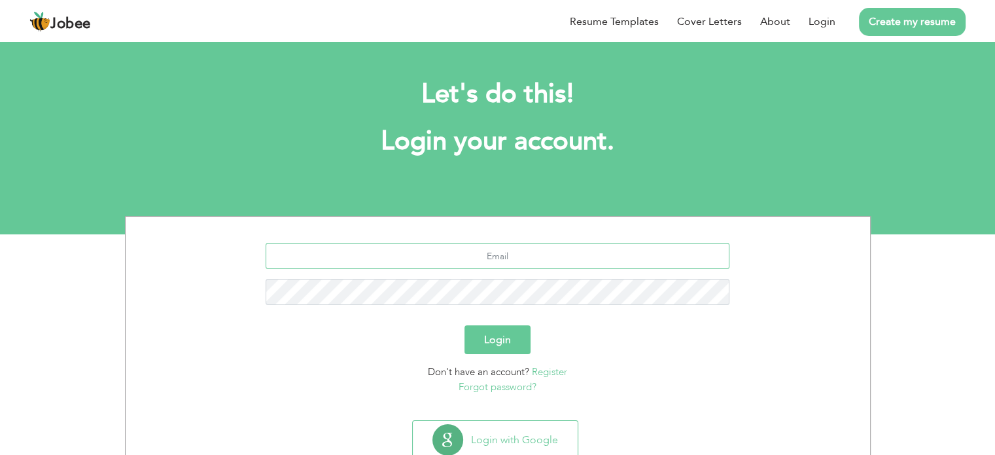
click at [492, 258] on input "text" at bounding box center [498, 256] width 464 height 26
type input "[EMAIL_ADDRESS][DOMAIN_NAME]"
click at [507, 347] on button "Login" at bounding box center [498, 339] width 66 height 29
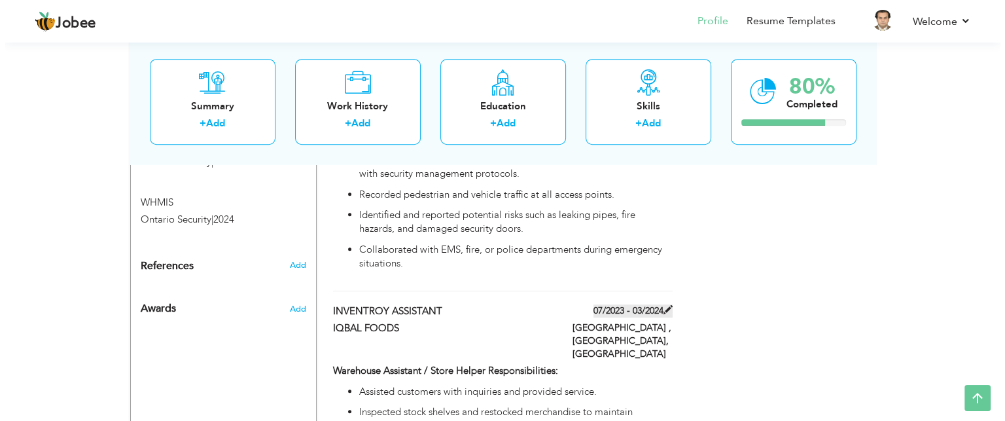
scroll to position [769, 0]
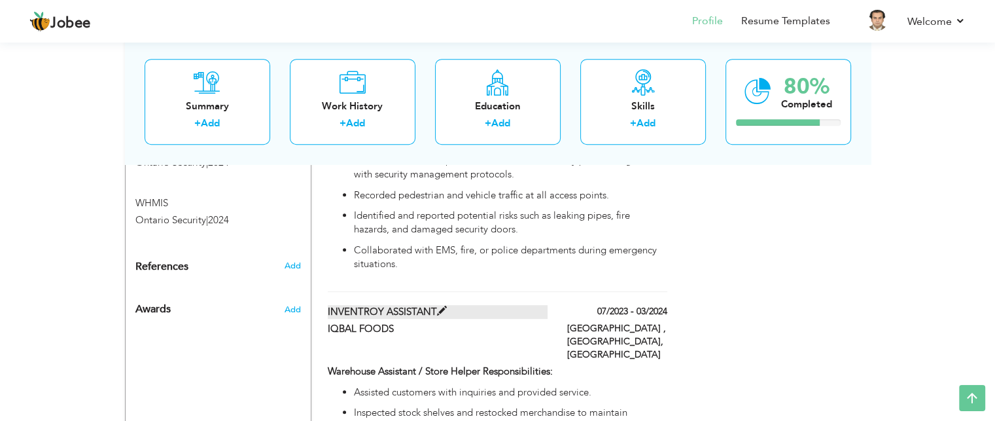
click at [439, 306] on span at bounding box center [442, 311] width 10 height 10
type input "INVENTROY ASSISTANT"
type input "IQBAL FOODS"
type input "07/2023"
type input "03/2024"
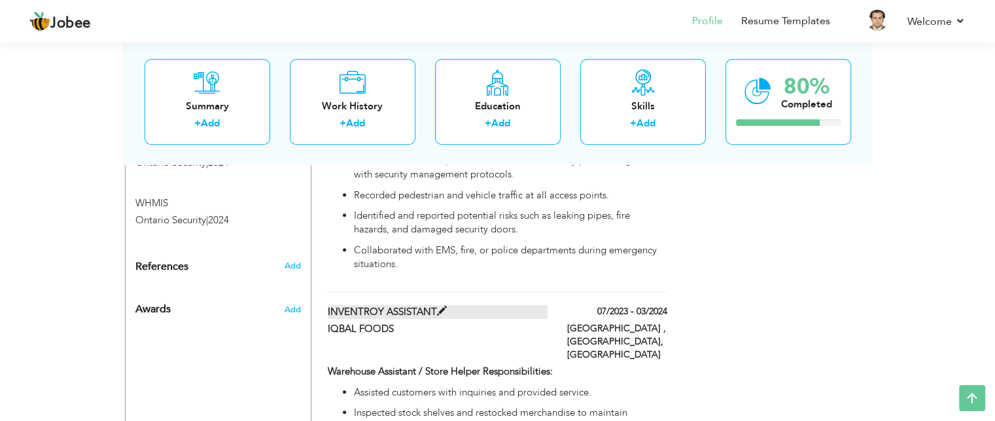
type input "[GEOGRAPHIC_DATA]"
type input "[GEOGRAPHIC_DATA] , [GEOGRAPHIC_DATA]"
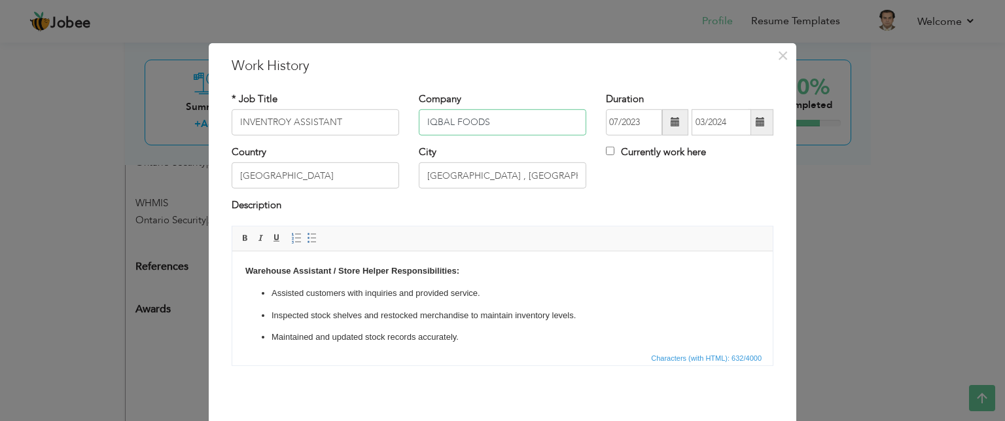
drag, startPoint x: 490, startPoint y: 122, endPoint x: 391, endPoint y: 125, distance: 99.5
click at [391, 125] on div "* Job Title INVENTROY ASSISTANT Company IQBAL FOODS Duration 07/2023 03/2024 Cu…" at bounding box center [502, 118] width 561 height 53
paste input "Canada Cartage"
type input "Canada Cartage"
click at [369, 118] on input "INVENTROY ASSISTANT" at bounding box center [316, 122] width 168 height 26
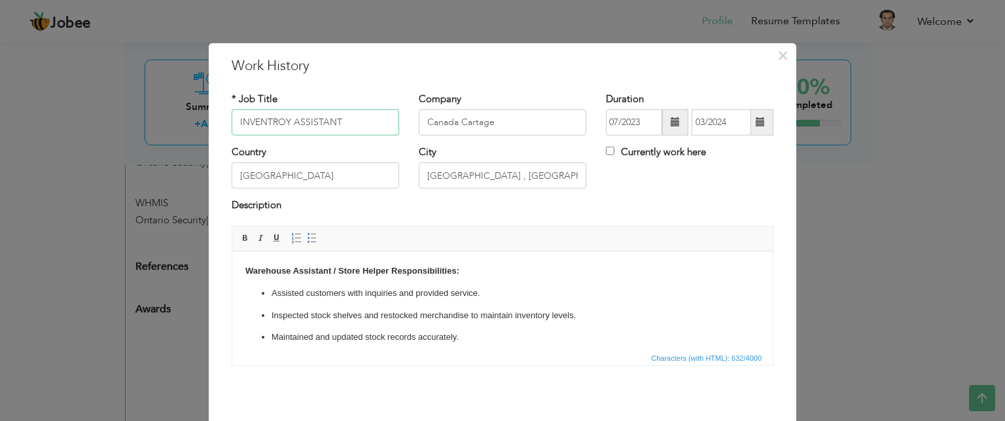
click at [369, 118] on input "INVENTROY ASSISTANT" at bounding box center [316, 122] width 168 height 26
type input "A"
paste input "AZ driver"
type input "AZ Driver"
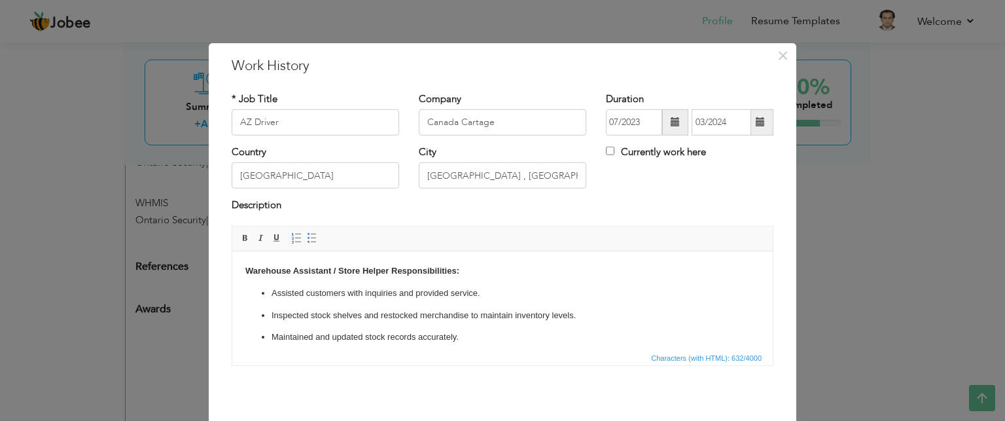
click at [662, 128] on span at bounding box center [675, 122] width 26 height 26
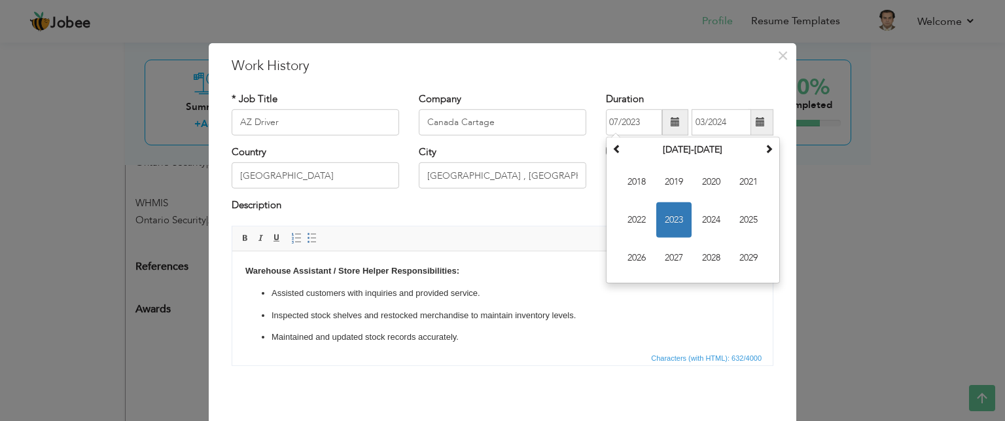
click at [568, 196] on div "City Toronto , Ontario" at bounding box center [502, 171] width 187 height 53
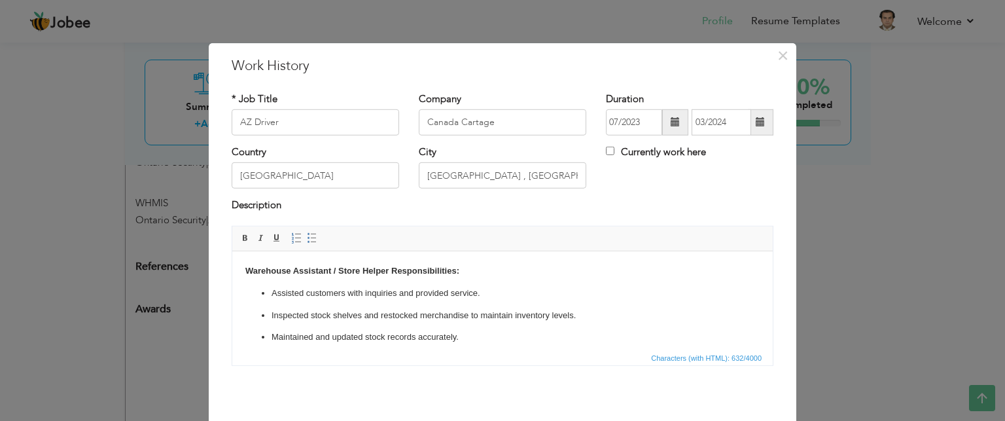
click at [665, 116] on span at bounding box center [675, 122] width 26 height 26
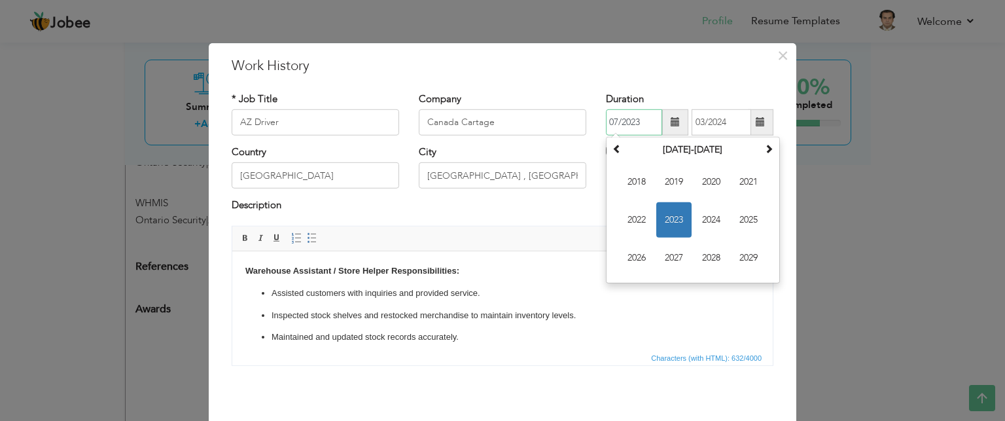
click at [673, 221] on span "2023" at bounding box center [673, 219] width 35 height 35
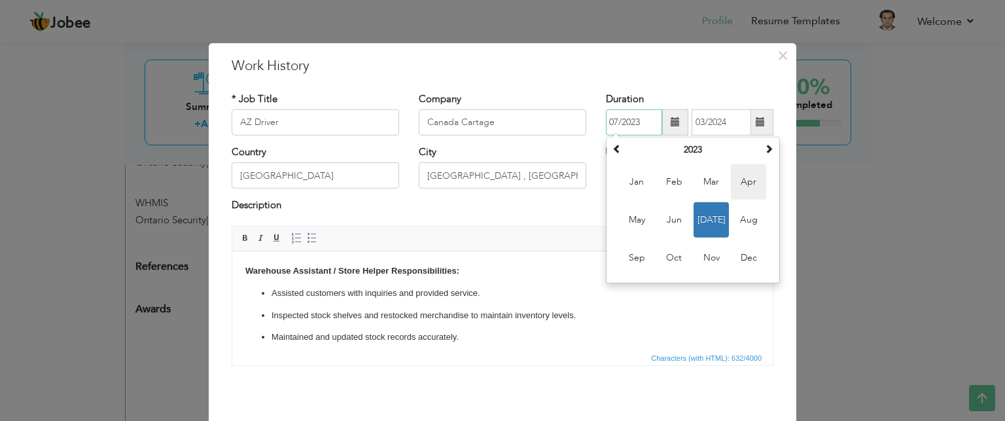
click at [738, 185] on span "Apr" at bounding box center [748, 181] width 35 height 35
type input "04/2023"
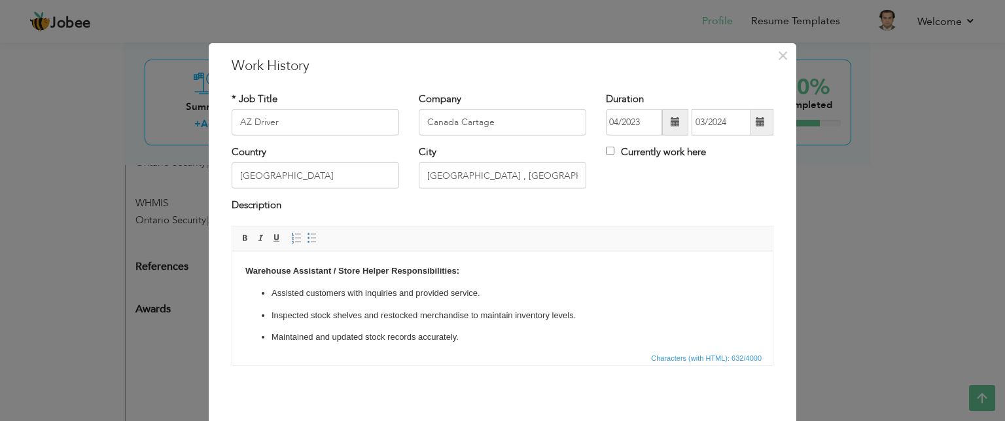
click at [760, 133] on span at bounding box center [761, 122] width 26 height 26
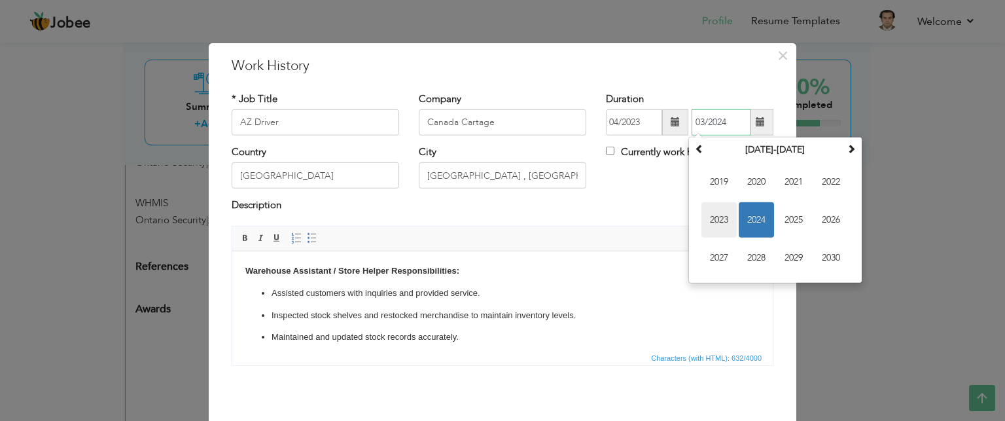
click at [722, 217] on span "2023" at bounding box center [718, 219] width 35 height 35
click at [720, 253] on span "Sep" at bounding box center [718, 257] width 35 height 35
type input "09/2023"
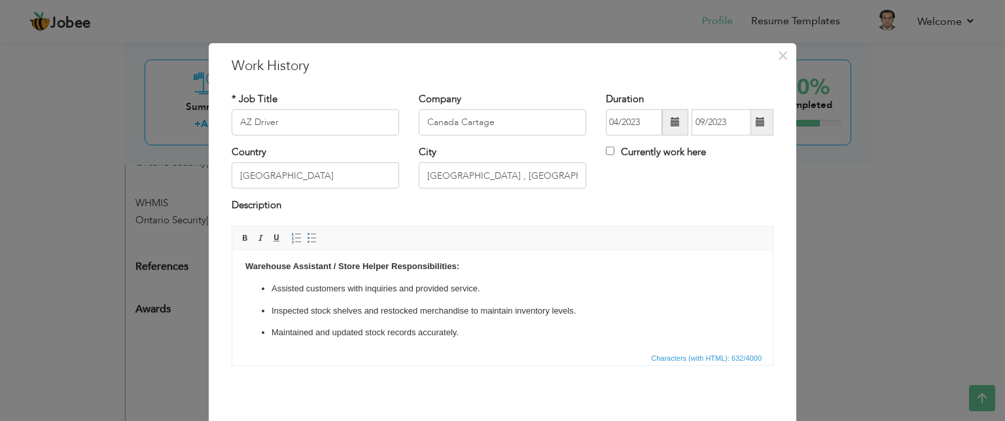
scroll to position [0, 0]
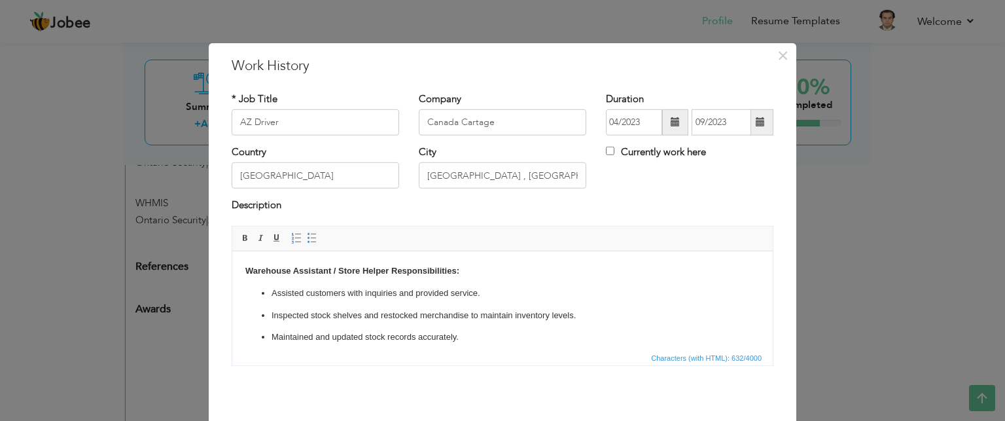
click at [276, 317] on p "Inspected stock shelves and restocked merchandise to maintain inventory levels." at bounding box center [503, 315] width 462 height 14
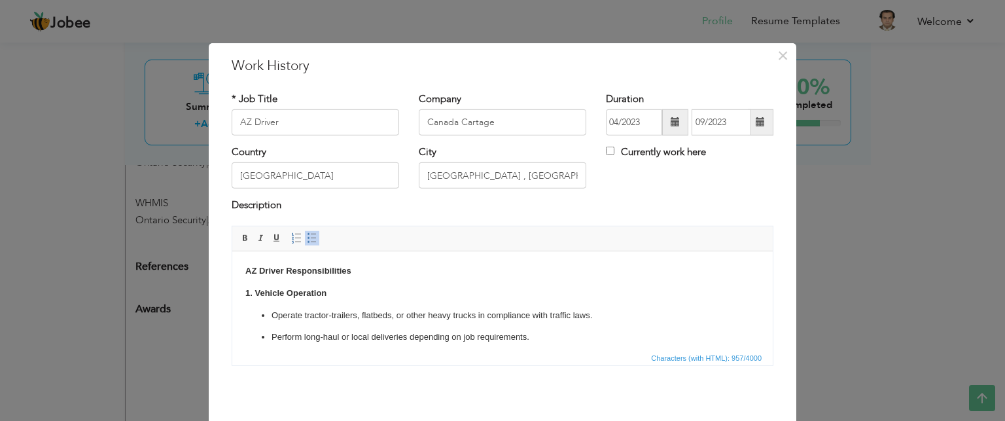
click at [259, 269] on strong "AZ Driver Responsibilities" at bounding box center [298, 270] width 106 height 10
click at [286, 273] on strong "AZ Driver Responsibilities" at bounding box center [298, 270] width 106 height 10
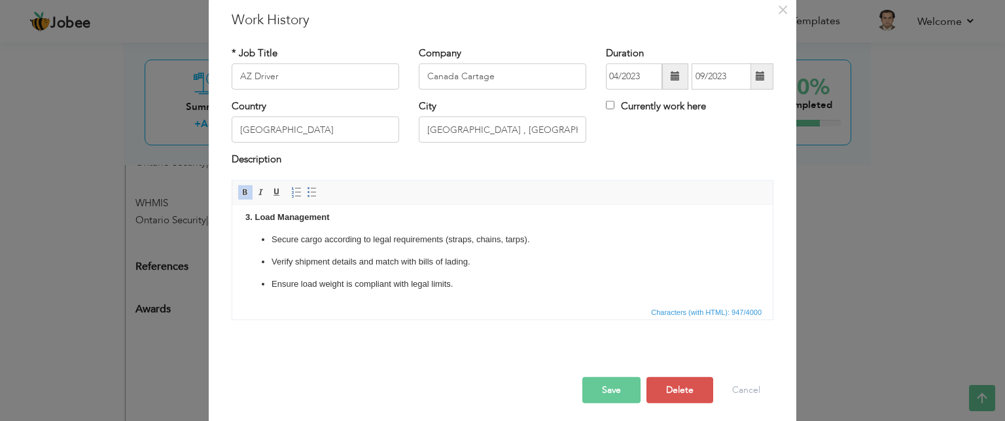
scroll to position [50, 0]
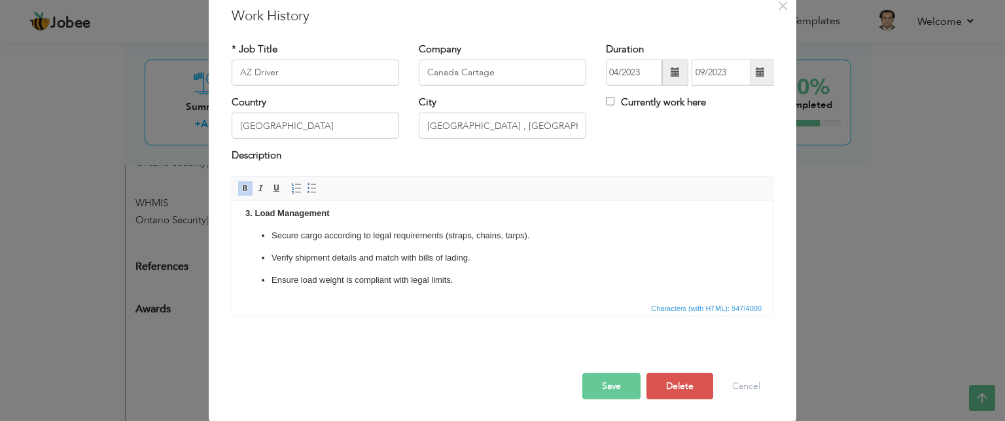
click at [602, 388] on button "Save" at bounding box center [611, 386] width 58 height 26
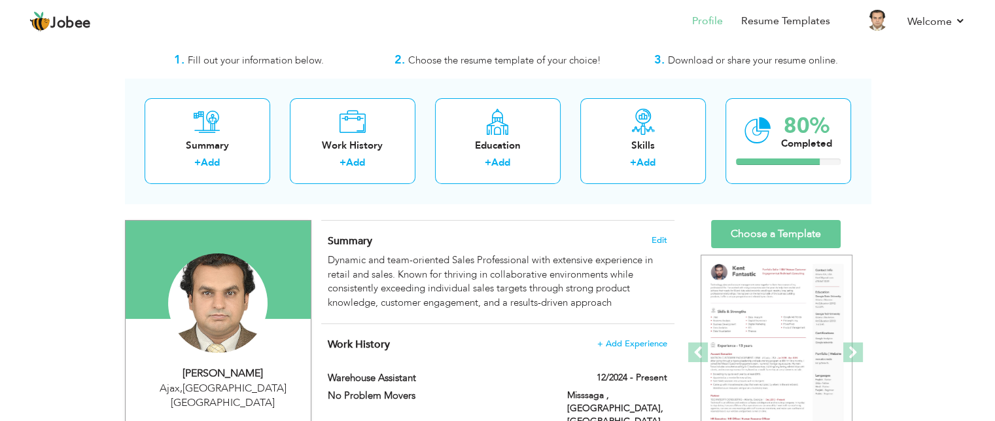
scroll to position [0, 0]
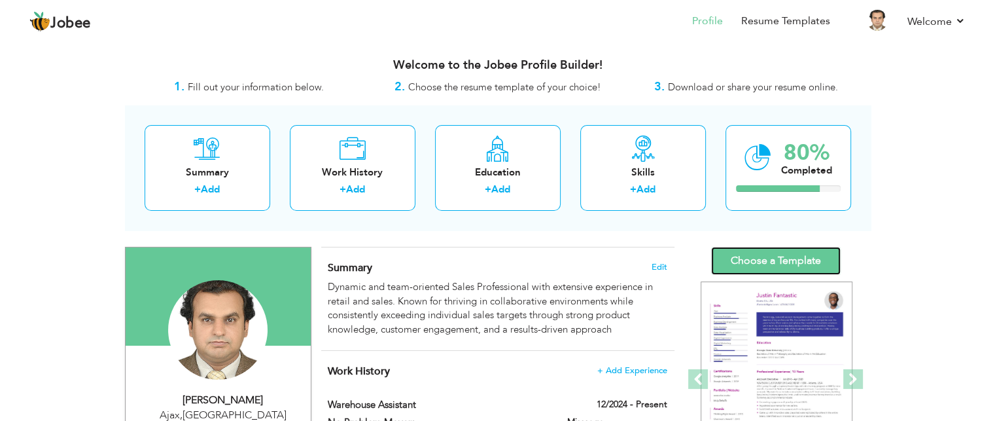
click at [777, 260] on link "Choose a Template" at bounding box center [776, 261] width 130 height 28
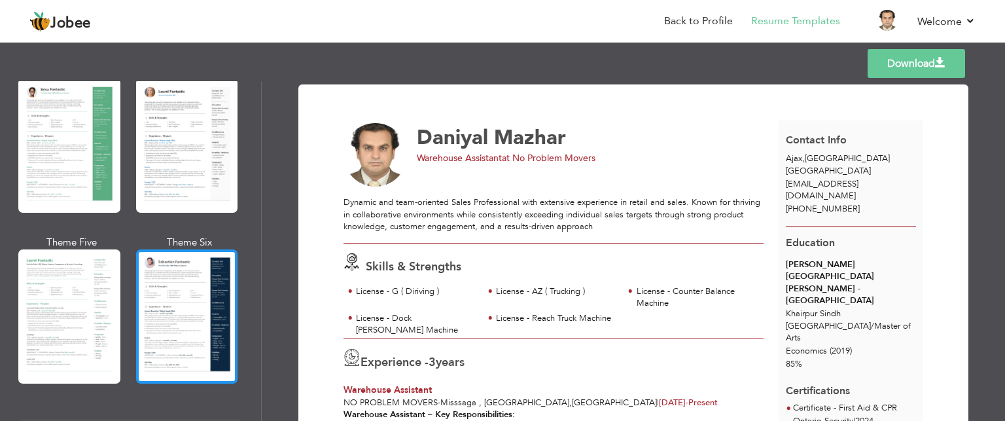
scroll to position [267, 0]
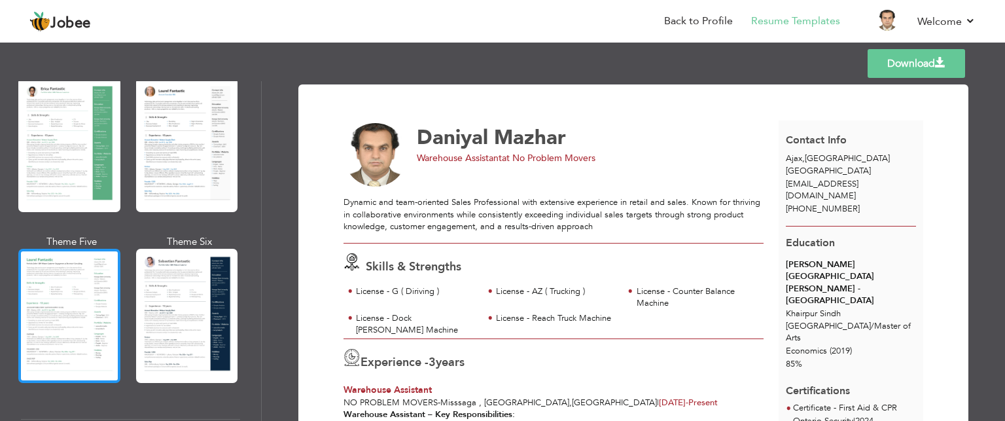
click at [34, 280] on div at bounding box center [69, 316] width 102 height 134
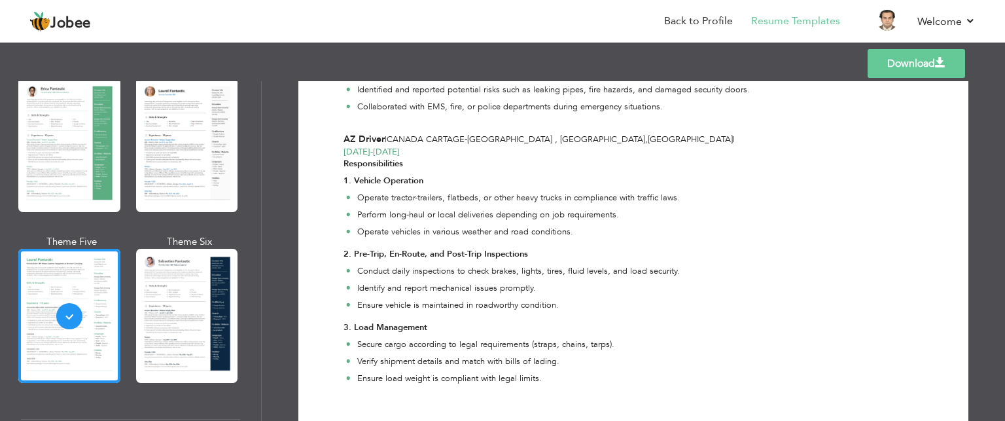
scroll to position [0, 0]
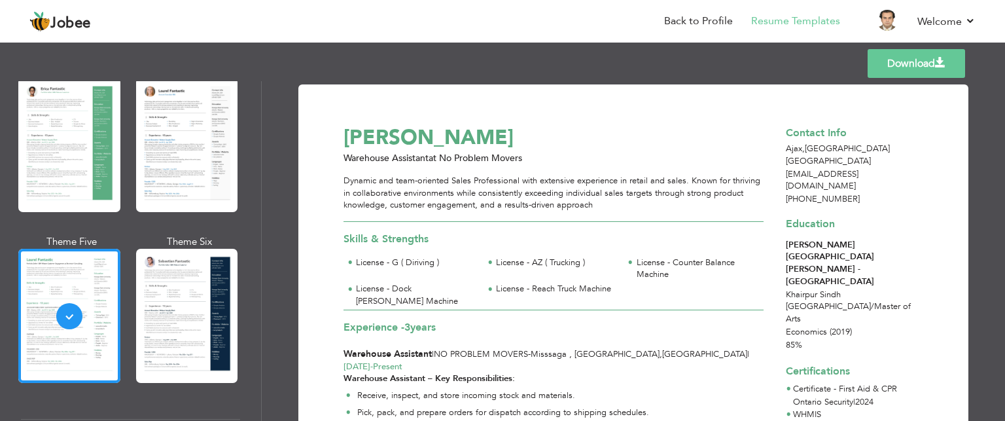
click at [923, 67] on link "Download" at bounding box center [916, 63] width 97 height 29
click at [690, 27] on link "Back to Profile" at bounding box center [698, 21] width 69 height 15
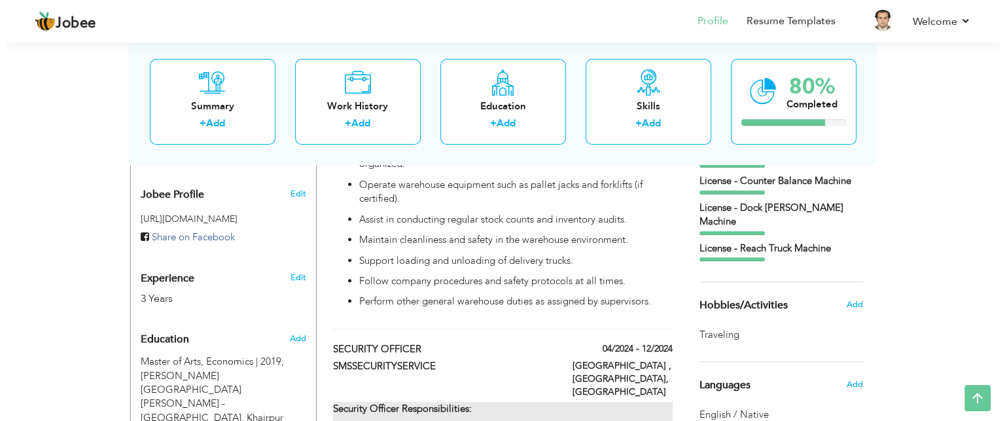
scroll to position [484, 0]
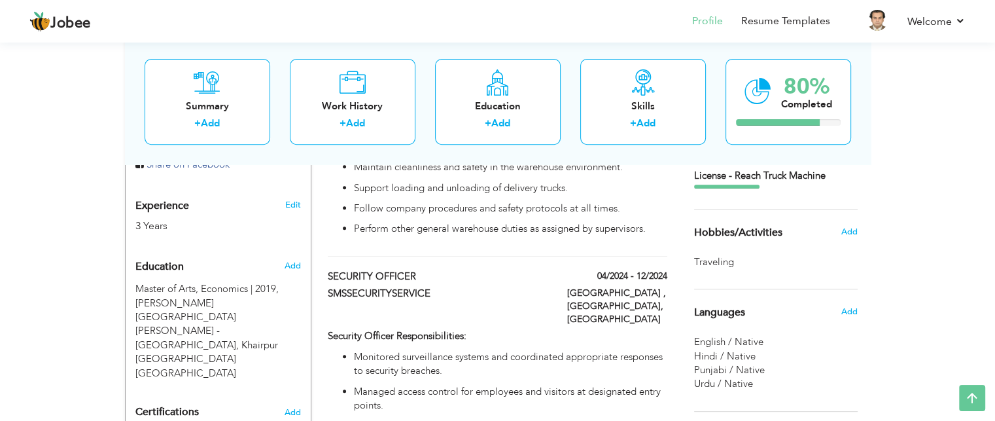
click at [667, 270] on div "04/2024 - 12/2024" at bounding box center [617, 278] width 120 height 16
type input "SECURITY OFFICER"
type input "SMSSECURITYSERVICE"
type input "04/2024"
type input "12/2024"
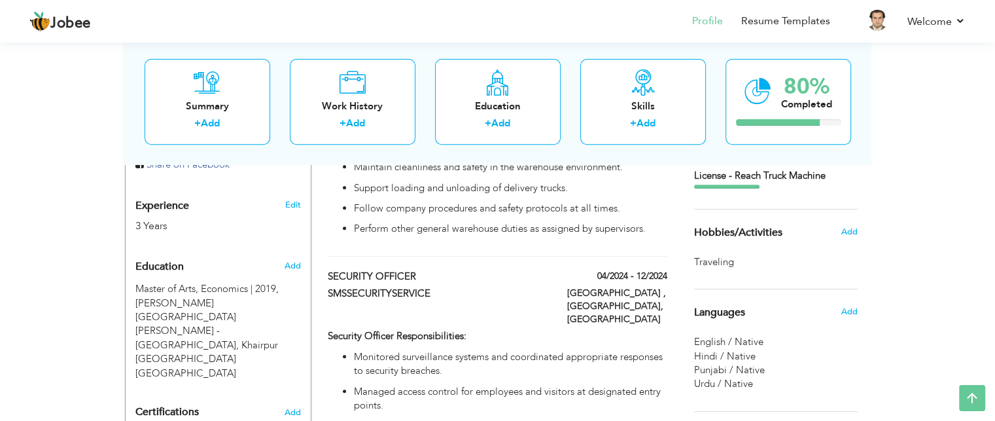
type input "[GEOGRAPHIC_DATA]"
type input "Ajax , Ontario"
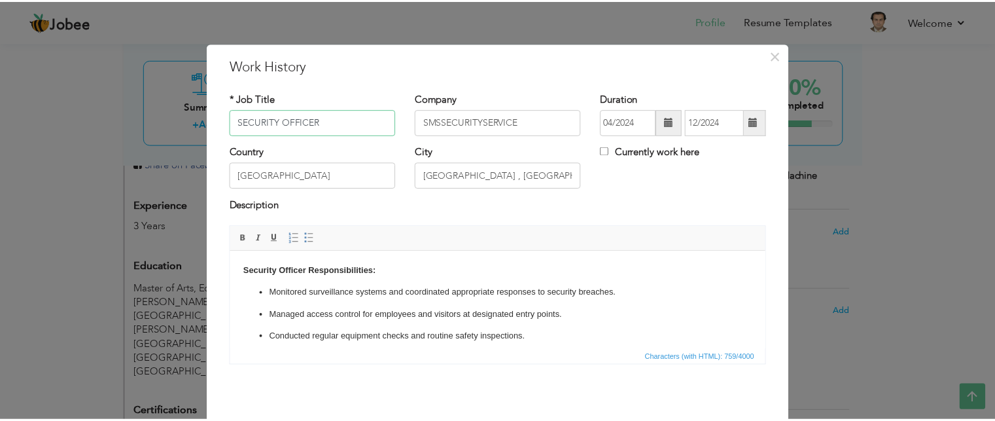
scroll to position [50, 0]
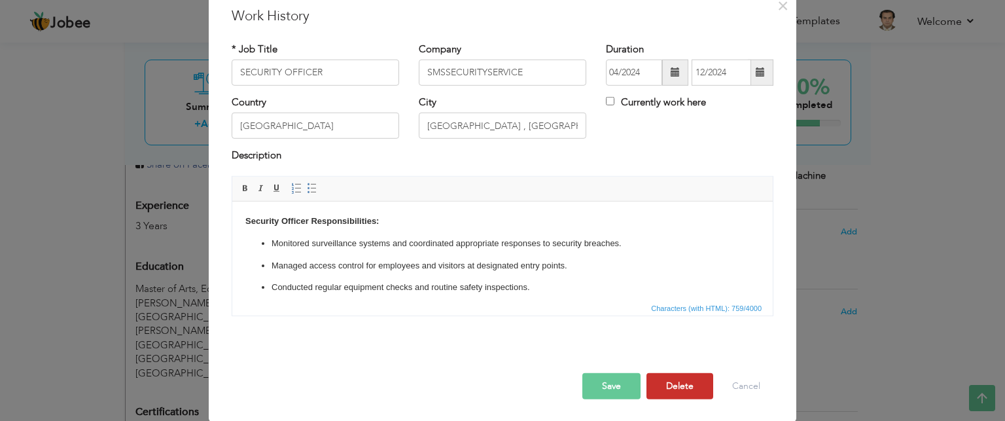
click at [663, 390] on button "Delete" at bounding box center [679, 386] width 67 height 26
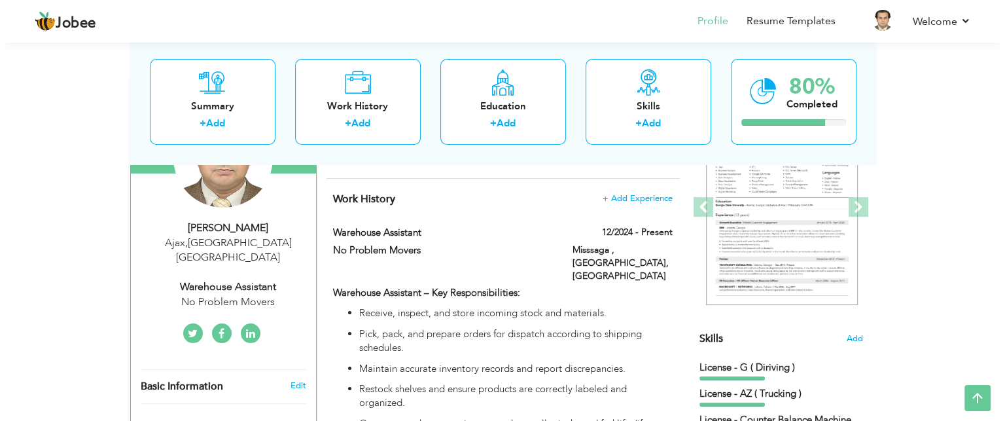
scroll to position [170, 0]
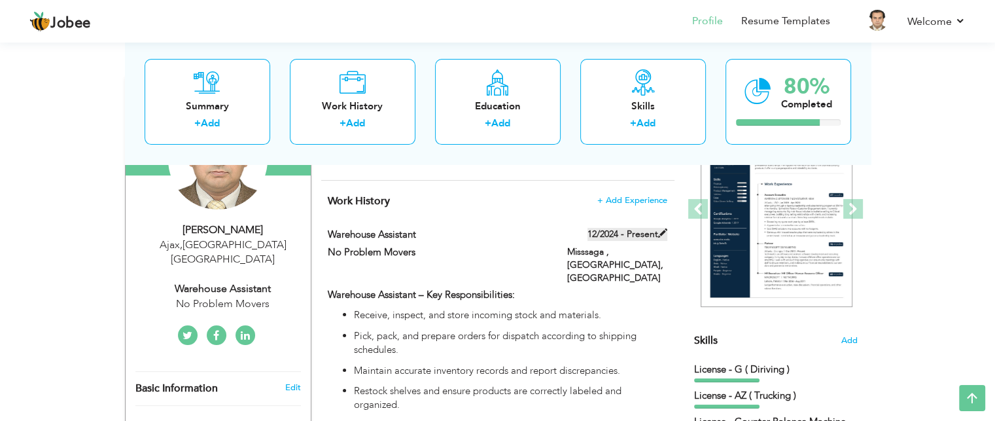
click at [662, 232] on span at bounding box center [662, 232] width 9 height 9
type input "Warehouse Assistant"
type input "No Problem Movers"
type input "12/2024"
type input "Misssaga , [GEOGRAPHIC_DATA]"
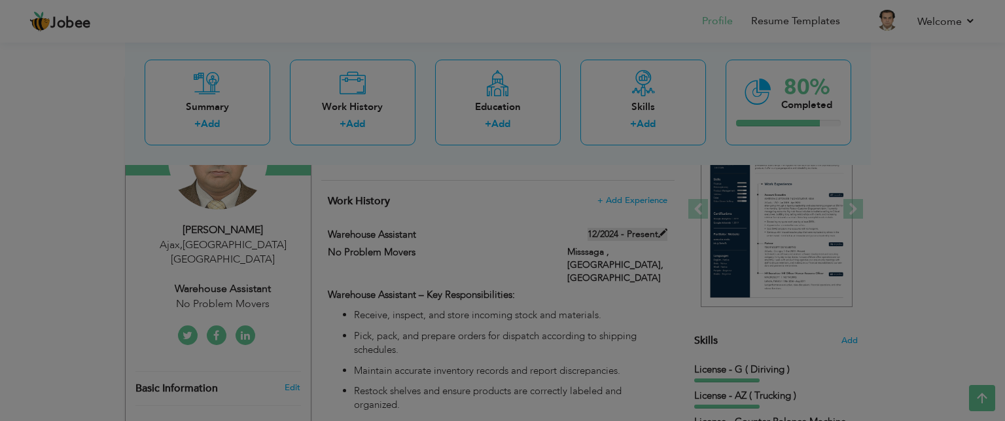
scroll to position [0, 0]
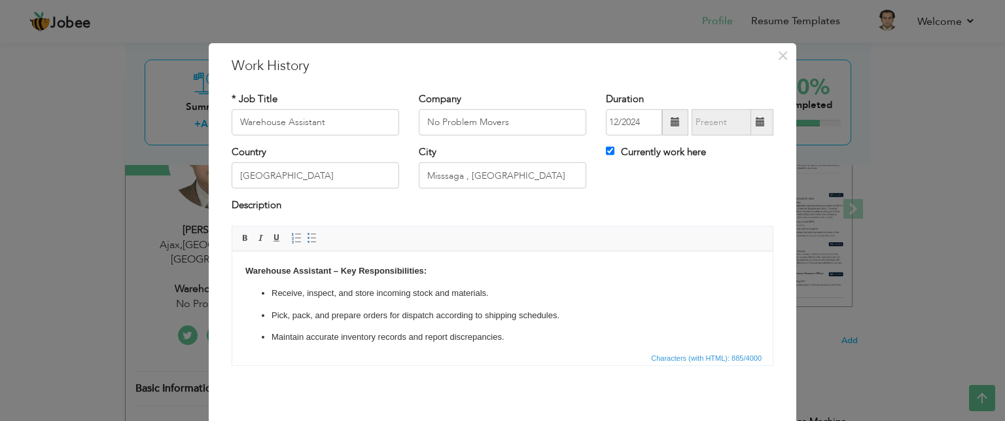
click at [652, 151] on label "Currently work here" at bounding box center [656, 152] width 100 height 14
click at [614, 151] on input "Currently work here" at bounding box center [610, 151] width 9 height 9
checkbox input "false"
click at [671, 122] on span at bounding box center [675, 121] width 9 height 9
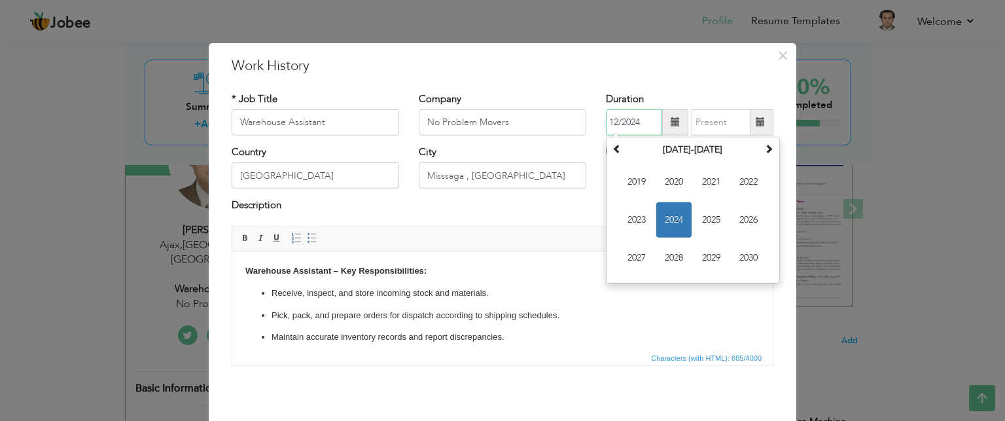
click at [677, 219] on span "2024" at bounding box center [673, 219] width 35 height 35
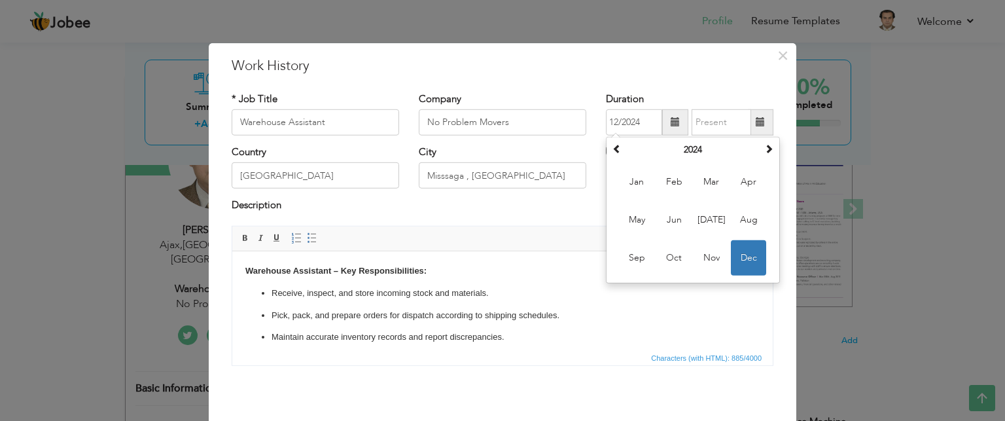
click at [728, 74] on h3 "Work History" at bounding box center [503, 66] width 542 height 20
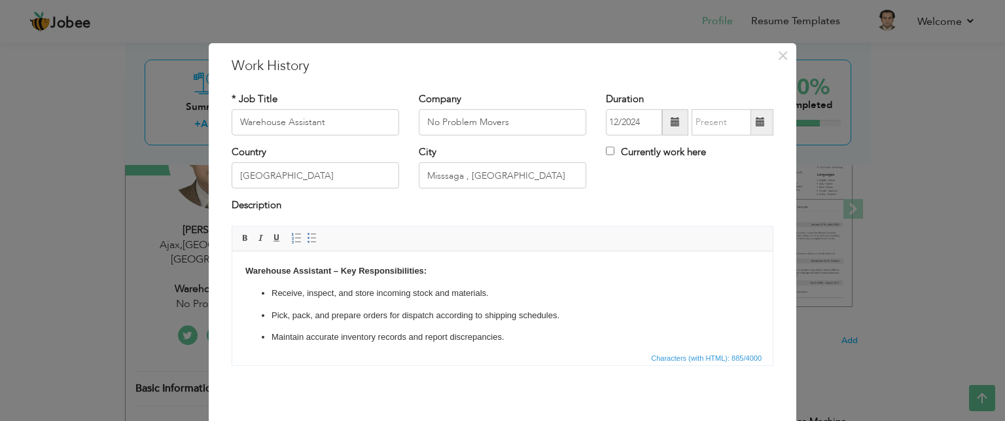
click at [677, 122] on span at bounding box center [675, 122] width 26 height 26
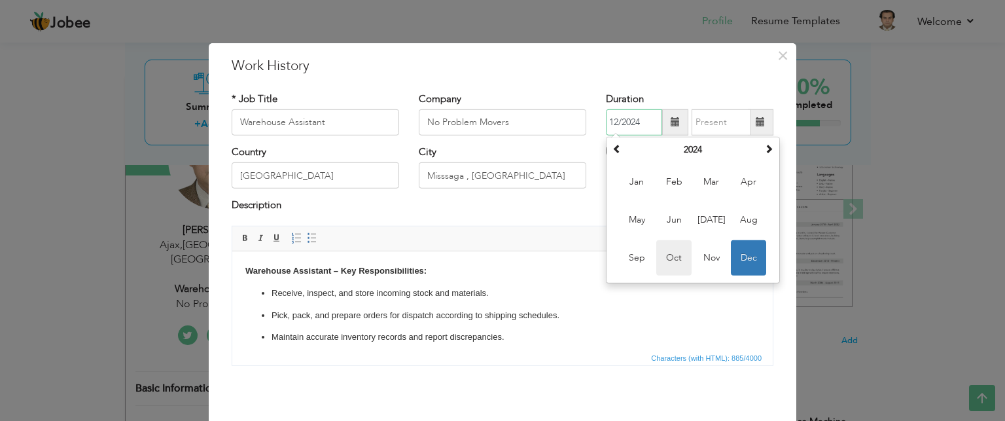
click at [675, 251] on span "Oct" at bounding box center [673, 257] width 35 height 35
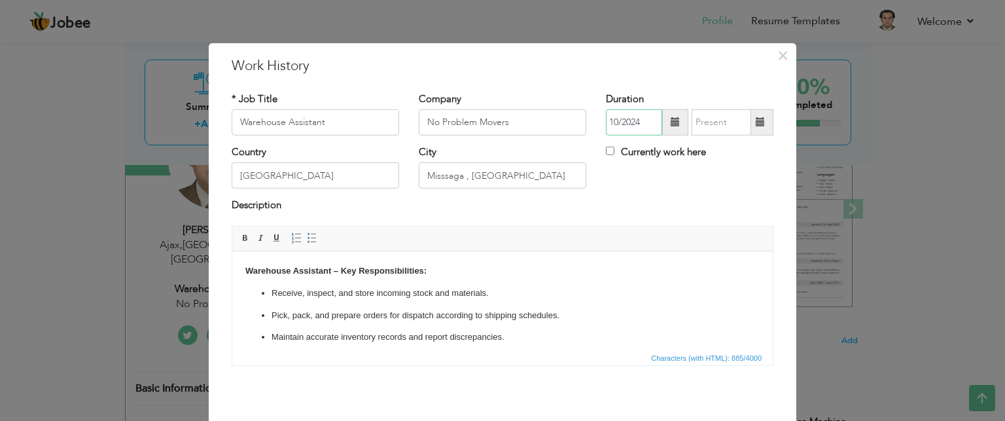
click at [657, 122] on input "10/2024" at bounding box center [634, 122] width 56 height 26
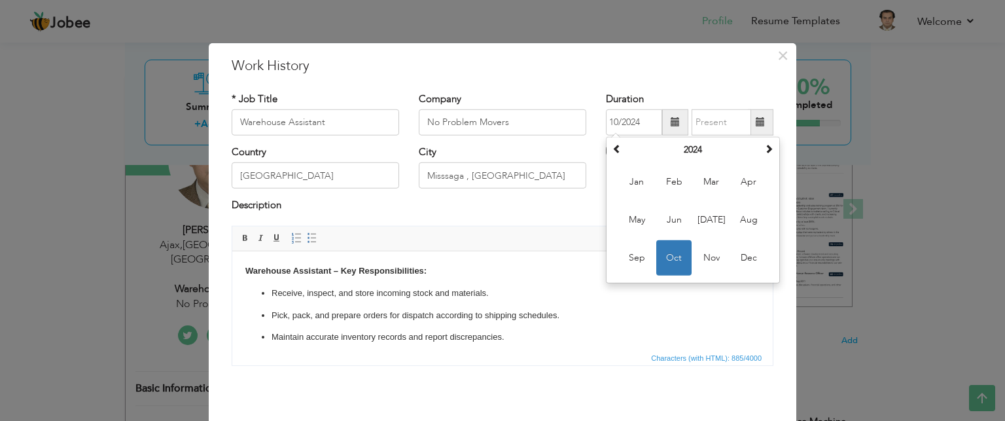
click at [671, 126] on span at bounding box center [675, 121] width 9 height 9
click at [684, 150] on th "2024" at bounding box center [693, 150] width 136 height 20
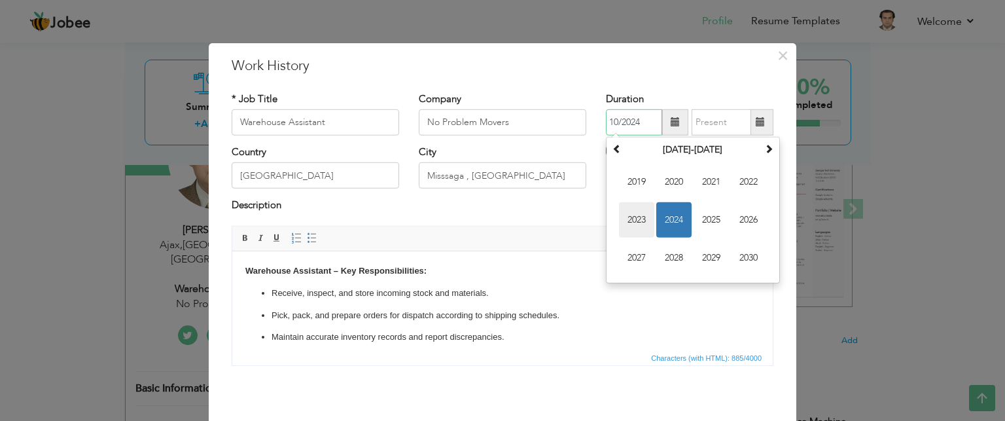
click at [642, 213] on span "2023" at bounding box center [636, 219] width 35 height 35
drag, startPoint x: 669, startPoint y: 256, endPoint x: 440, endPoint y: 5, distance: 339.0
click at [669, 256] on span "Oct" at bounding box center [673, 257] width 35 height 35
type input "10/2023"
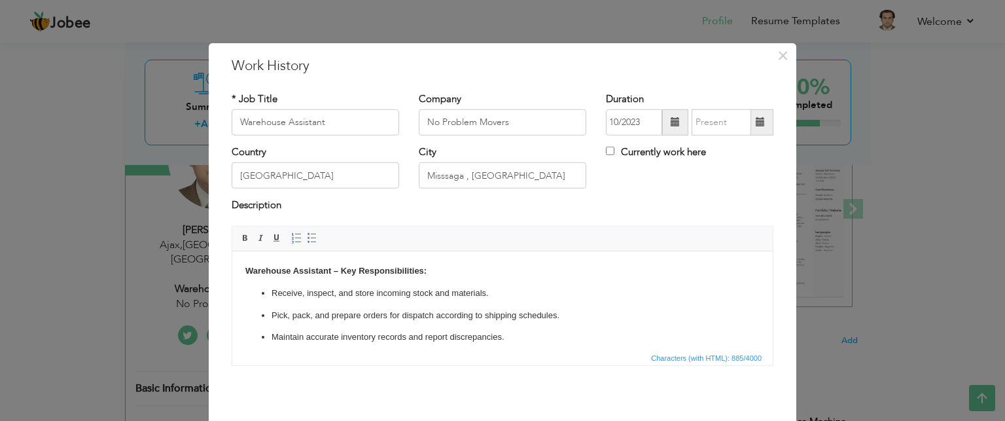
click at [756, 125] on span at bounding box center [760, 121] width 9 height 9
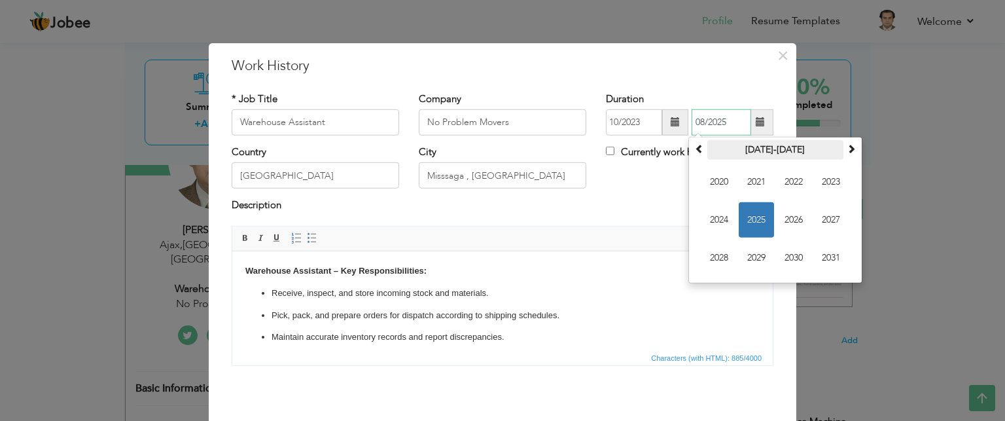
click at [764, 154] on th "2020-2031" at bounding box center [775, 150] width 136 height 20
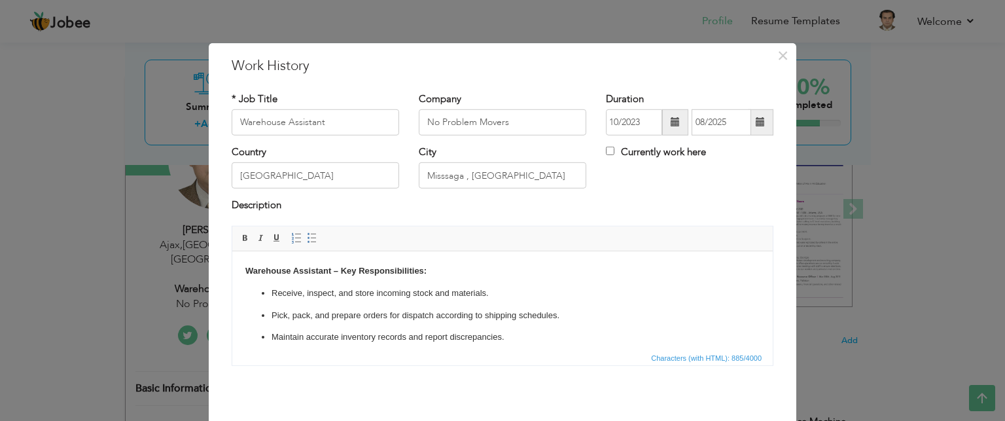
click at [672, 169] on div "Currently work here" at bounding box center [689, 158] width 187 height 27
click at [759, 124] on span at bounding box center [760, 121] width 9 height 9
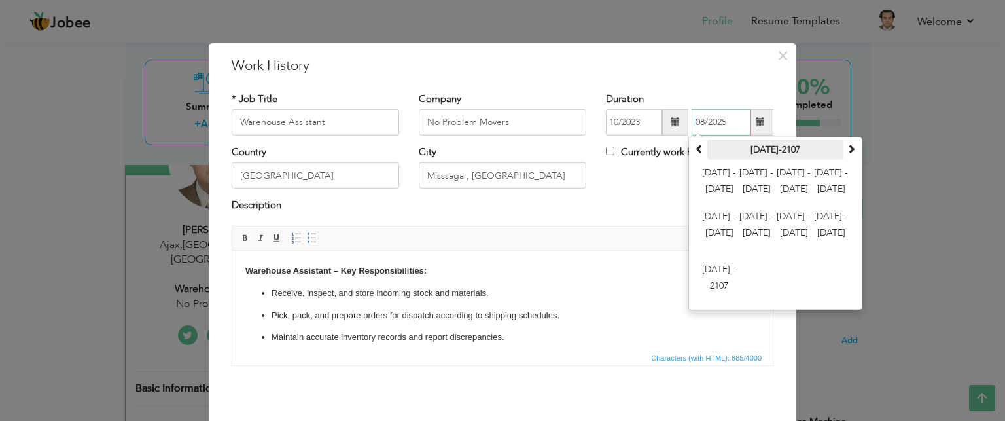
click at [756, 148] on th "2000-2107" at bounding box center [775, 150] width 136 height 20
click at [785, 185] on span "2024 - 2035" at bounding box center [793, 181] width 35 height 35
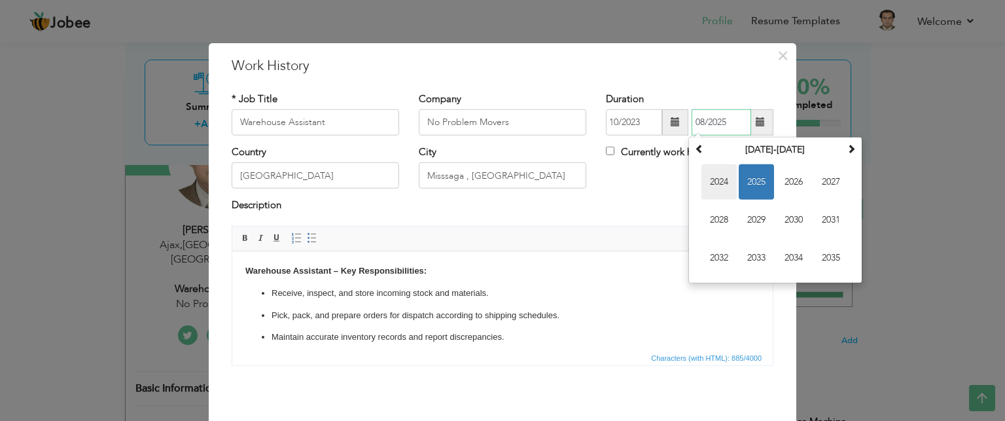
click at [722, 180] on span "2024" at bounding box center [718, 181] width 35 height 35
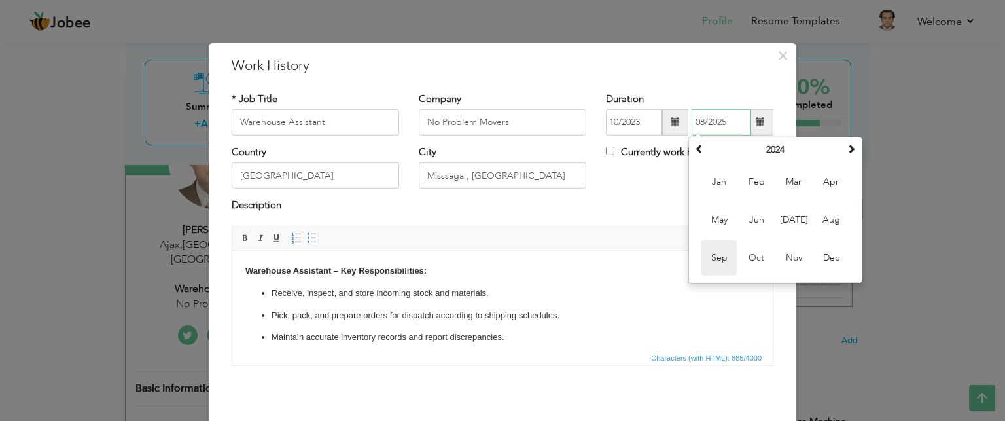
drag, startPoint x: 722, startPoint y: 256, endPoint x: 469, endPoint y: 2, distance: 359.0
click at [722, 256] on span "Sep" at bounding box center [718, 257] width 35 height 35
type input "09/2024"
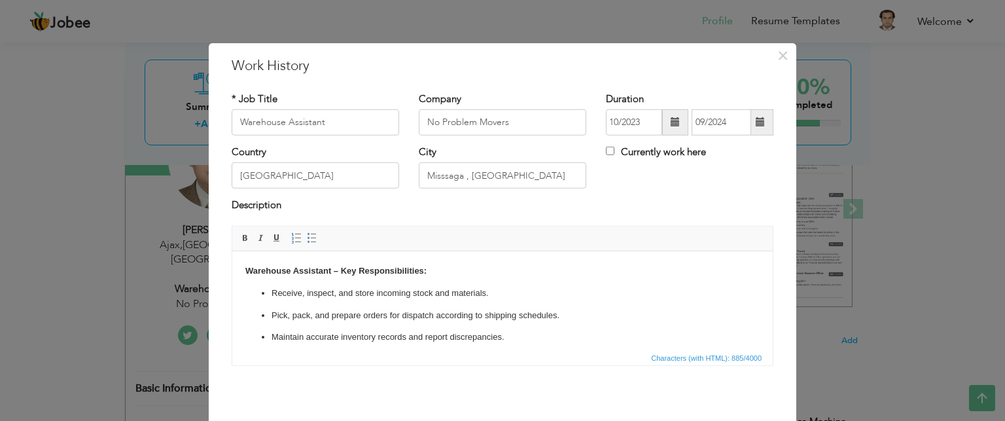
click at [657, 209] on div "Description" at bounding box center [503, 206] width 542 height 17
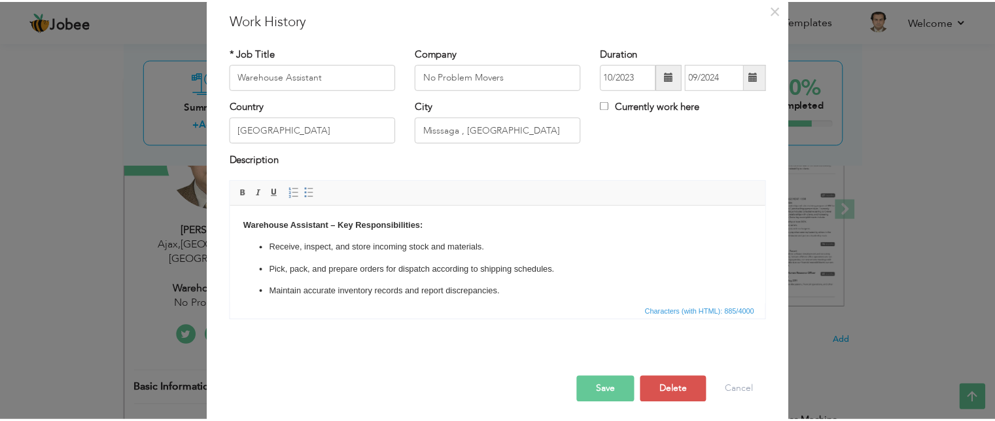
scroll to position [50, 0]
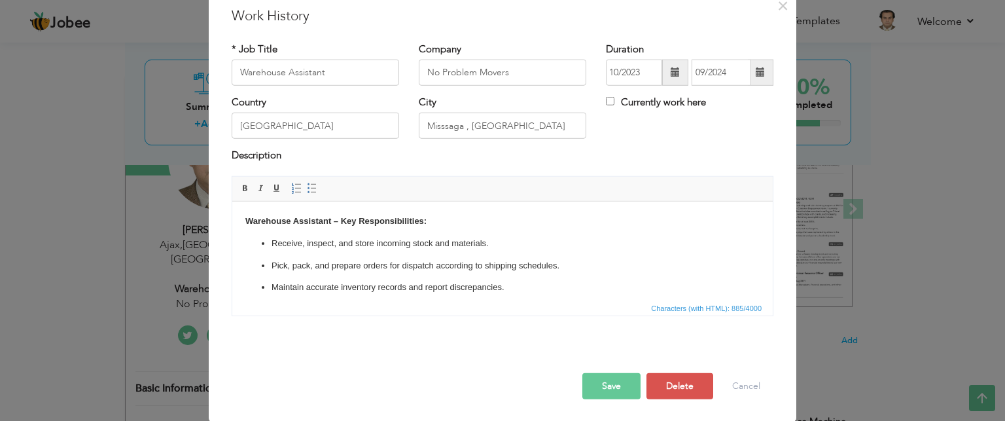
click at [602, 378] on button "Save" at bounding box center [611, 386] width 58 height 26
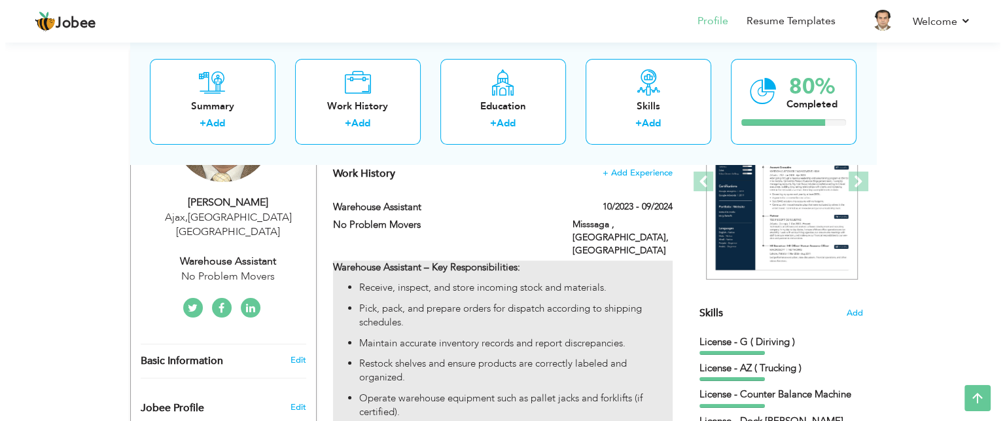
scroll to position [196, 0]
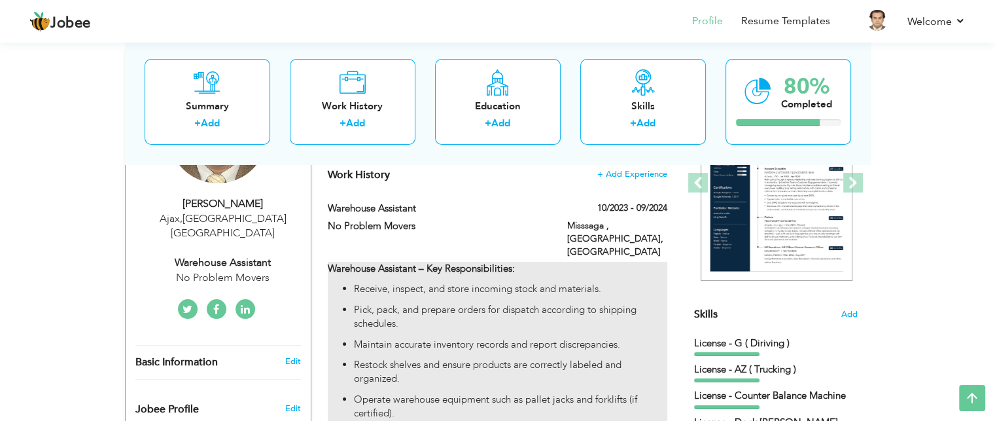
click at [556, 282] on p "Receive, inspect, and store incoming stock and materials." at bounding box center [510, 289] width 313 height 14
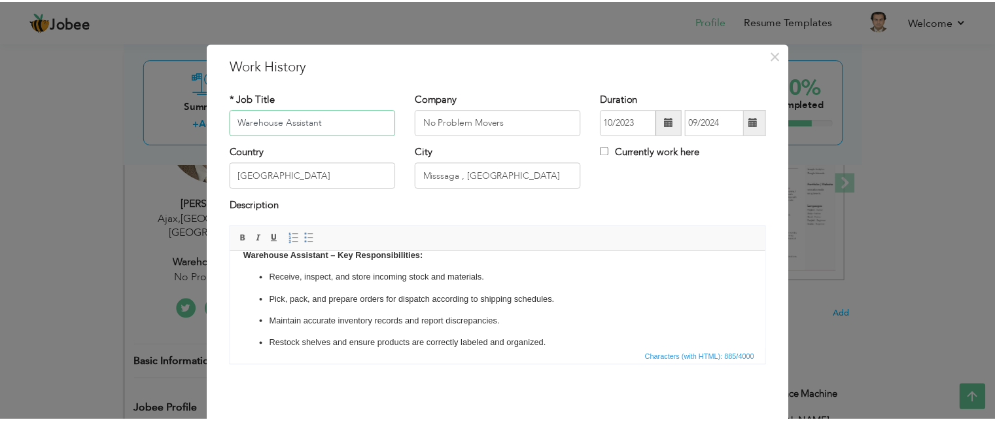
scroll to position [0, 0]
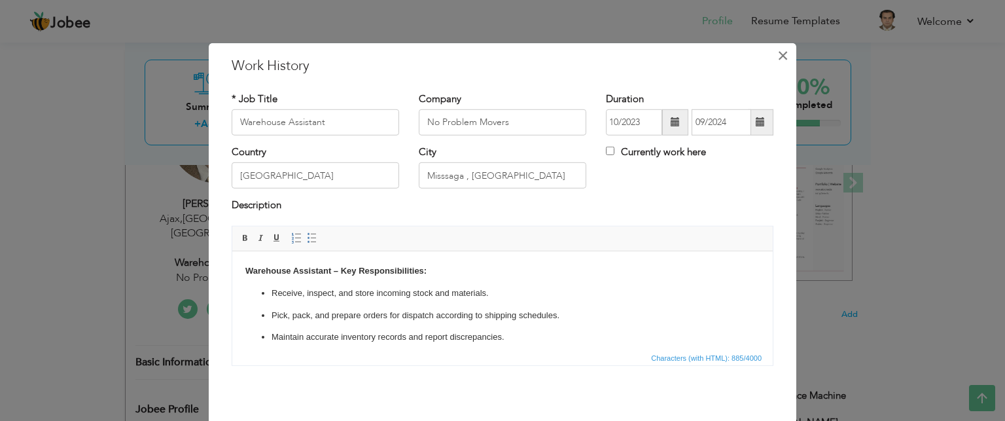
click at [777, 57] on span "×" at bounding box center [782, 55] width 11 height 24
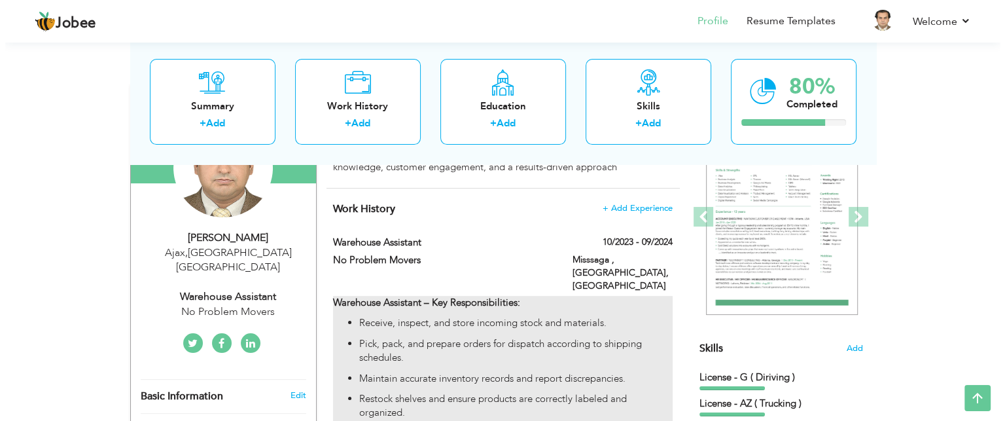
scroll to position [162, 0]
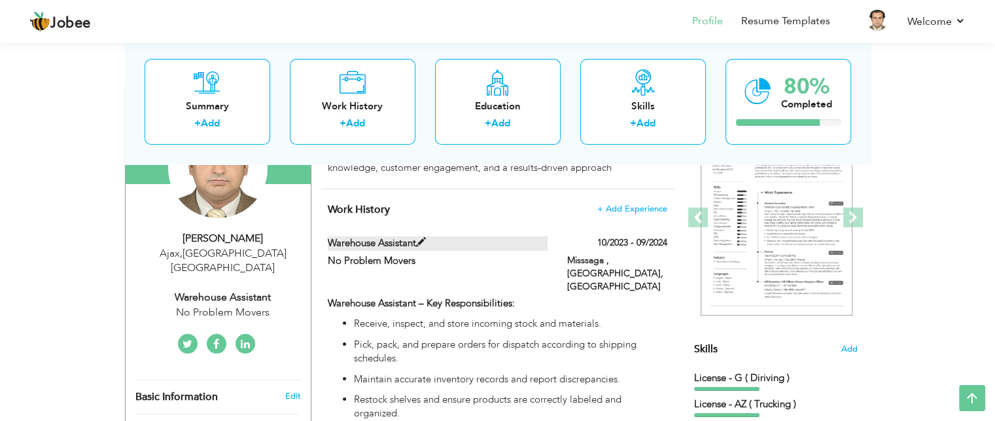
click at [422, 242] on span at bounding box center [421, 243] width 10 height 10
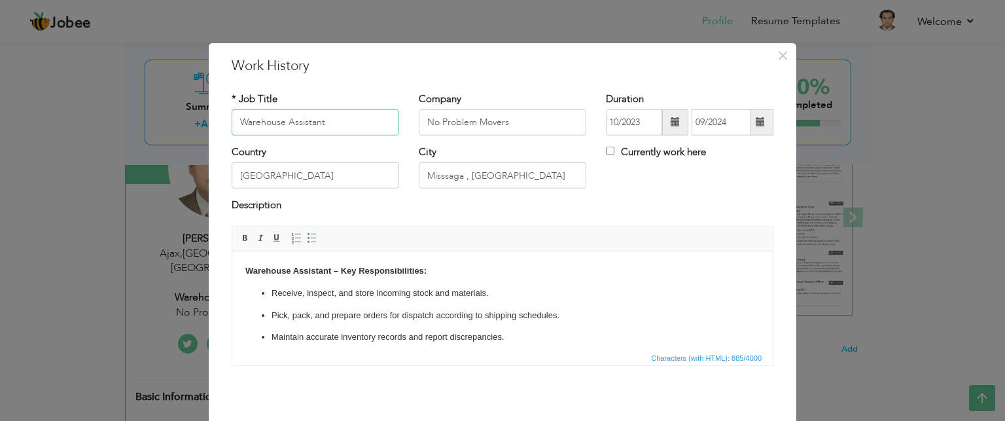
drag, startPoint x: 344, startPoint y: 120, endPoint x: 174, endPoint y: 113, distance: 169.6
click at [171, 116] on div "× Work History * Job Title Warehouse Assistant Company No Problem Movers" at bounding box center [502, 210] width 1005 height 421
click at [336, 123] on input "Warehouse Assistant" at bounding box center [316, 122] width 168 height 26
click at [336, 124] on input "Warehouse Assistant" at bounding box center [316, 122] width 168 height 26
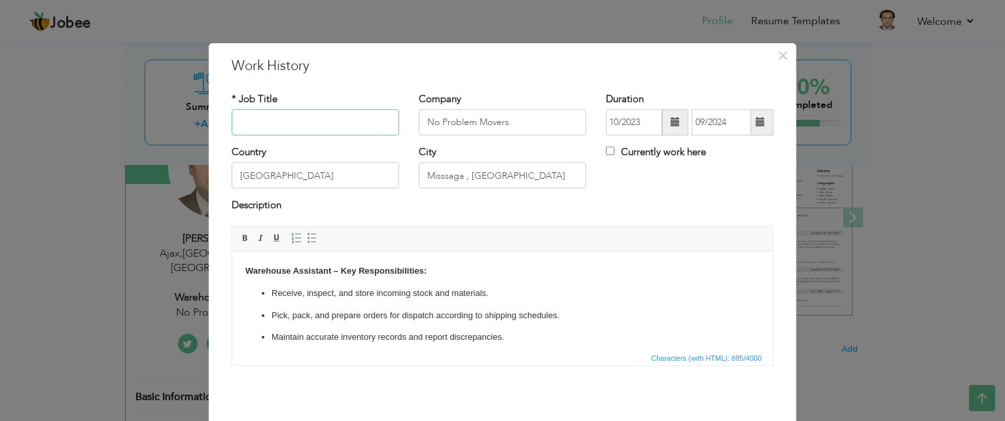
paste input "Forklift Operator"
type input "Forklift Operator"
click at [344, 284] on body "Warehouse Assistant – Key Responsibilities: Receive, inspect, and store incomin…" at bounding box center [502, 381] width 514 height 235
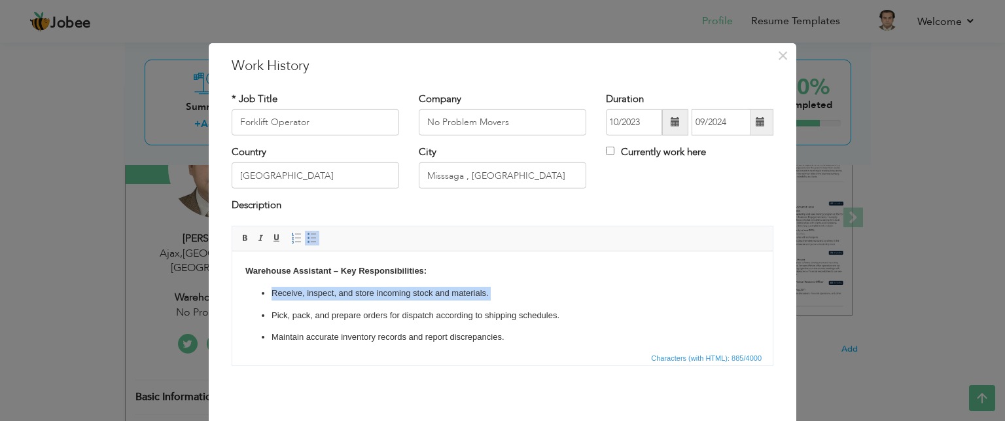
click at [344, 284] on body "Warehouse Assistant – Key Responsibilities: Receive, inspect, and store incomin…" at bounding box center [502, 381] width 514 height 235
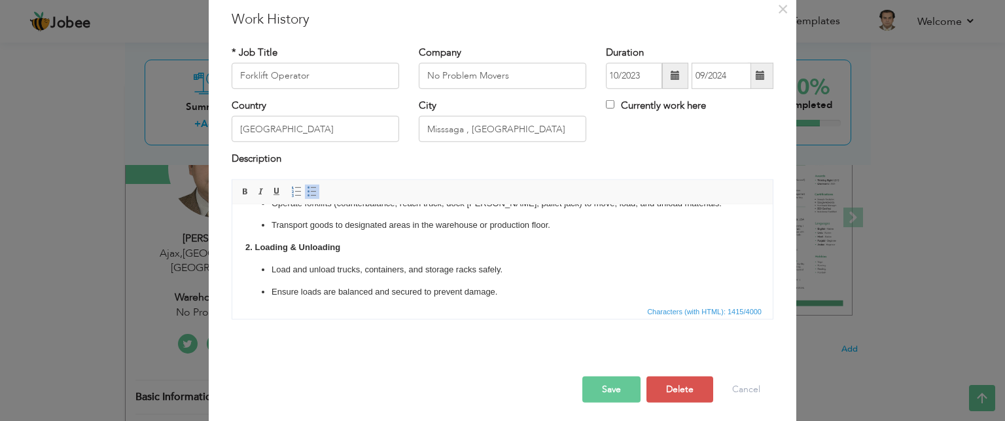
scroll to position [50, 0]
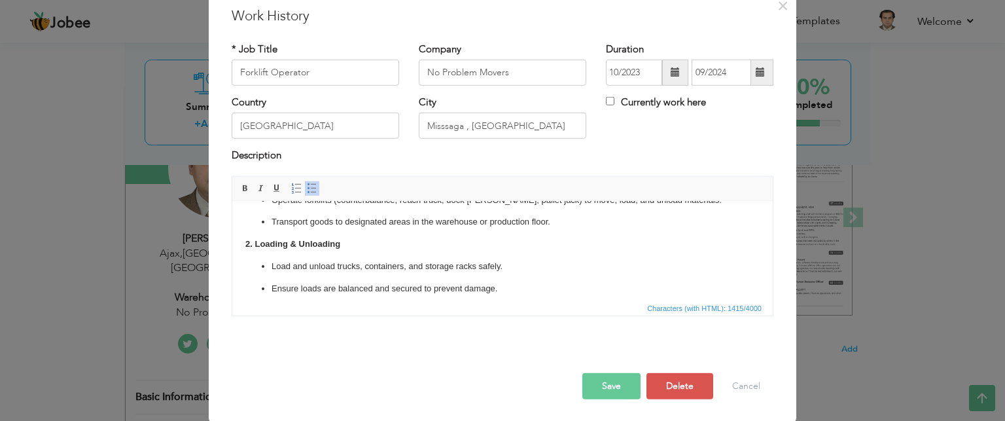
click at [595, 382] on button "Save" at bounding box center [611, 386] width 58 height 26
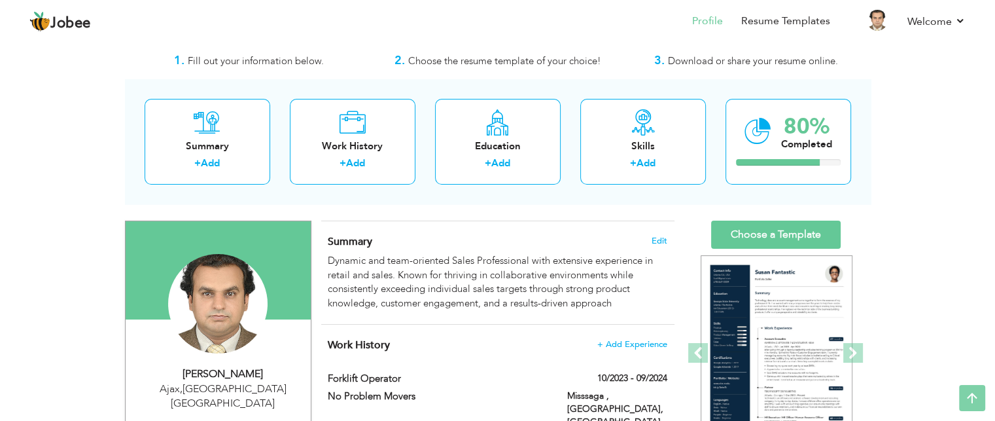
scroll to position [0, 0]
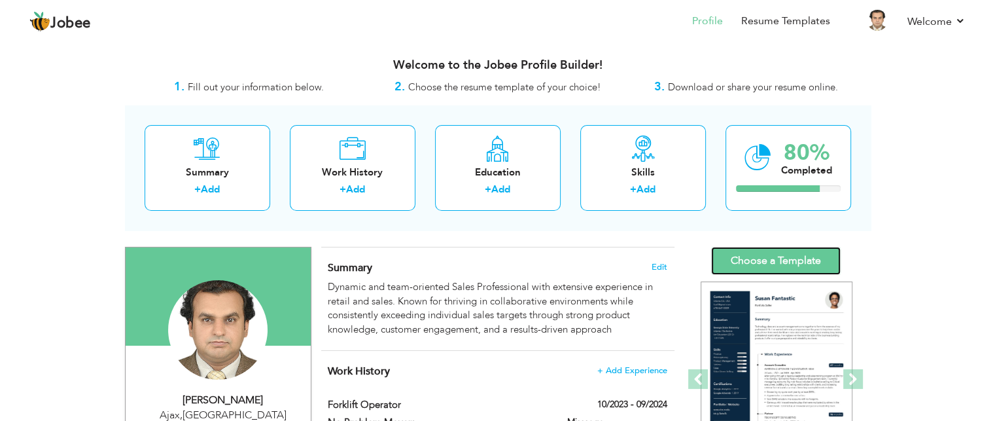
click at [758, 263] on link "Choose a Template" at bounding box center [776, 261] width 130 height 28
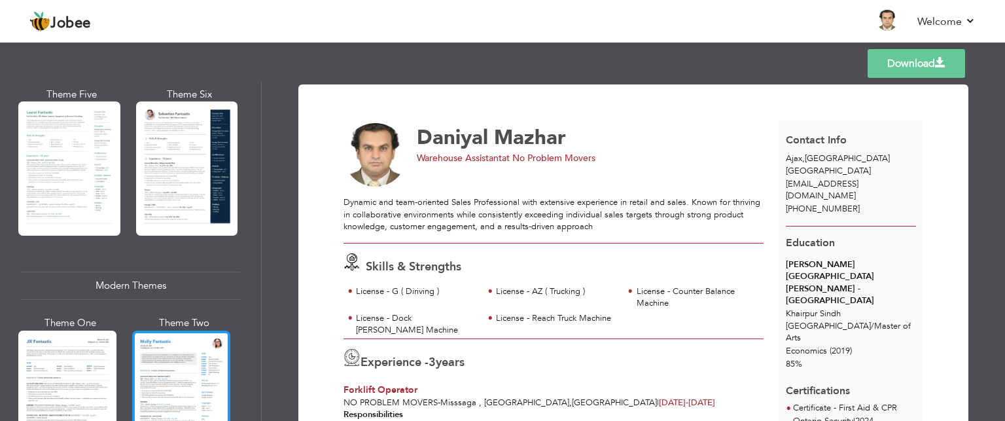
scroll to position [393, 0]
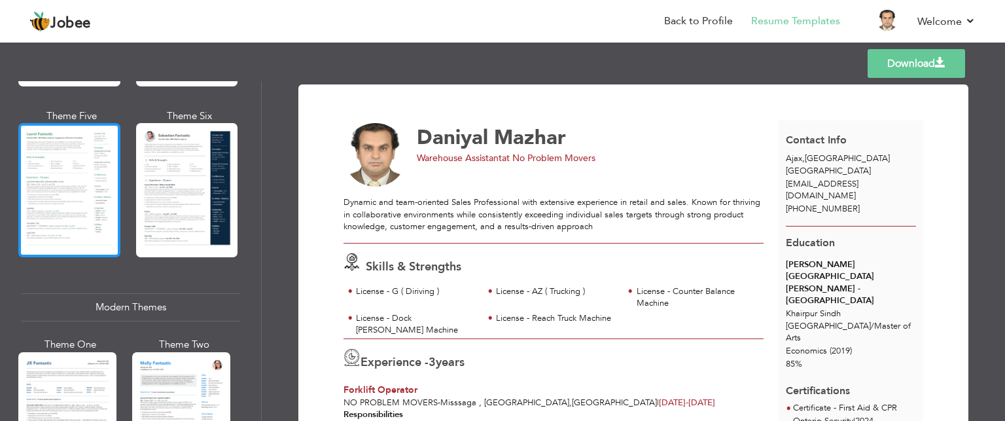
click at [84, 193] on div at bounding box center [69, 190] width 102 height 134
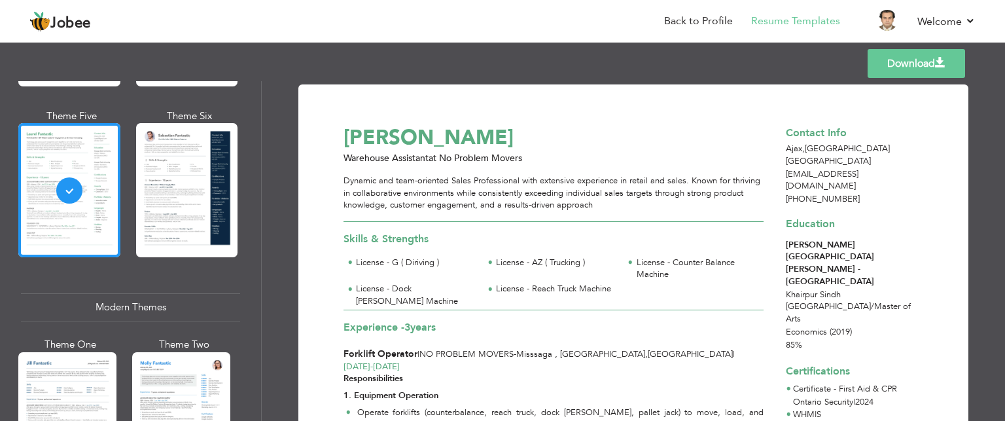
drag, startPoint x: 344, startPoint y: 154, endPoint x: 526, endPoint y: 154, distance: 181.9
click at [526, 154] on div "Warehouse Assistant at No Problem Movers" at bounding box center [561, 158] width 450 height 13
click at [709, 20] on link "Back to Profile" at bounding box center [698, 21] width 69 height 15
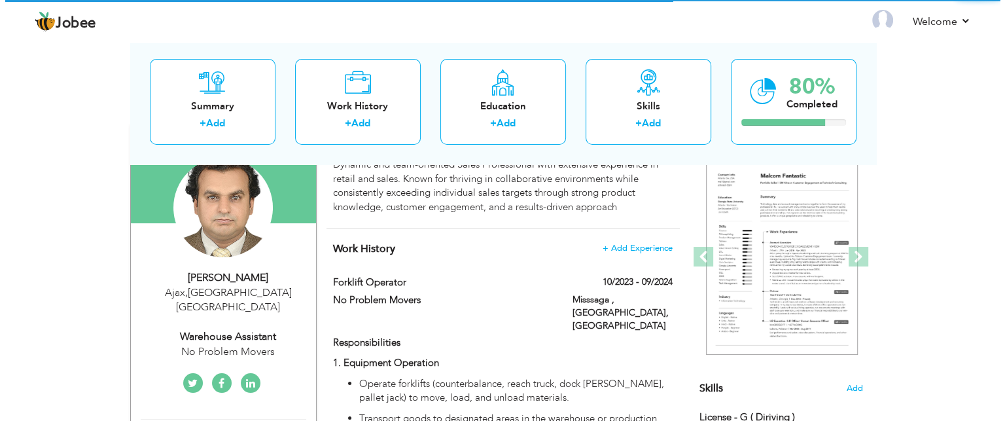
scroll to position [131, 0]
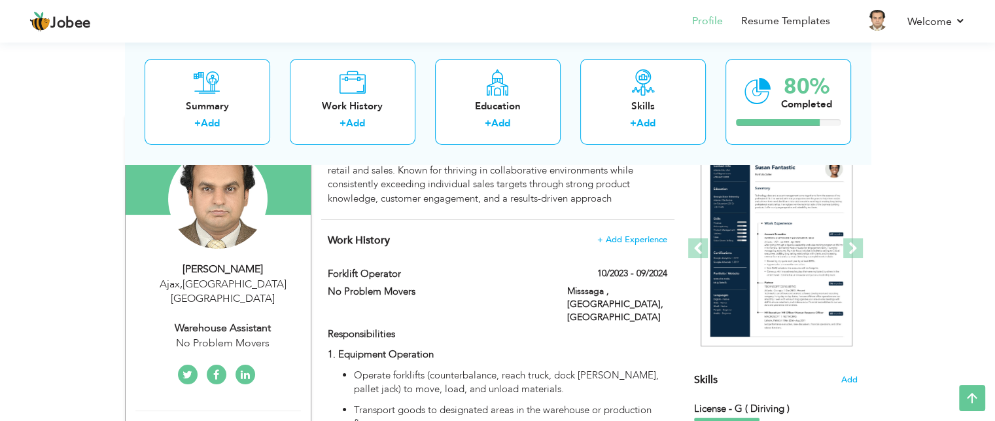
click at [237, 321] on div "Warehouse Assistant" at bounding box center [222, 328] width 175 height 15
type input "Daniyal"
type input "Mazhar"
type input "[PHONE_NUMBER]"
select select "number:38"
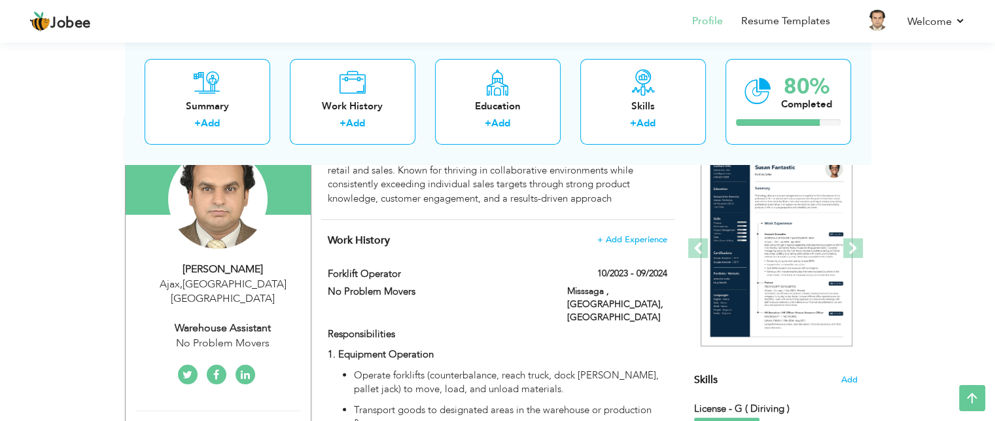
type input "[GEOGRAPHIC_DATA]"
type input "Ajax"
select select "number:5"
type input "No Problem Movers"
type input "Warehouse Assistant"
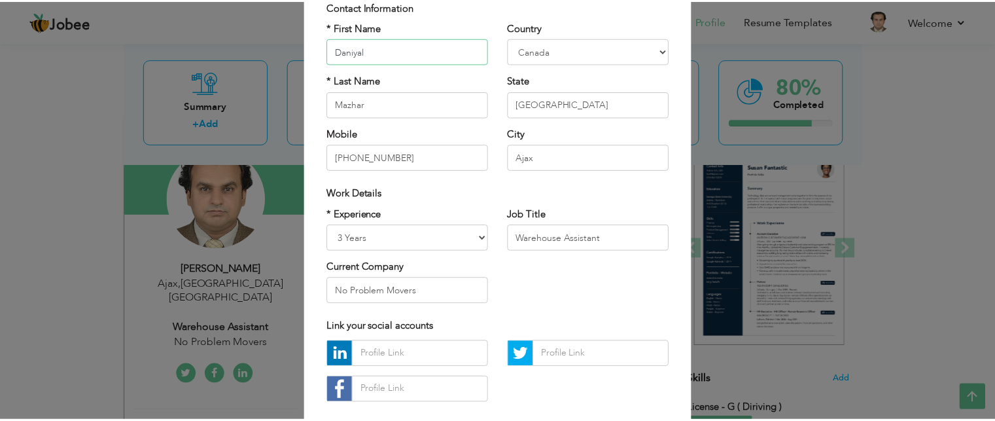
scroll to position [169, 0]
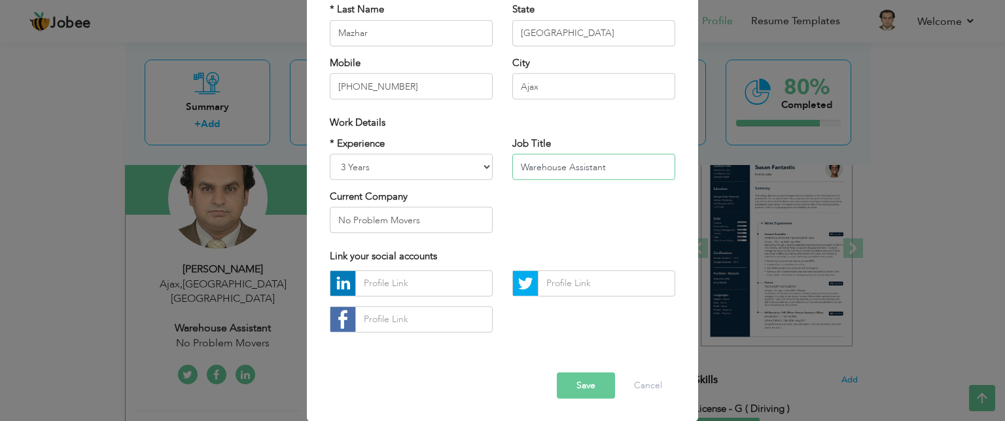
click at [566, 169] on input "Warehouse Assistant" at bounding box center [593, 167] width 163 height 26
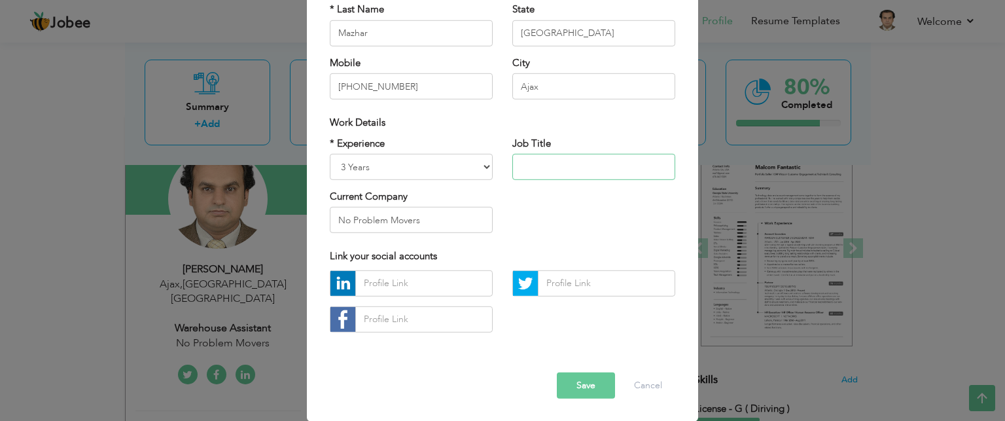
paste input "Forklift Operator"
type input "Forklift Operator"
click at [404, 224] on input "No Problem Movers" at bounding box center [411, 220] width 163 height 26
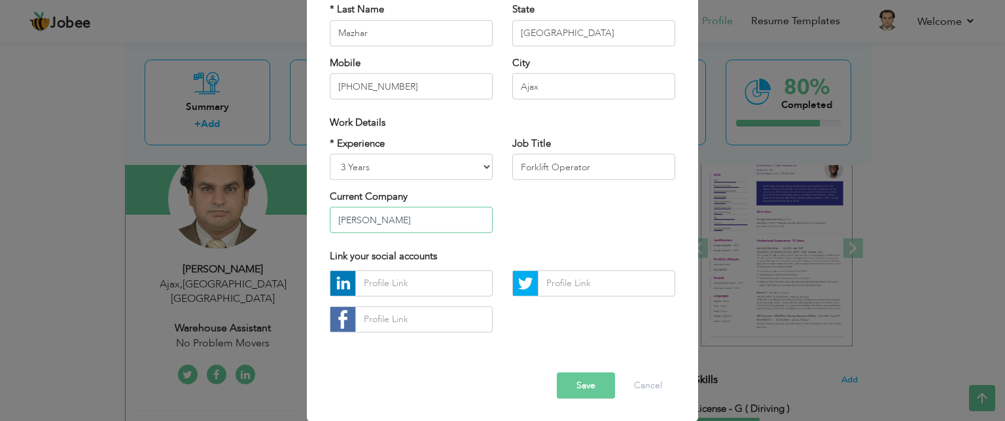
type input "[PERSON_NAME]"
click at [568, 386] on button "Save" at bounding box center [586, 385] width 58 height 26
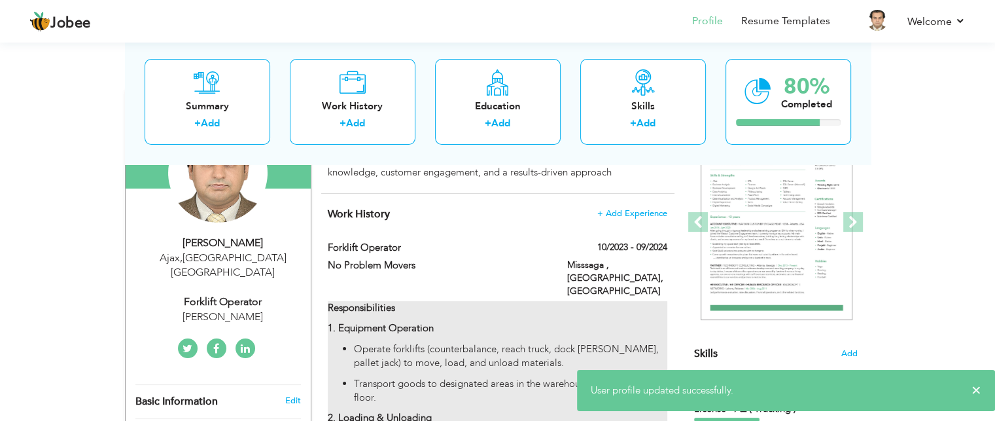
scroll to position [156, 0]
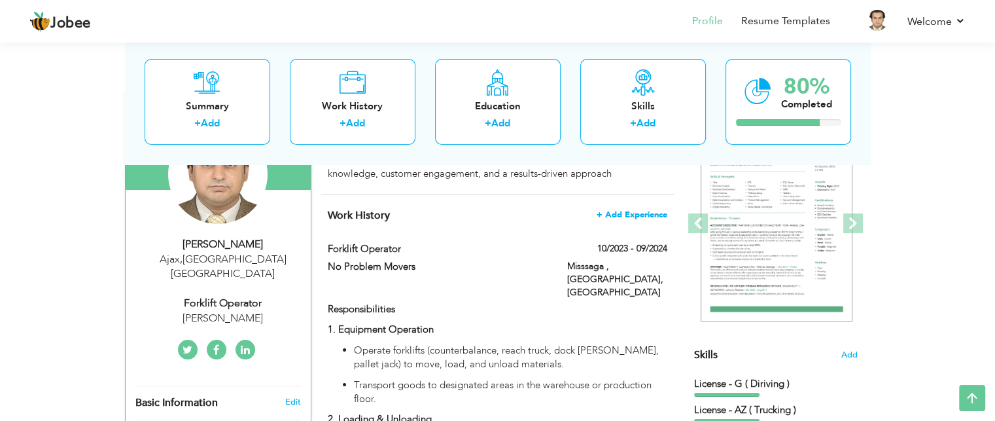
click at [626, 216] on span "+ Add Experience" at bounding box center [632, 214] width 71 height 9
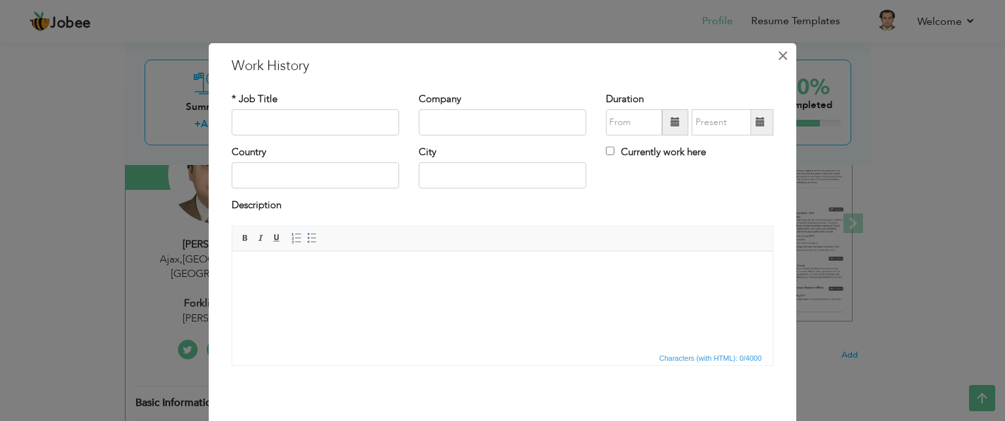
click at [777, 49] on span "×" at bounding box center [782, 55] width 11 height 24
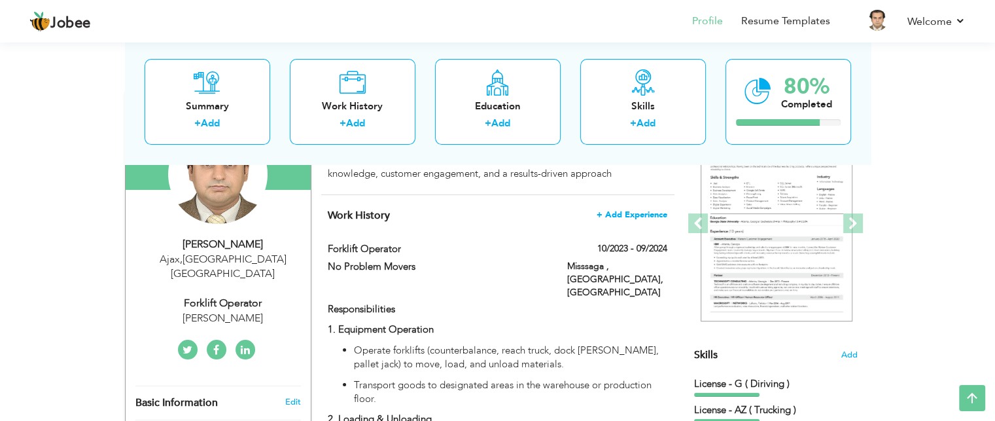
click at [658, 210] on span "+ Add Experience" at bounding box center [632, 214] width 71 height 9
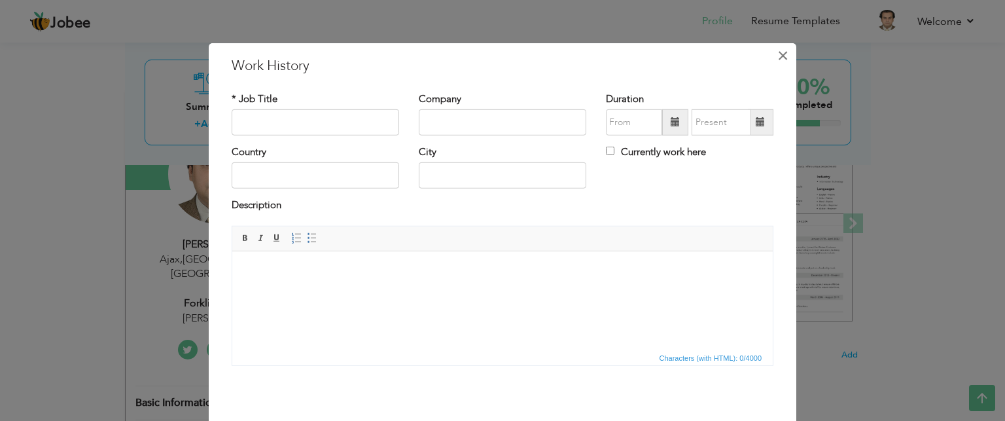
click at [777, 59] on span "×" at bounding box center [782, 55] width 11 height 24
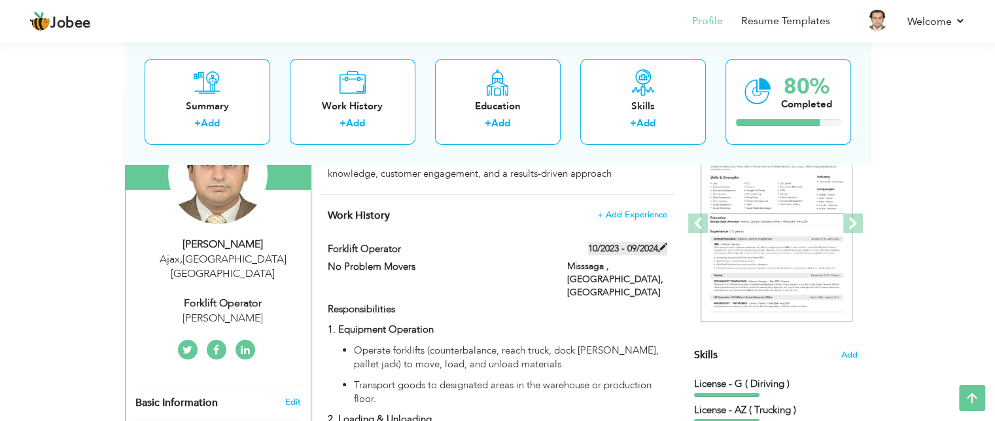
click at [644, 249] on label "10/2023 - 09/2024" at bounding box center [627, 248] width 79 height 13
type input "Forklift Operator"
type input "No Problem Movers"
type input "10/2023"
type input "09/2024"
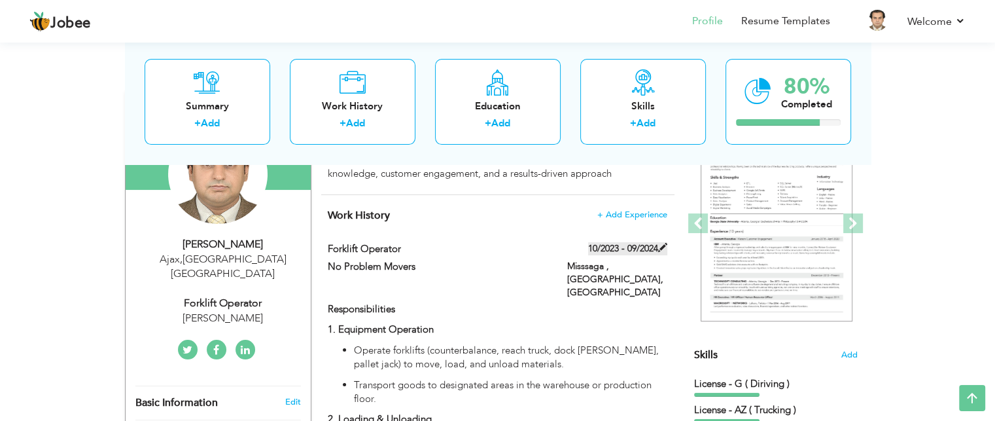
type input "[GEOGRAPHIC_DATA]"
type input "Misssaga , [GEOGRAPHIC_DATA]"
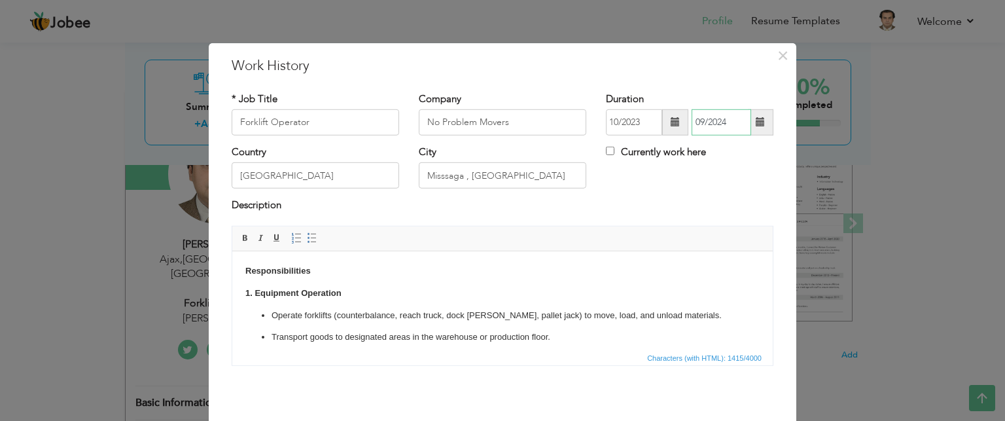
click at [707, 124] on input "09/2024" at bounding box center [722, 122] width 60 height 26
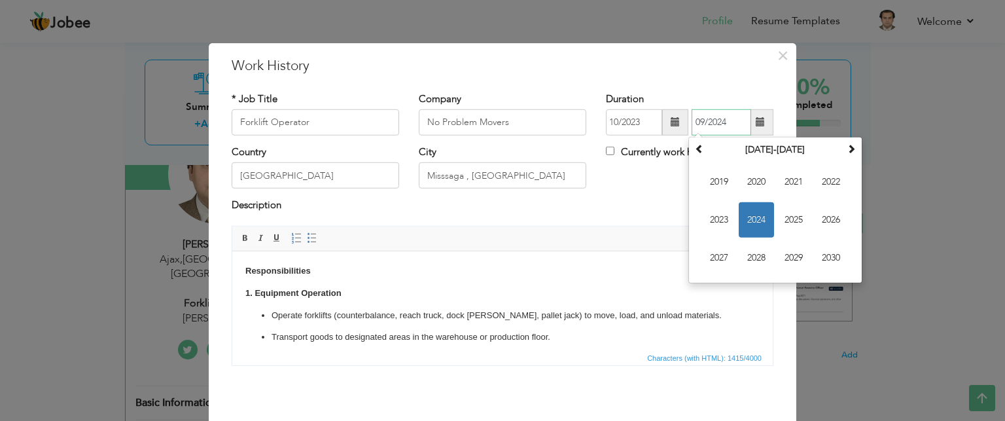
click at [748, 217] on span "2024" at bounding box center [756, 219] width 35 height 35
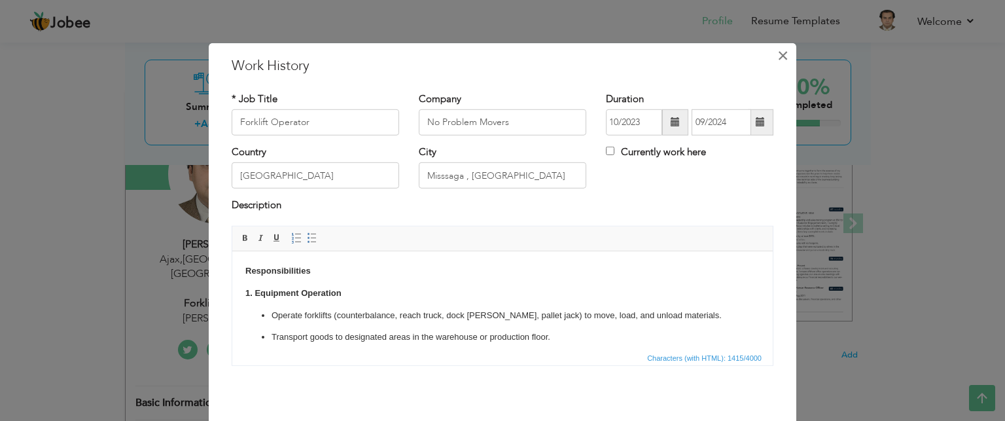
click at [777, 61] on span "×" at bounding box center [782, 55] width 11 height 24
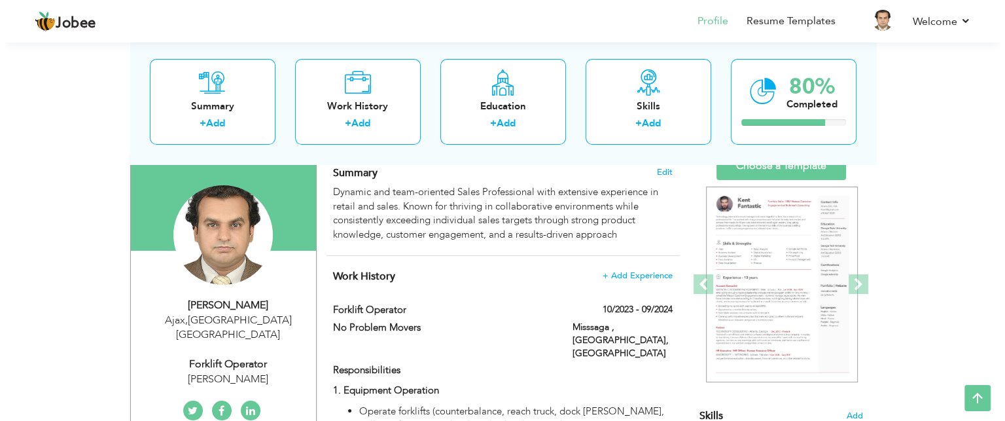
scroll to position [90, 0]
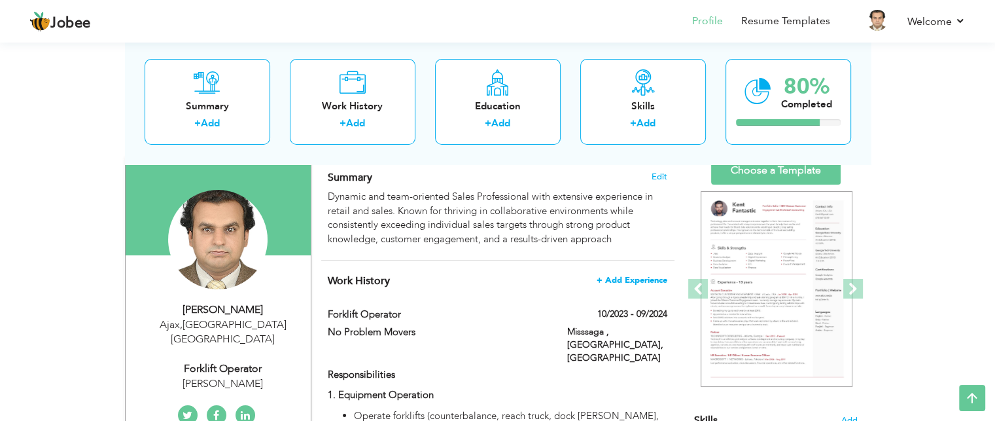
click at [628, 278] on span "+ Add Experience" at bounding box center [632, 279] width 71 height 9
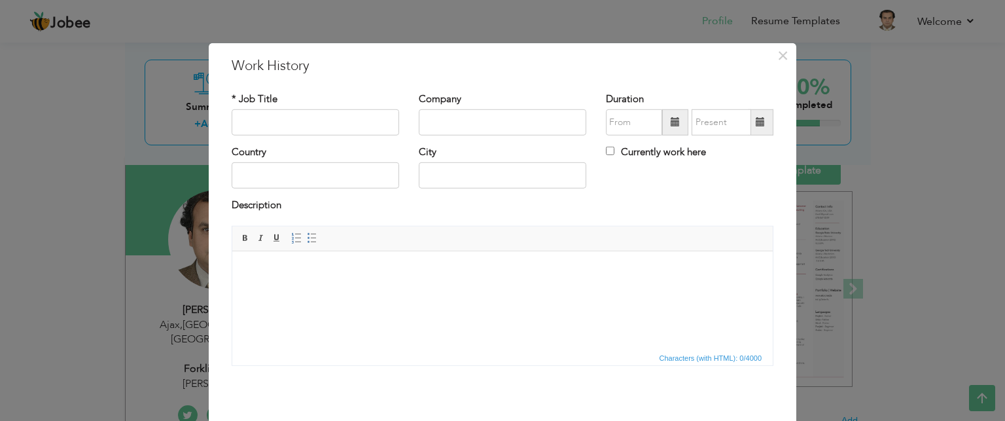
click at [671, 120] on span at bounding box center [675, 121] width 9 height 9
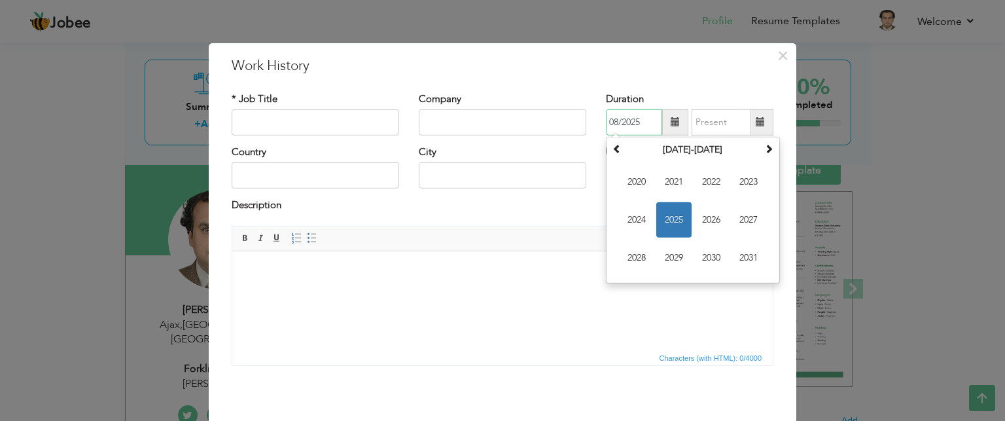
click at [669, 220] on span "2025" at bounding box center [673, 219] width 35 height 35
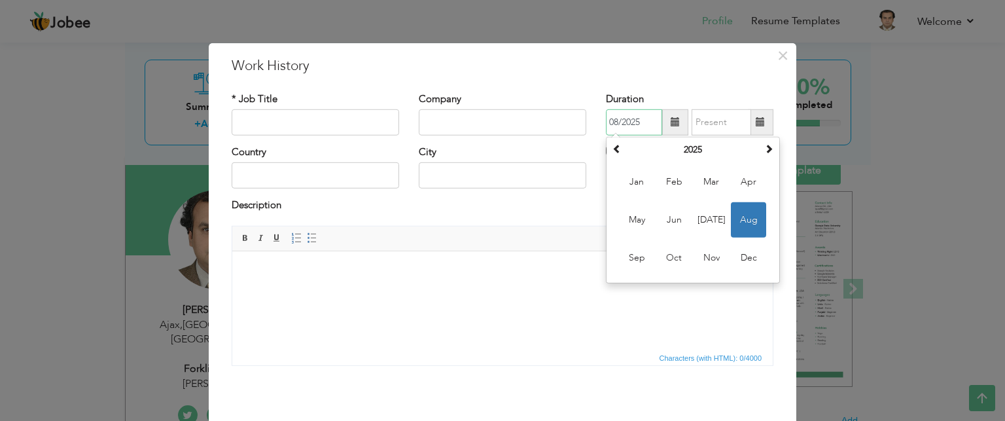
click at [688, 154] on th "2025" at bounding box center [693, 150] width 136 height 20
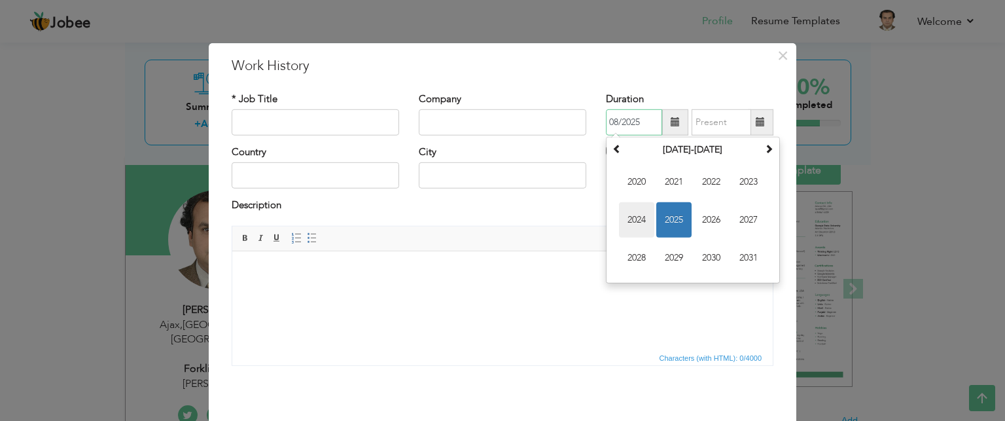
click at [635, 218] on span "2024" at bounding box center [636, 219] width 35 height 35
click at [666, 253] on span "Oct" at bounding box center [673, 257] width 35 height 35
type input "10/2024"
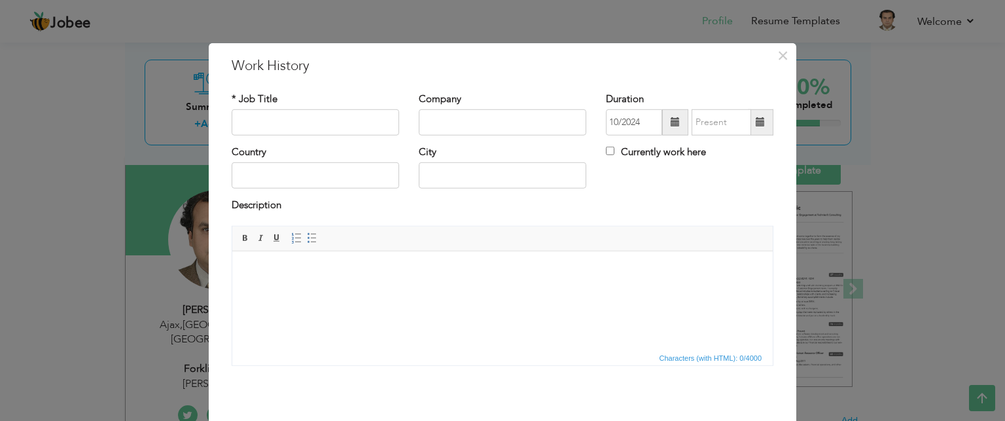
click at [654, 159] on div "Currently work here" at bounding box center [690, 153] width 168 height 17
click at [651, 151] on label "Currently work here" at bounding box center [656, 152] width 100 height 14
click at [614, 151] on input "Currently work here" at bounding box center [610, 151] width 9 height 9
checkbox input "true"
click at [353, 121] on input "text" at bounding box center [316, 122] width 168 height 26
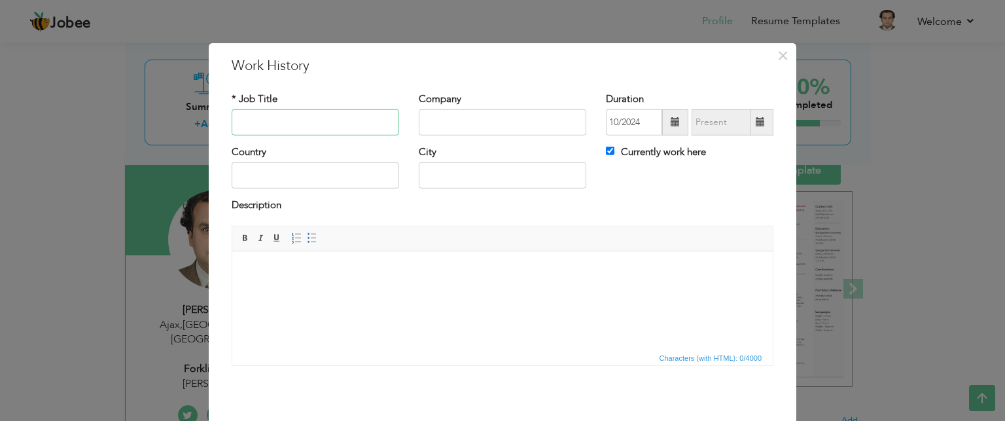
paste input "Forklift Operator"
type input "Forklift Operator"
click at [436, 124] on input "text" at bounding box center [503, 122] width 168 height 26
type input "[PERSON_NAME]"
click at [359, 177] on input "text" at bounding box center [316, 175] width 168 height 26
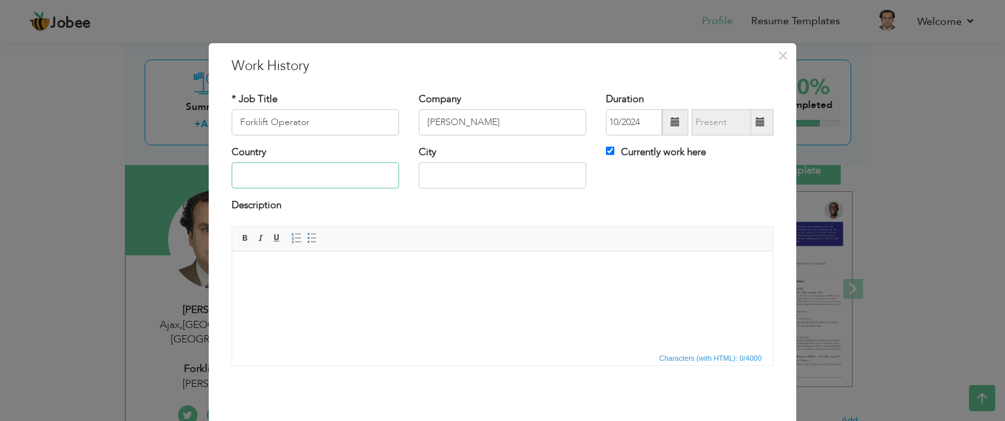
click at [352, 177] on input "text" at bounding box center [316, 175] width 168 height 26
type input "[GEOGRAPHIC_DATA]"
type input "Toranto"
click at [325, 291] on html at bounding box center [502, 271] width 540 height 40
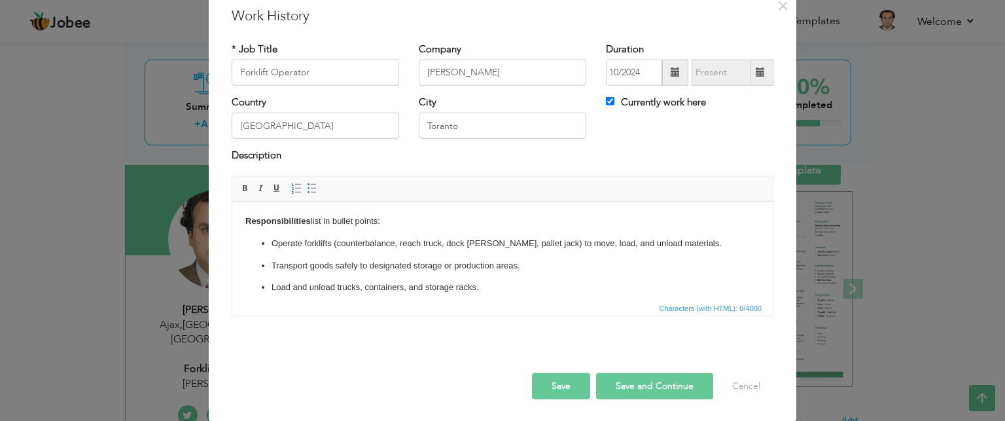
scroll to position [268, 0]
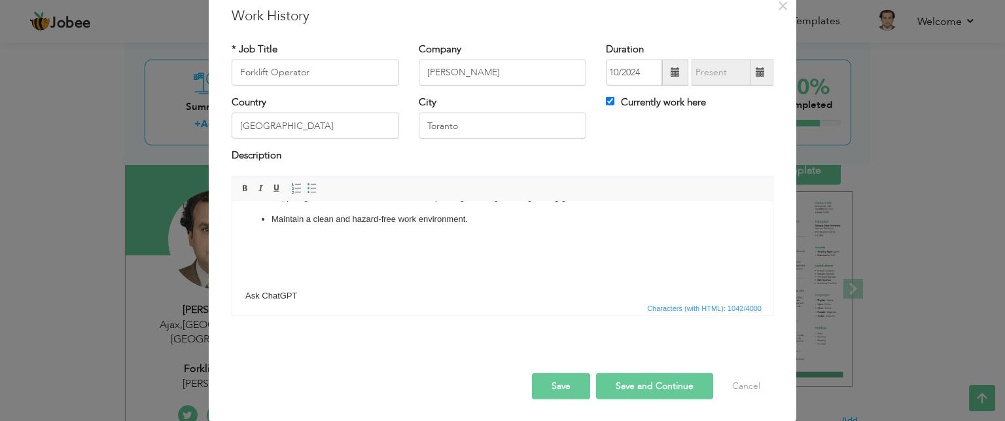
drag, startPoint x: 323, startPoint y: 300, endPoint x: 254, endPoint y: 306, distance: 69.6
click at [254, 306] on span "Characters (with HTML): 1042/4000" at bounding box center [502, 308] width 540 height 16
click at [264, 294] on body "Responsibilities list in bullet points: Operate forklifts (counterbalance, reac…" at bounding box center [502, 123] width 514 height 355
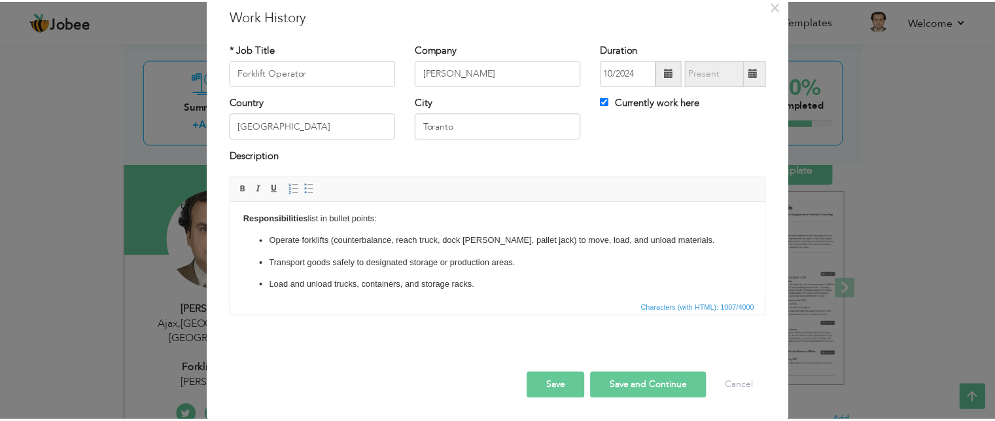
scroll to position [0, 0]
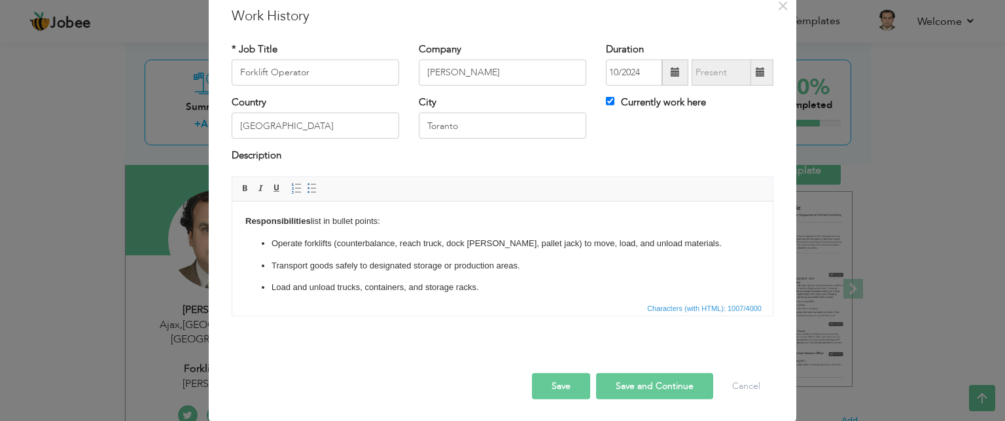
drag, startPoint x: 315, startPoint y: 221, endPoint x: 390, endPoint y: 219, distance: 75.3
click at [390, 219] on p "Responsibilities list in bullet points:" at bounding box center [502, 221] width 514 height 14
click at [573, 387] on button "Save" at bounding box center [561, 386] width 58 height 26
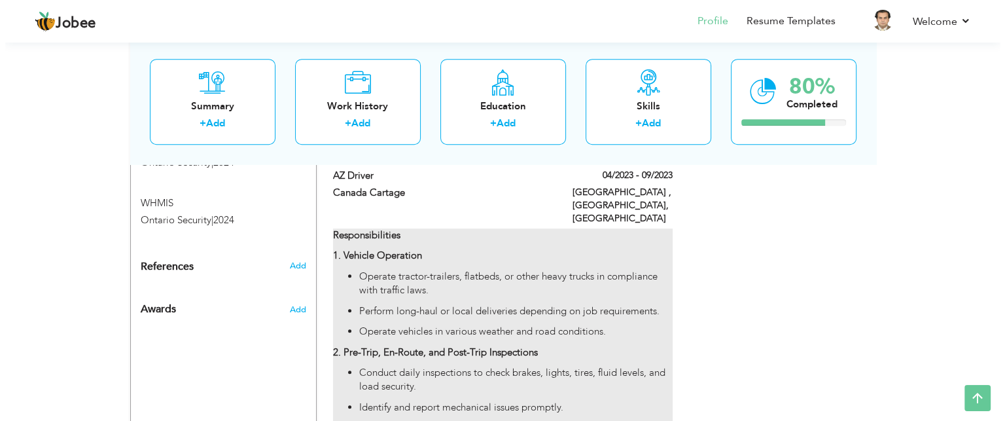
scroll to position [759, 0]
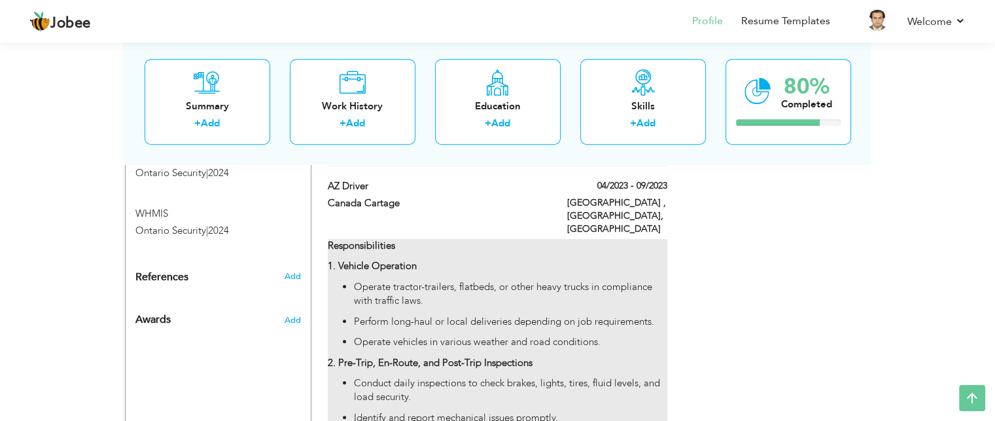
click at [465, 280] on p "Operate tractor-trailers, flatbeds, or other heavy trucks in compliance with tr…" at bounding box center [510, 294] width 313 height 28
type input "AZ Driver"
type input "Canada Cartage"
type input "04/2023"
type input "09/2023"
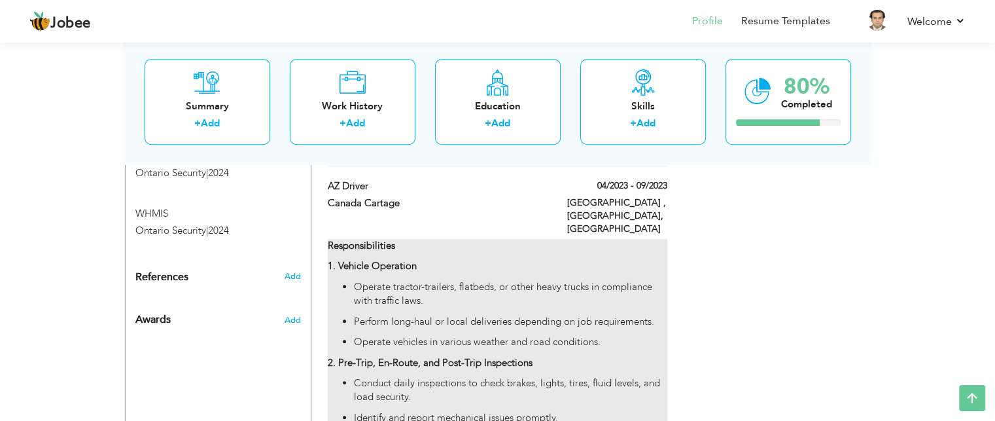
type input "Toronto , Ontario"
checkbox input "false"
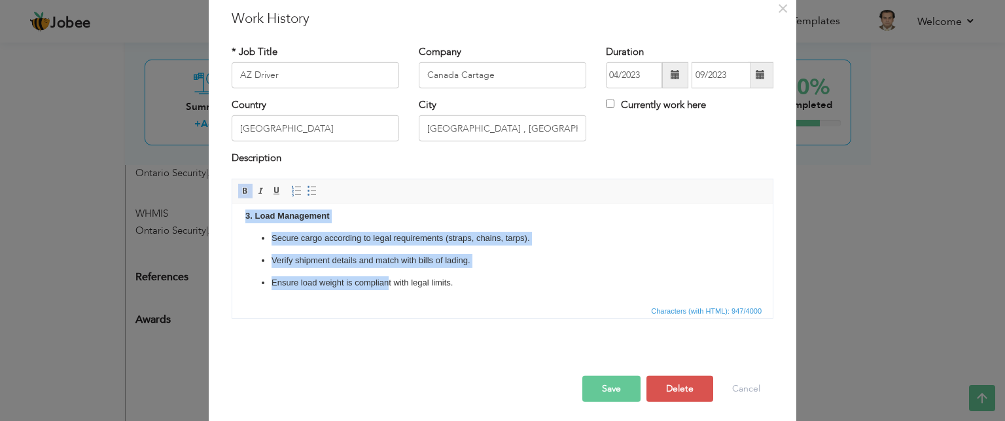
scroll to position [50, 0]
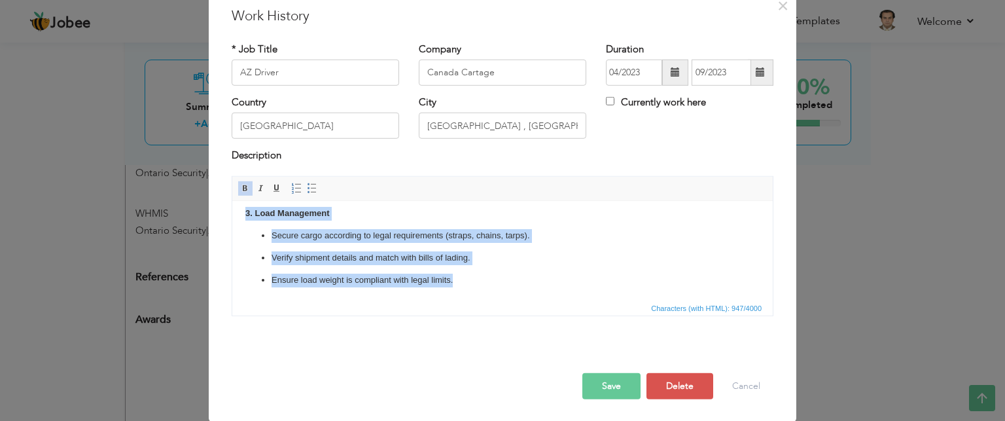
drag, startPoint x: 242, startPoint y: 218, endPoint x: 486, endPoint y: 317, distance: 263.5
click at [486, 299] on html "Responsibilities 1. Vehicle Operation Operate tractor-trailers, flatbeds, or ot…" at bounding box center [502, 146] width 540 height 305
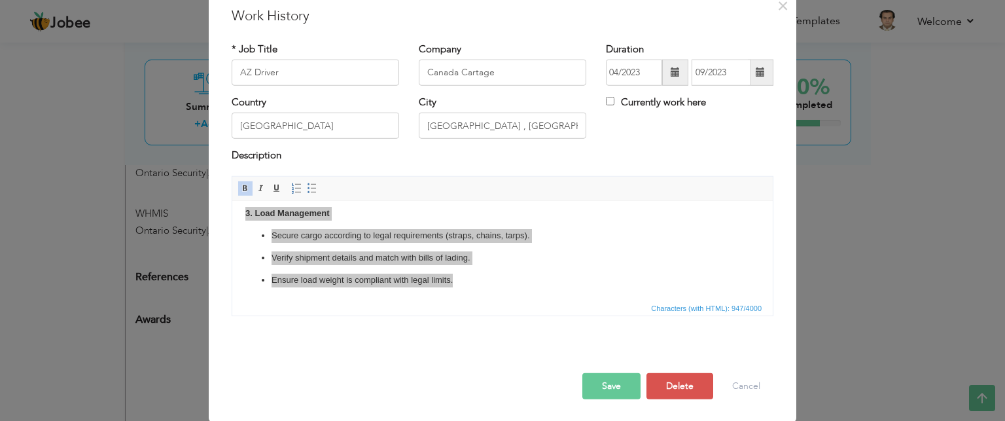
click at [481, 317] on div "Responsibilities 1. Vehicle Operation Operate tractor-trailers, flatbeds, or ot…" at bounding box center [502, 251] width 561 height 150
click at [430, 269] on span "Cut" at bounding box center [455, 266] width 68 height 16
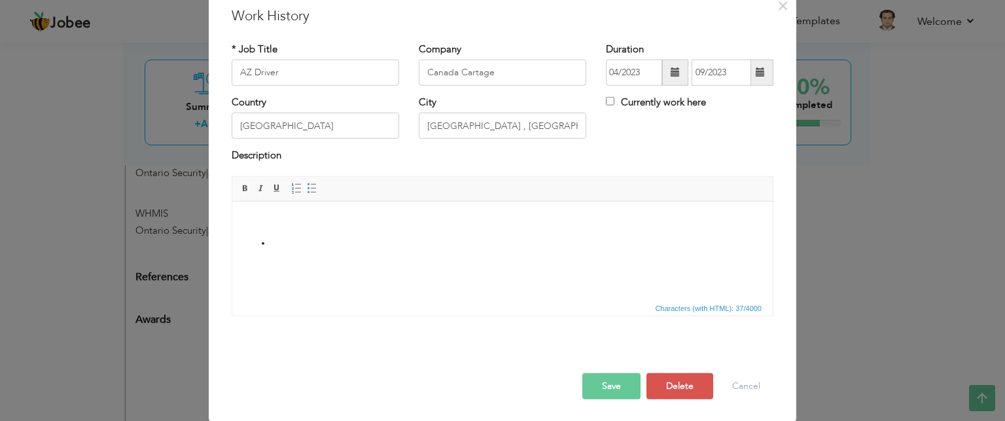
click at [302, 235] on body at bounding box center [502, 232] width 514 height 36
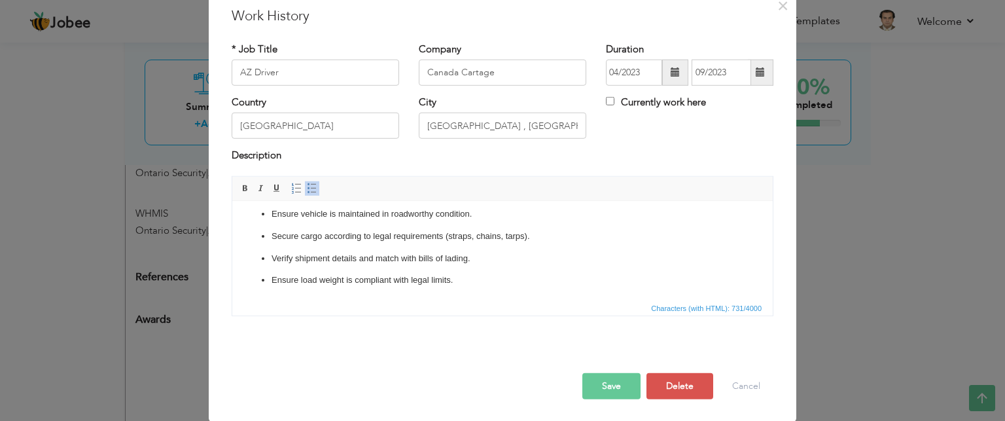
scroll to position [118, 0]
click at [406, 298] on html "Operate tractor-trailers, flatbeds, or other heavy trucks in compliance with tr…" at bounding box center [502, 191] width 540 height 217
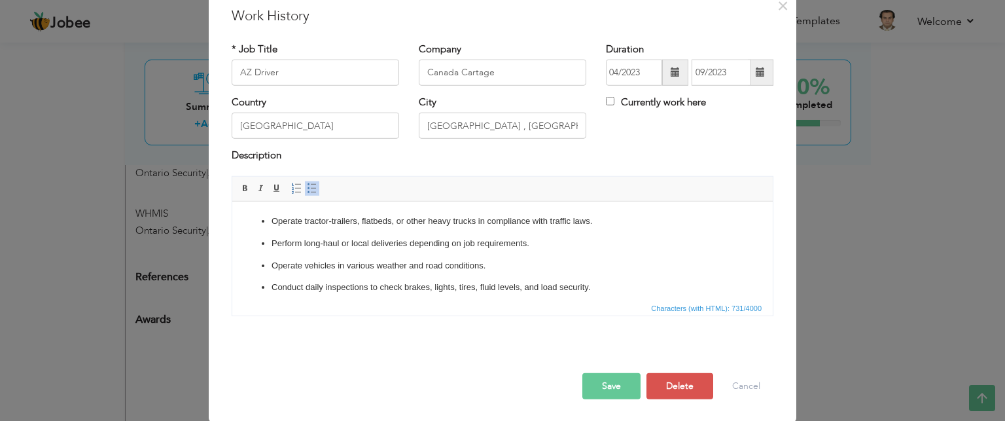
click at [272, 219] on p "Operate tractor-trailers, flatbeds, or other heavy trucks in compliance with tr…" at bounding box center [503, 221] width 462 height 14
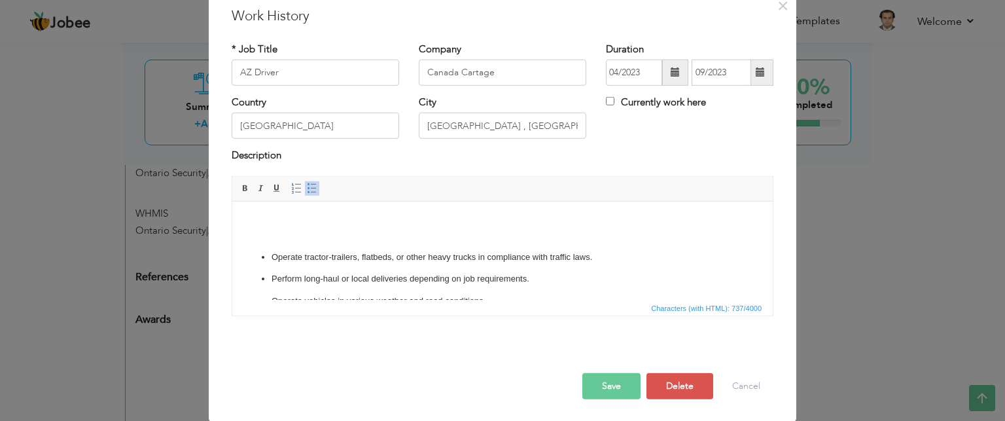
click at [265, 216] on body "​​​​​​​ Operate tractor-trailers, flatbeds, or other heavy trucks in compliance…" at bounding box center [502, 338] width 514 height 249
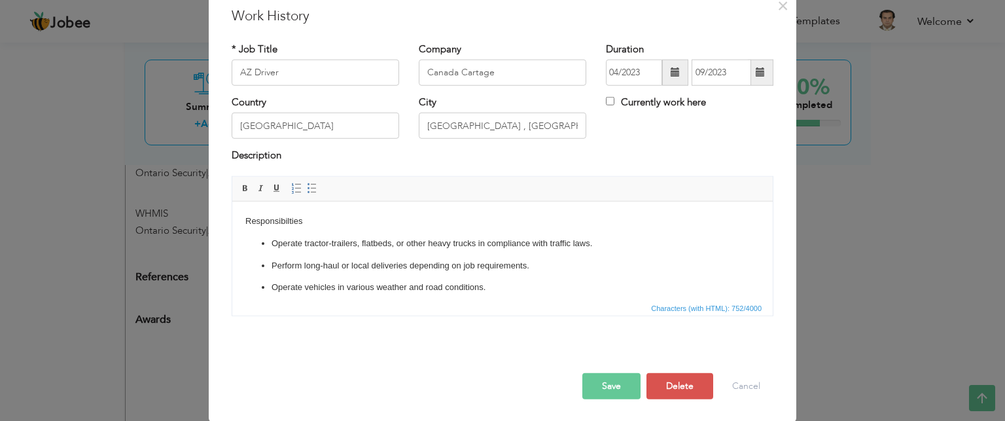
click at [268, 219] on body "Responsibilties Operate tractor-trailers, flatbeds, or other heavy trucks in co…" at bounding box center [502, 331] width 514 height 235
click at [267, 219] on body "Responsibilties Operate tractor-trailers, flatbeds, or other heavy trucks in co…" at bounding box center [502, 331] width 514 height 235
click at [240, 192] on span at bounding box center [245, 188] width 10 height 10
click at [298, 236] on p "Operate tractor-trailers, flatbeds, or other heavy trucks in compliance with tr…" at bounding box center [503, 243] width 462 height 14
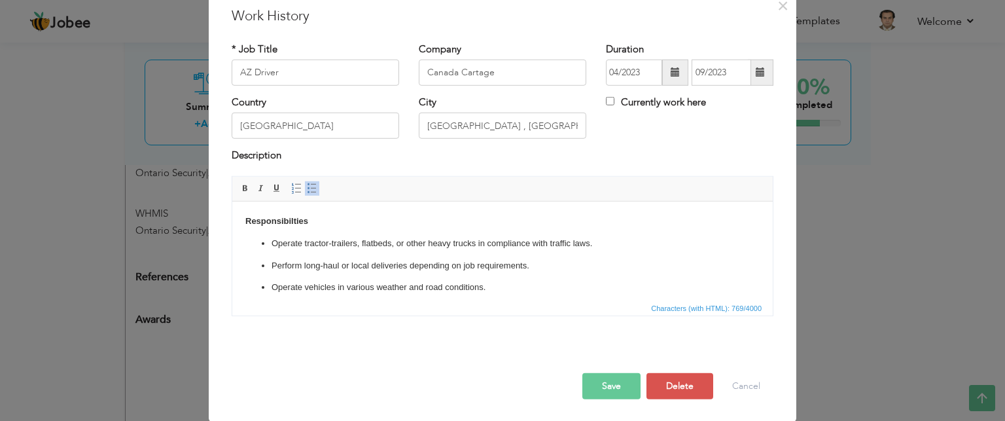
click at [596, 373] on button "Save" at bounding box center [611, 386] width 58 height 26
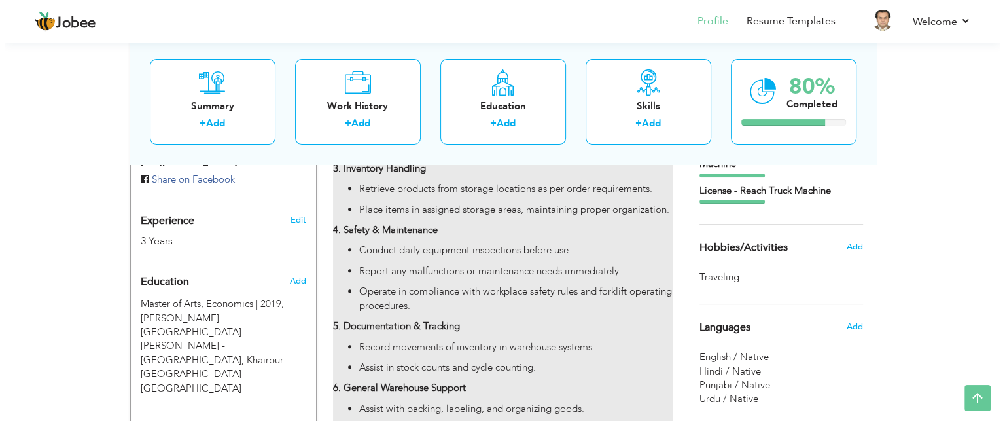
scroll to position [467, 0]
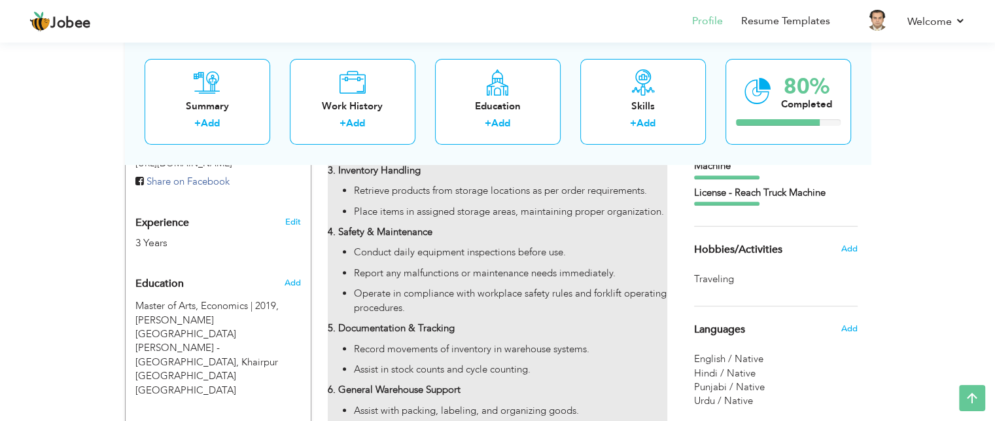
click at [443, 300] on p "Operate in compliance with workplace safety rules and forklift operating proced…" at bounding box center [510, 301] width 313 height 28
type input "Forklift Operator"
type input "No Problem Movers"
type input "10/2023"
type input "09/2024"
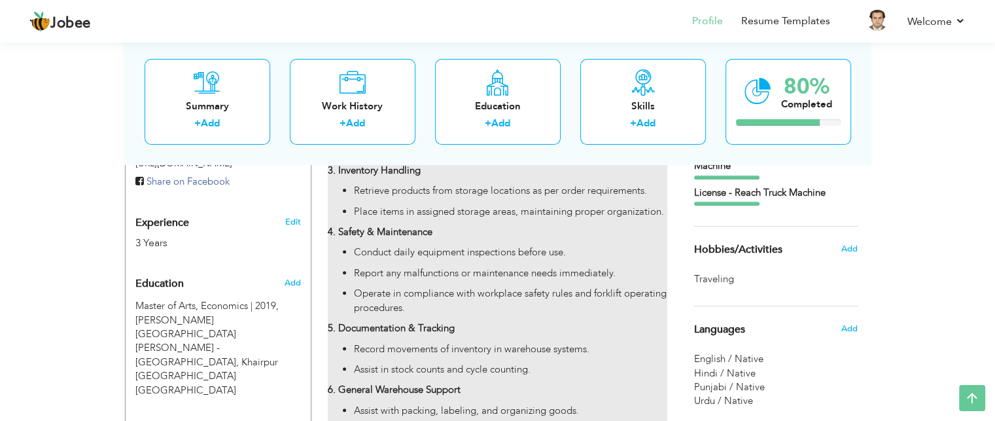
type input "Misssaga , [GEOGRAPHIC_DATA]"
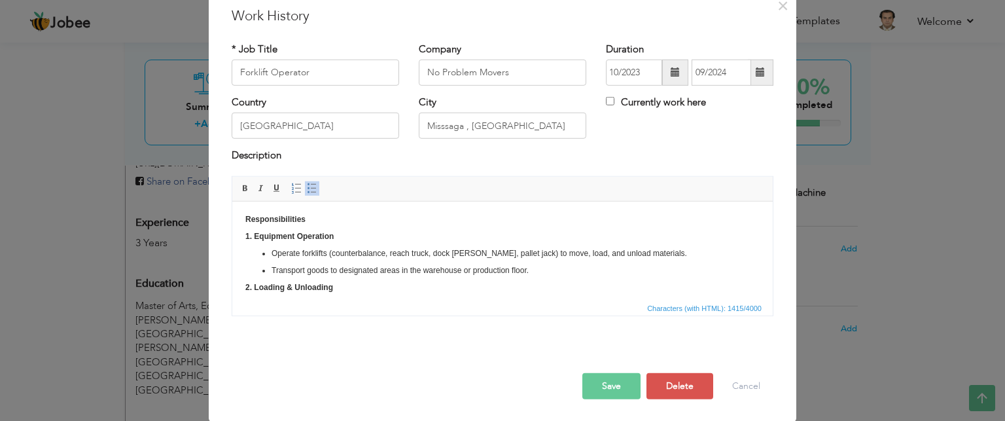
scroll to position [0, 0]
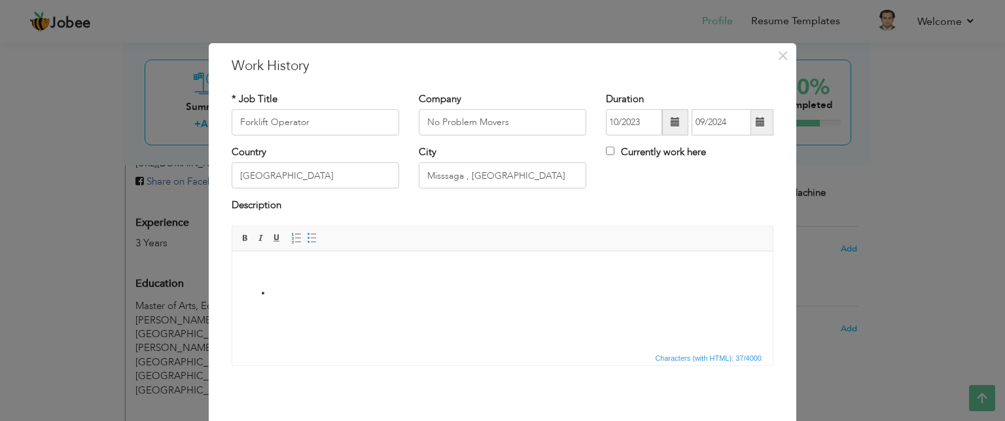
click at [338, 293] on li at bounding box center [503, 293] width 462 height 14
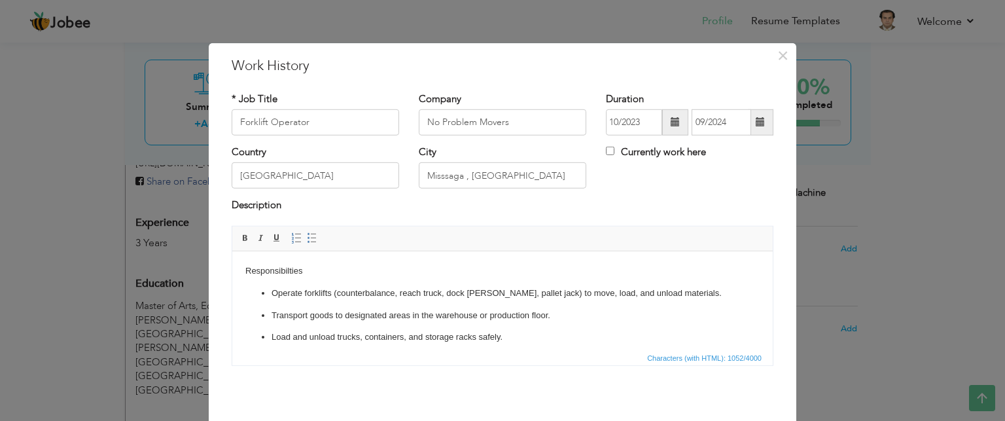
click at [253, 275] on body "Responsibilties Operate forklifts (counterbalance, reach truck, dock stocker, p…" at bounding box center [502, 425] width 514 height 323
click at [242, 238] on span at bounding box center [245, 238] width 10 height 10
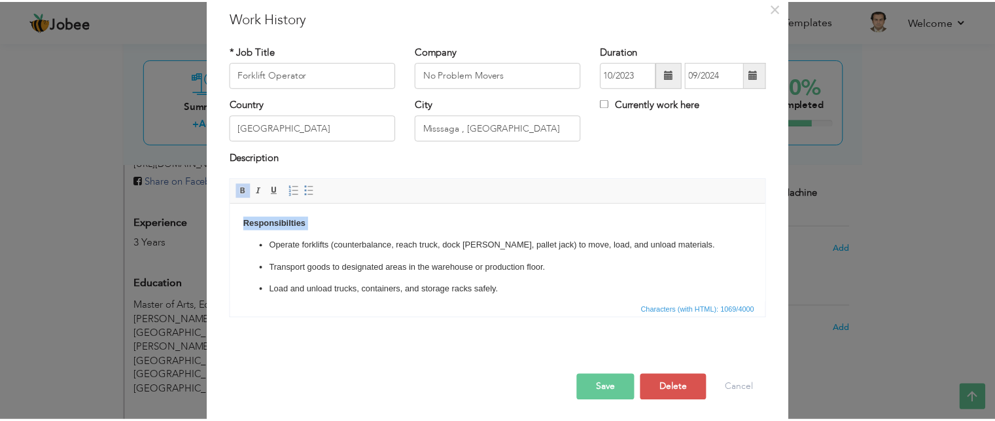
scroll to position [50, 0]
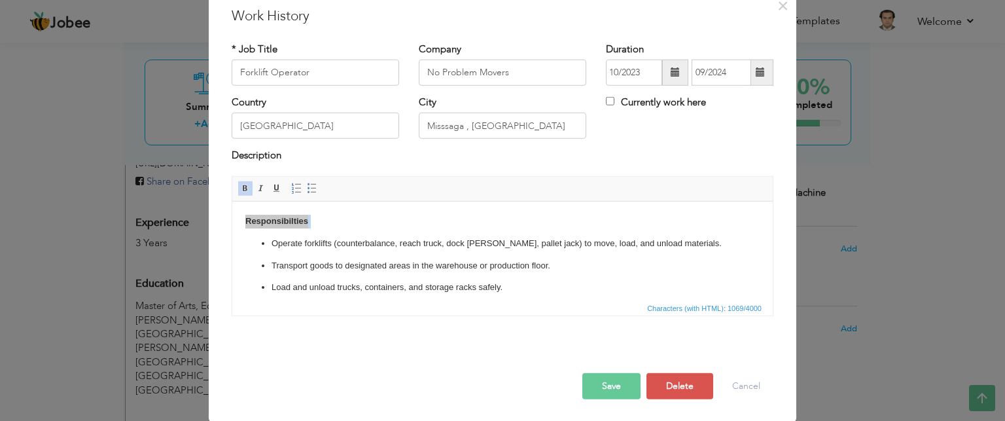
click at [602, 384] on button "Save" at bounding box center [611, 386] width 58 height 26
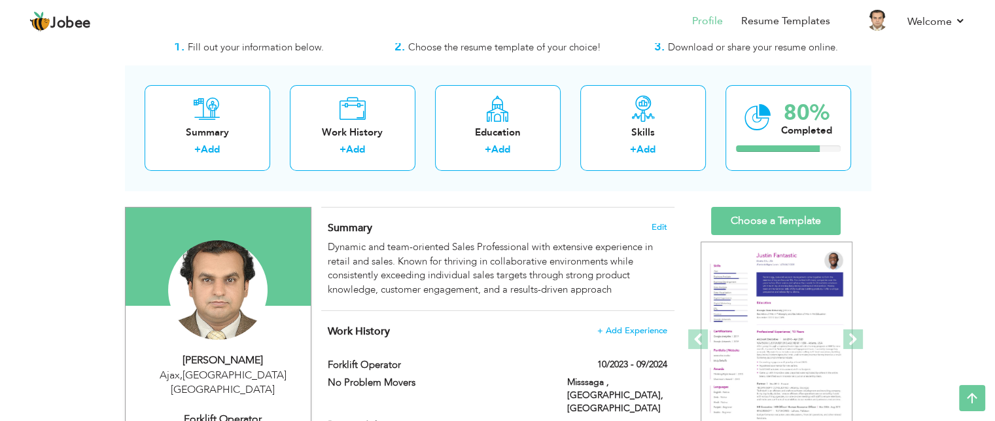
scroll to position [0, 0]
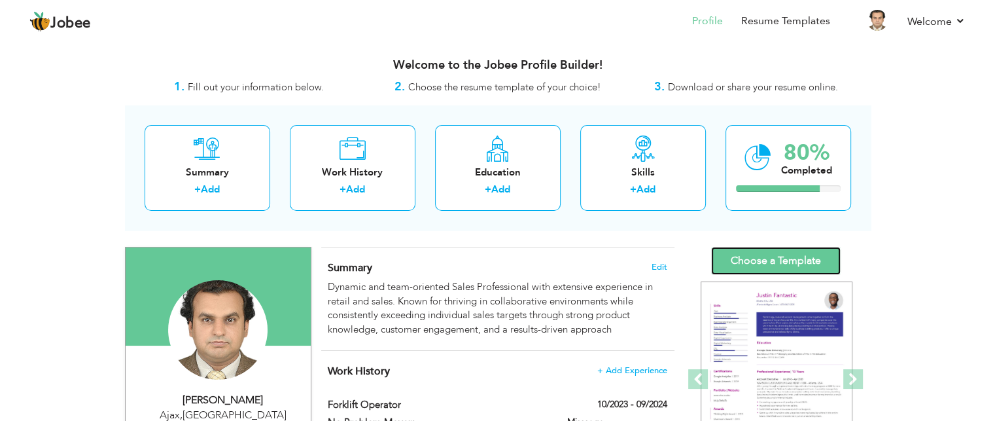
click at [771, 263] on link "Choose a Template" at bounding box center [776, 261] width 130 height 28
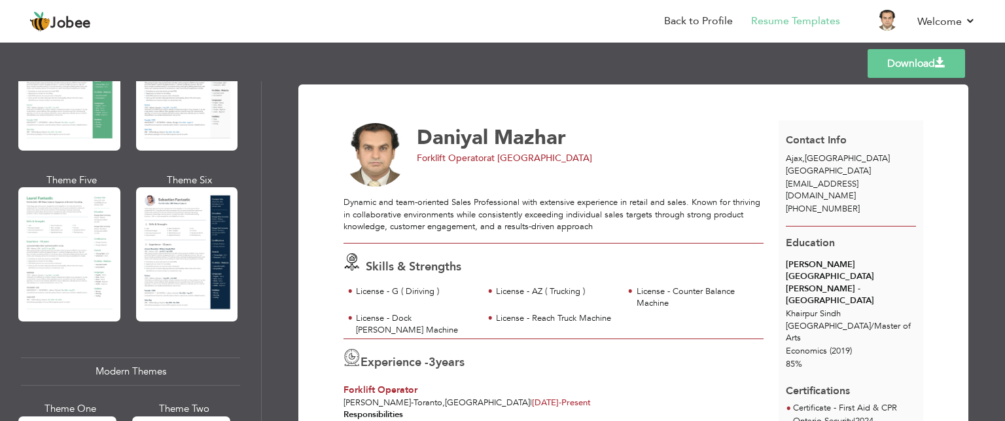
scroll to position [343, 0]
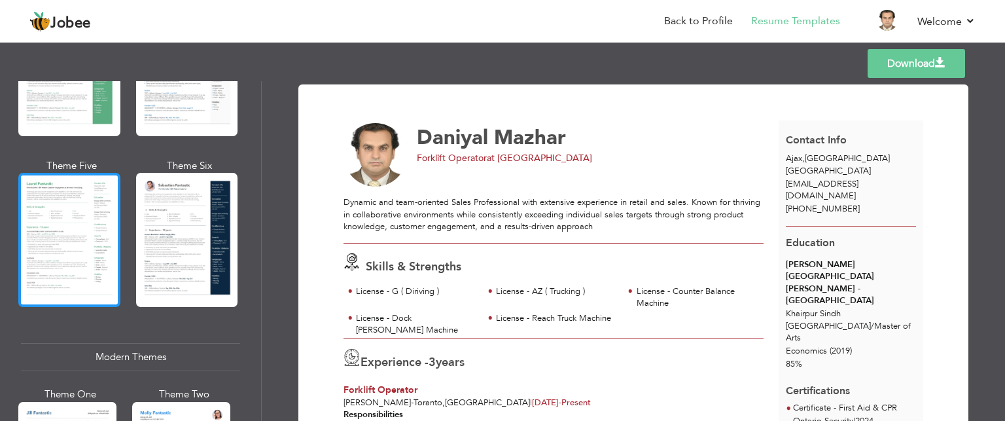
click at [86, 255] on div at bounding box center [69, 240] width 102 height 134
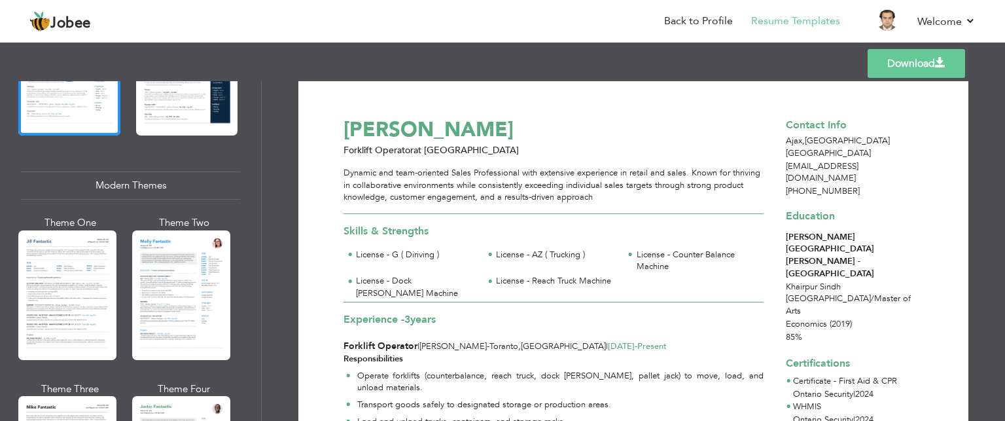
scroll to position [7, 0]
click at [707, 22] on link "Back to Profile" at bounding box center [698, 21] width 69 height 15
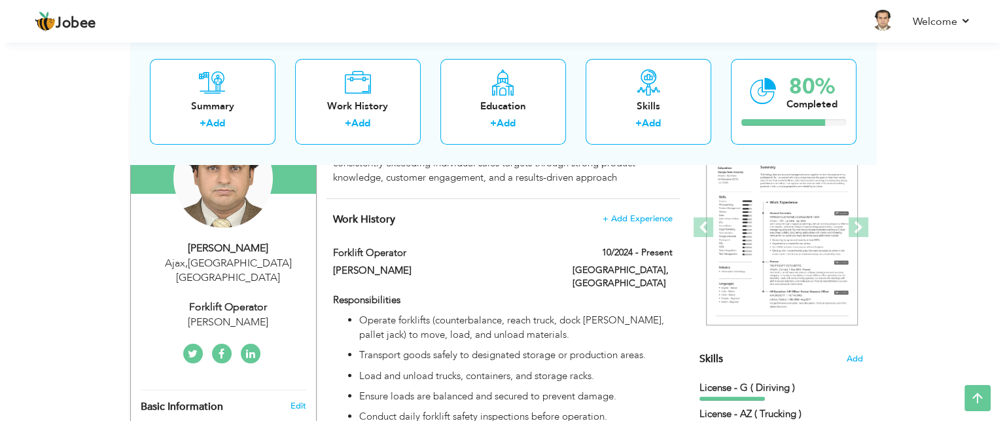
scroll to position [153, 0]
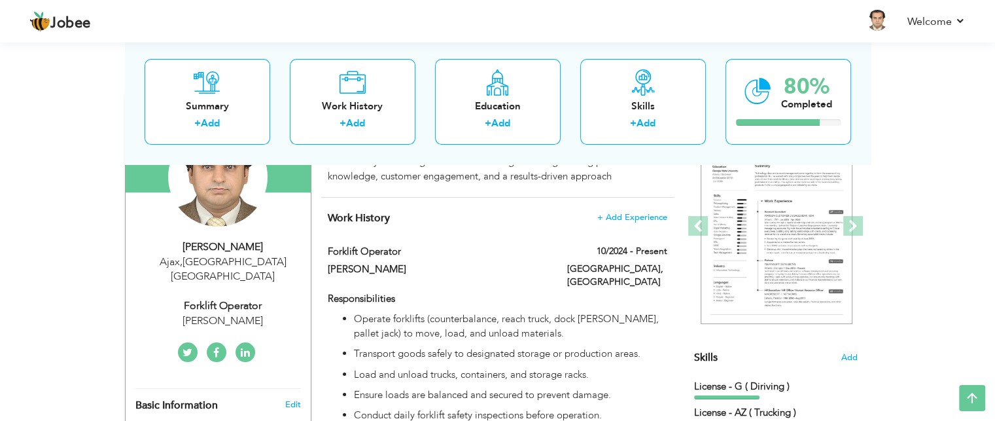
click at [222, 274] on div "[PERSON_NAME] [GEOGRAPHIC_DATA] , [GEOGRAPHIC_DATA] [GEOGRAPHIC_DATA] Forklift …" at bounding box center [218, 283] width 185 height 89
type input "Daniyal"
type input "Mazhar"
type input "[PHONE_NUMBER]"
select select "number:38"
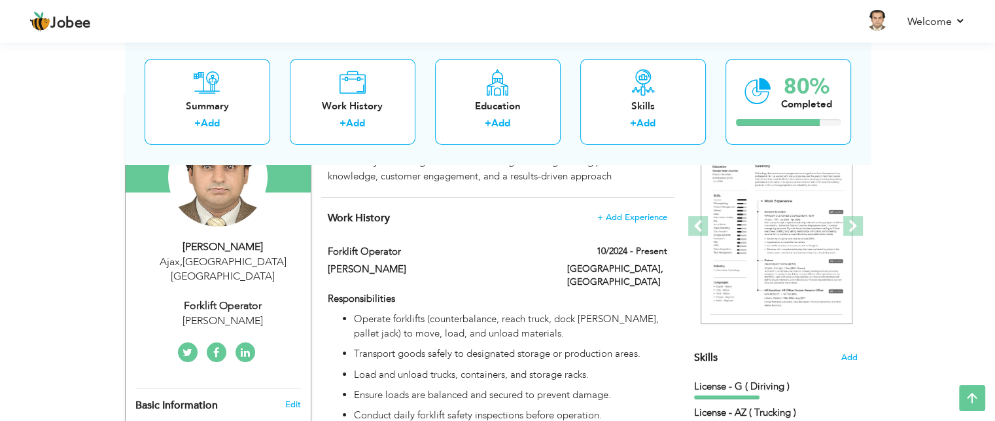
type input "[GEOGRAPHIC_DATA]"
type input "Ajax"
select select "number:5"
type input "[PERSON_NAME]"
type input "Forklift Operator"
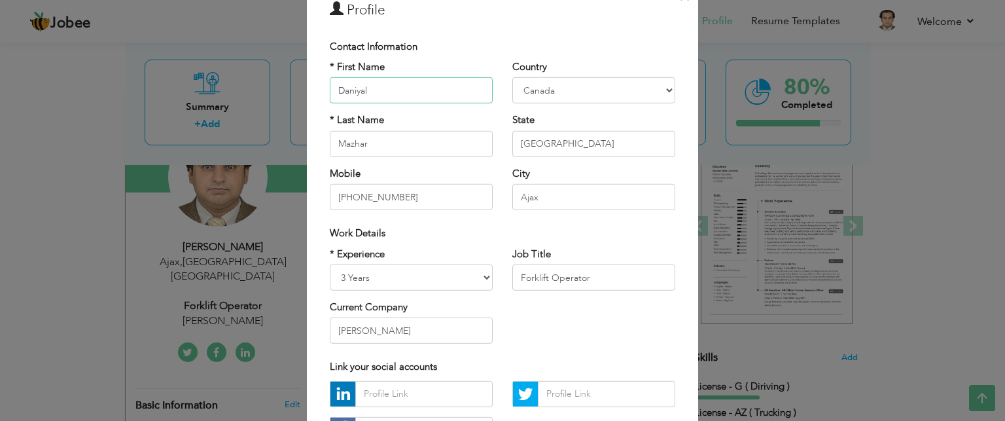
scroll to position [58, 0]
click at [540, 194] on input "Ajax" at bounding box center [593, 198] width 163 height 26
click at [556, 137] on input "[GEOGRAPHIC_DATA]" at bounding box center [593, 145] width 163 height 26
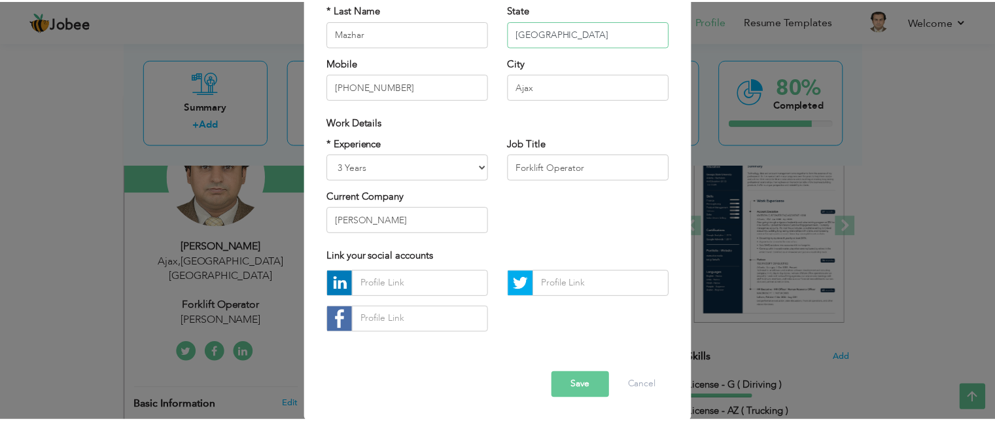
scroll to position [169, 0]
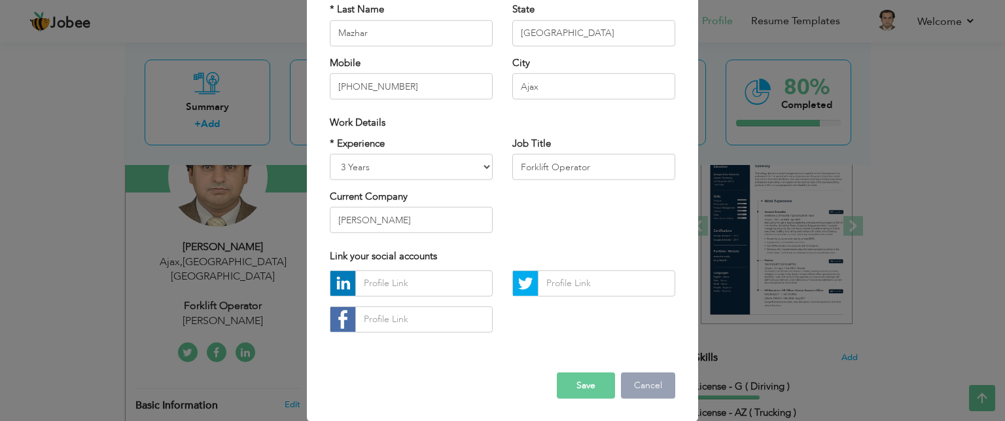
click at [630, 389] on button "Cancel" at bounding box center [648, 385] width 54 height 26
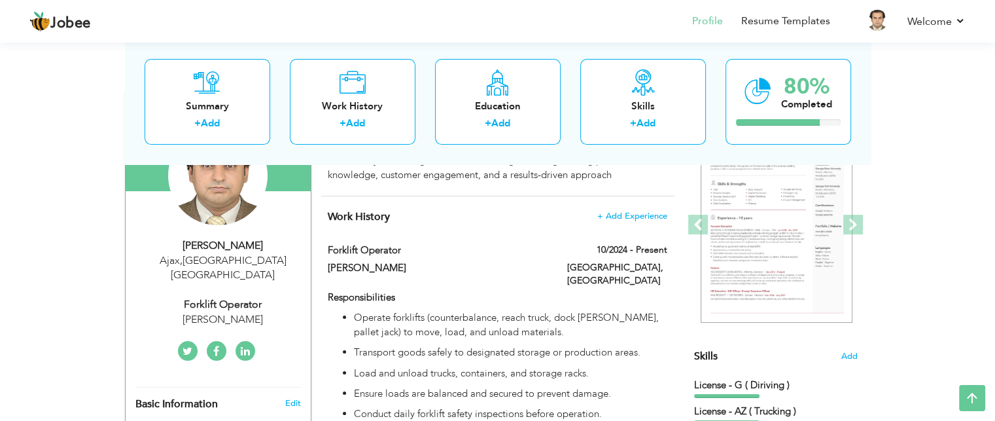
scroll to position [0, 0]
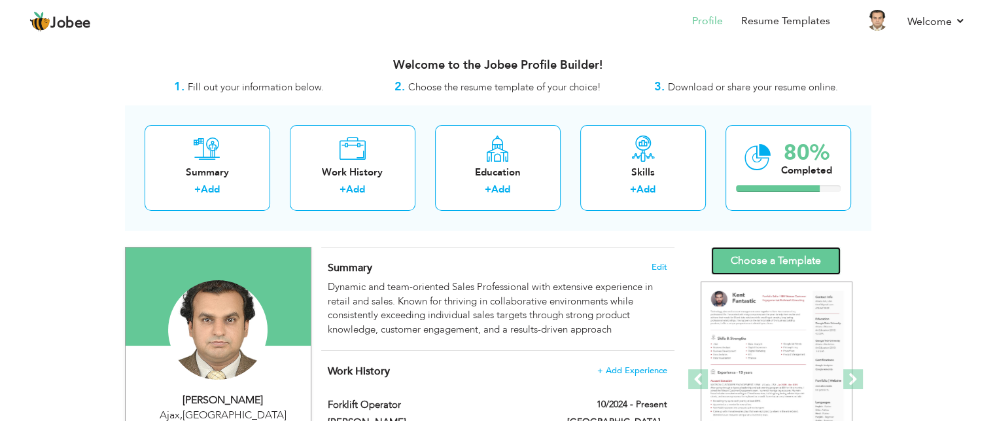
click at [759, 255] on link "Choose a Template" at bounding box center [776, 261] width 130 height 28
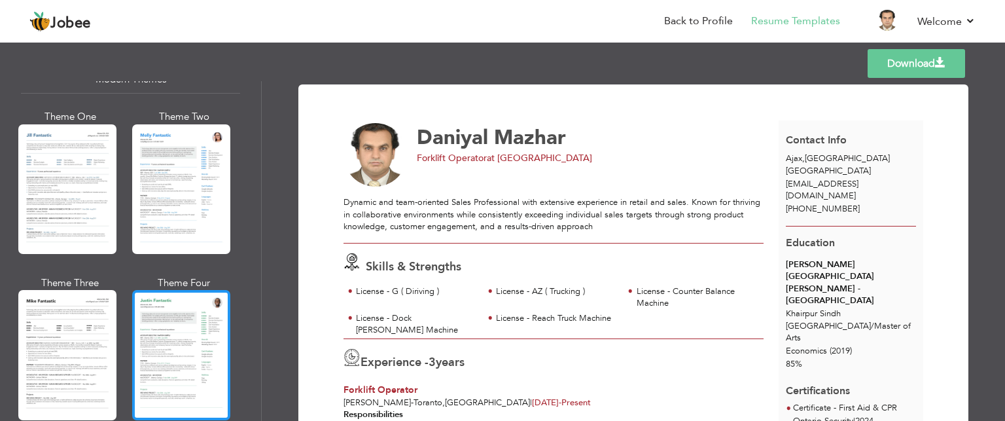
scroll to position [619, 0]
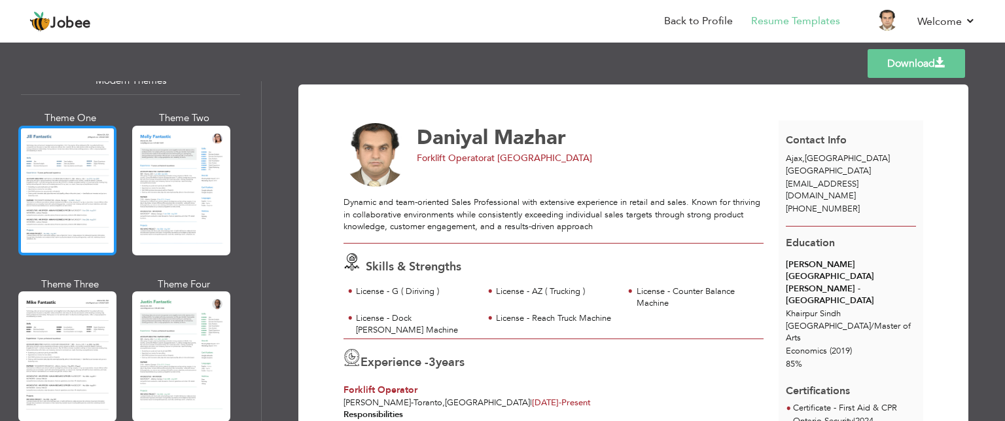
click at [88, 188] on div at bounding box center [67, 191] width 98 height 130
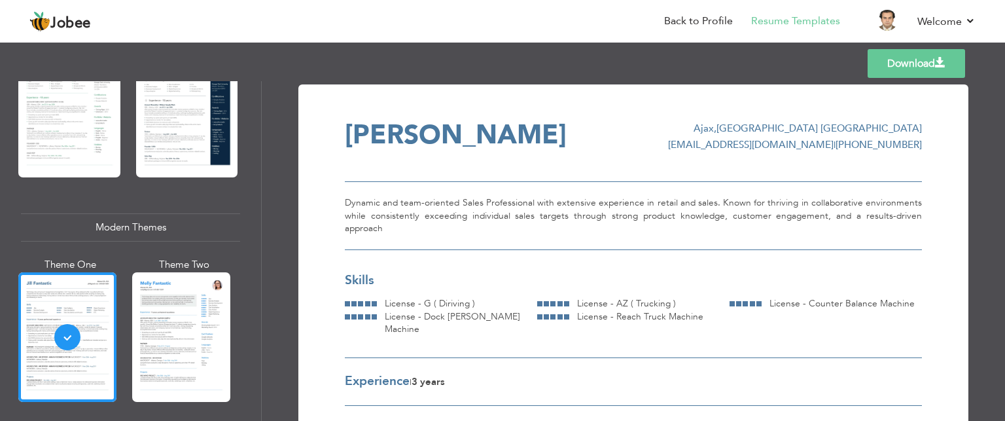
scroll to position [474, 0]
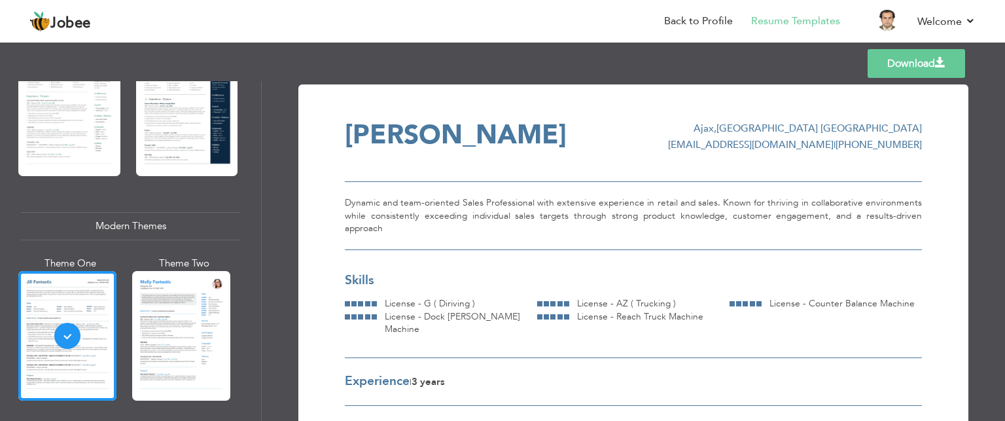
click at [896, 68] on link "Download" at bounding box center [916, 63] width 97 height 29
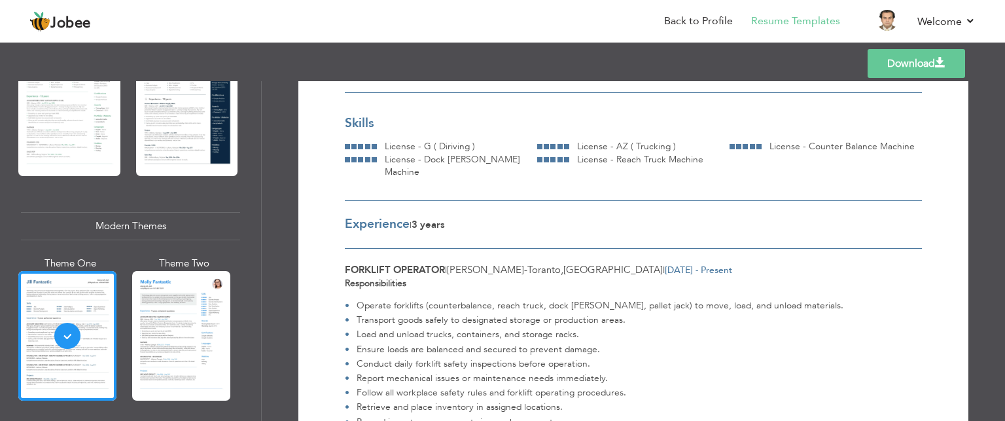
scroll to position [158, 0]
drag, startPoint x: 451, startPoint y: 241, endPoint x: 685, endPoint y: 245, distance: 234.3
click at [689, 262] on div "Forklift Operator | [GEOGRAPHIC_DATA][PERSON_NAME][GEOGRAPHIC_DATA] , [GEOGRAPH…" at bounding box center [633, 269] width 577 height 14
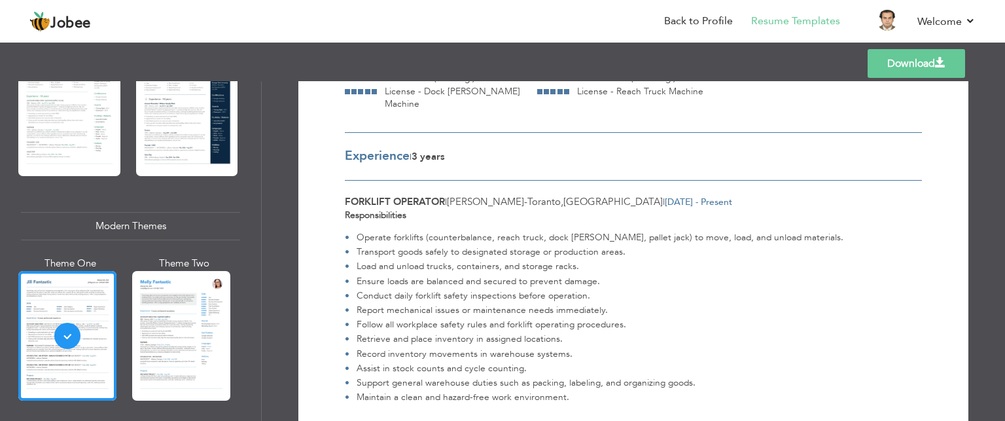
scroll to position [226, 0]
drag, startPoint x: 345, startPoint y: 174, endPoint x: 455, endPoint y: 166, distance: 110.2
drag, startPoint x: 458, startPoint y: 174, endPoint x: 665, endPoint y: 171, distance: 206.8
click at [665, 194] on div "Forklift Operator | [GEOGRAPHIC_DATA][PERSON_NAME][GEOGRAPHIC_DATA] , [GEOGRAPH…" at bounding box center [633, 201] width 577 height 14
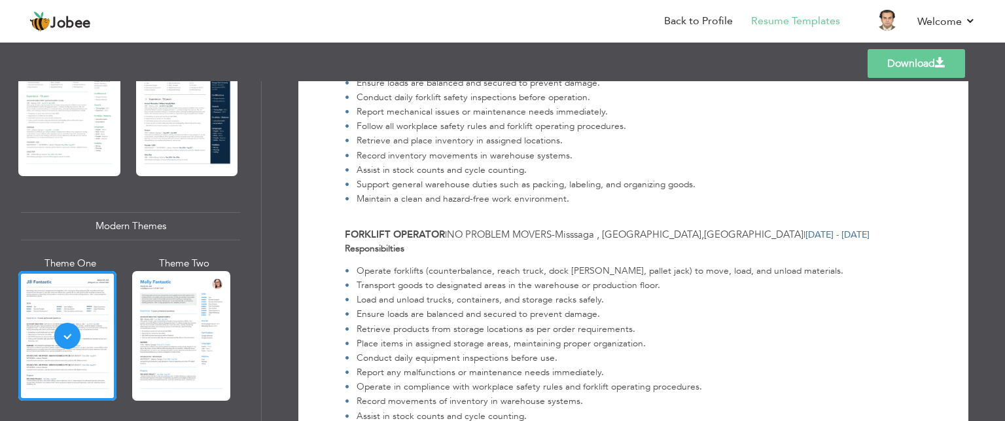
scroll to position [423, 0]
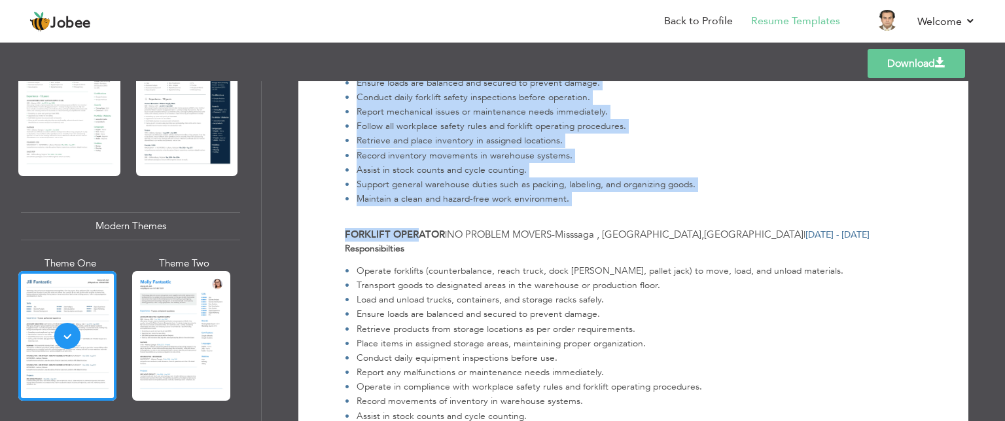
drag, startPoint x: 342, startPoint y: 205, endPoint x: 419, endPoint y: 213, distance: 77.0
click at [419, 213] on div "Download [PERSON_NAME] [GEOGRAPHIC_DATA] , [GEOGRAPHIC_DATA] [GEOGRAPHIC_DATA] …" at bounding box center [633, 332] width 624 height 1310
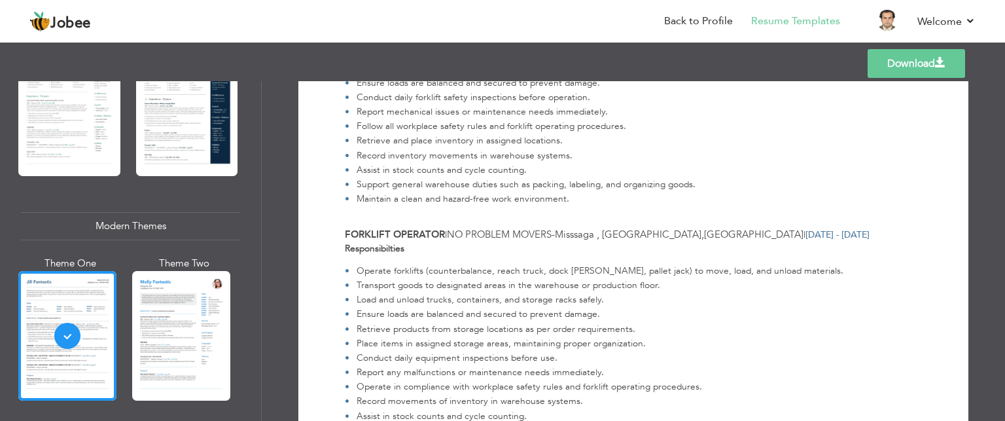
click at [436, 242] on div "Responsibilties Operate forklifts (counterbalance, reach truck, dock [PERSON_NA…" at bounding box center [633, 347] width 577 height 210
drag, startPoint x: 448, startPoint y: 211, endPoint x: 579, endPoint y: 218, distance: 131.7
click at [543, 228] on div "Forklift Operator | No Problem Movers - [GEOGRAPHIC_DATA] , [GEOGRAPHIC_DATA] ,…" at bounding box center [633, 235] width 577 height 14
drag, startPoint x: 707, startPoint y: 209, endPoint x: 802, endPoint y: 209, distance: 94.2
click at [802, 228] on div "Forklift Operator | No Problem Movers - Misssaga , Ontario , Canada | Oct 2023 …" at bounding box center [633, 235] width 577 height 14
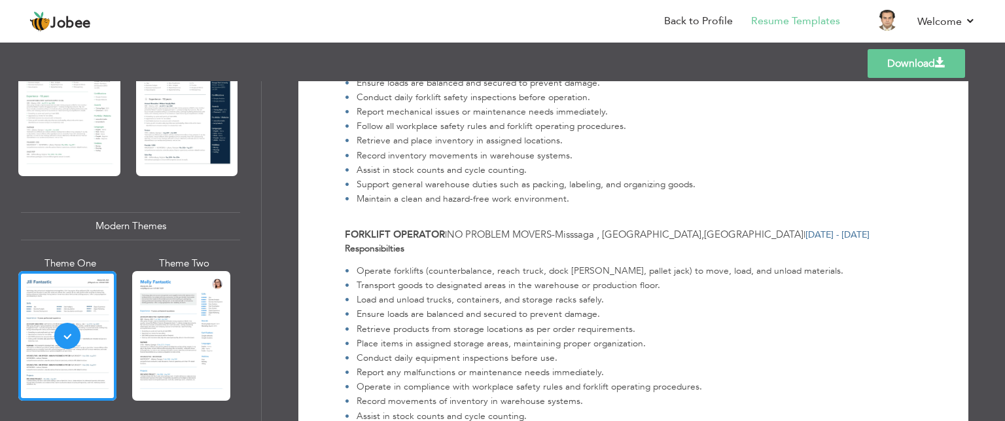
click at [805, 228] on span "Oct 2023 - Sep 2024" at bounding box center [837, 234] width 64 height 12
drag, startPoint x: 703, startPoint y: 209, endPoint x: 781, endPoint y: 209, distance: 77.9
click at [805, 228] on span "Oct 2023 - Sep 2024" at bounding box center [837, 234] width 64 height 12
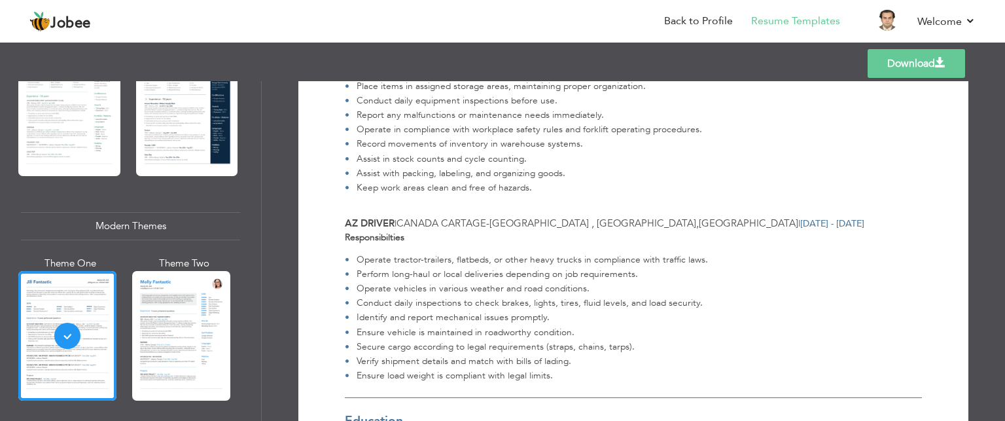
scroll to position [680, 0]
drag, startPoint x: 626, startPoint y: 198, endPoint x: 717, endPoint y: 194, distance: 91.7
click at [717, 217] on div "AZ Driver | Canada Cartage - Toronto , Ontario , Canada | Apr 2023 - Sep 2023" at bounding box center [633, 224] width 577 height 14
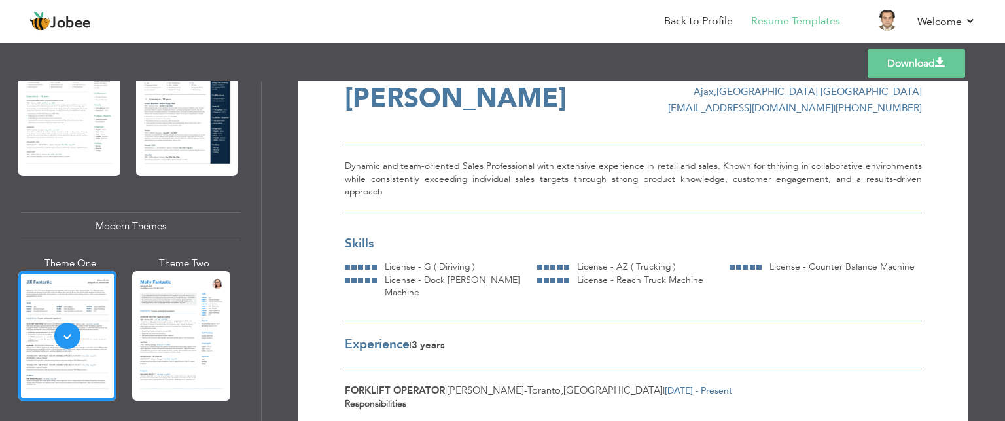
scroll to position [0, 0]
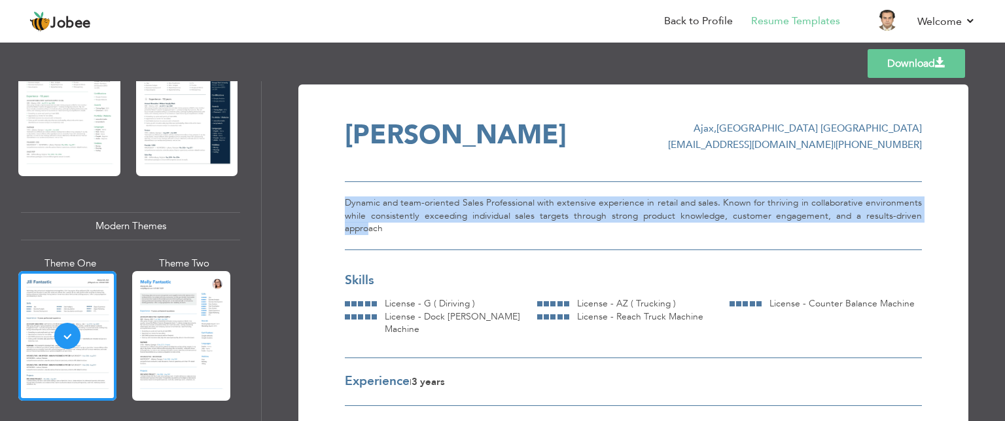
drag, startPoint x: 343, startPoint y: 198, endPoint x: 905, endPoint y: 221, distance: 562.5
click at [905, 221] on div "Dynamic and team-oriented Sales Professional with extensive experience in retai…" at bounding box center [633, 215] width 577 height 69
click at [701, 23] on link "Back to Profile" at bounding box center [698, 21] width 69 height 15
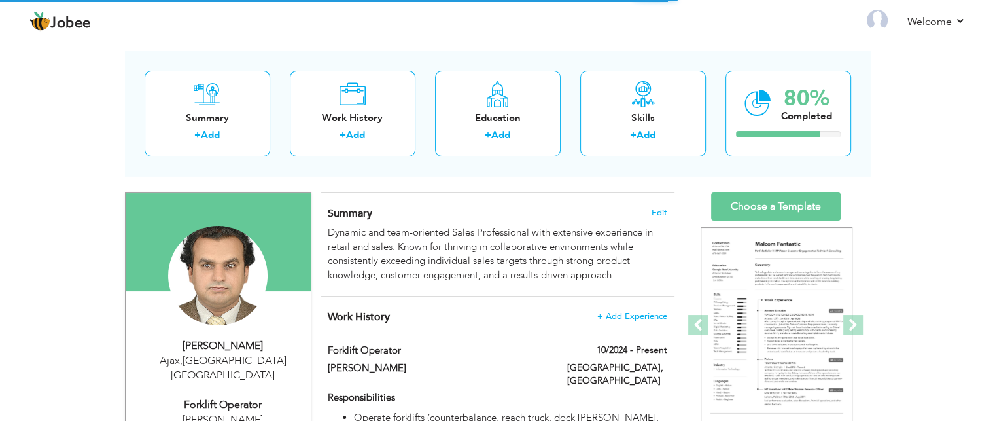
scroll to position [57, 0]
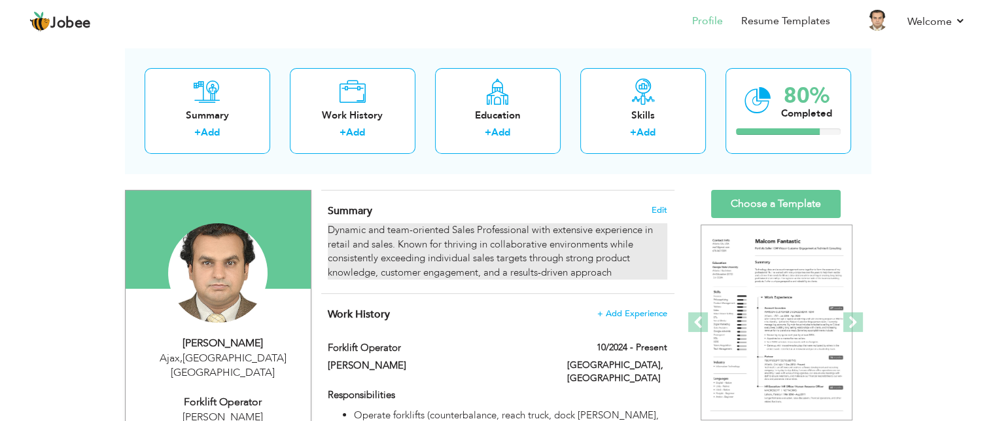
click at [457, 238] on div "Dynamic and team-oriented Sales Professional with extensive experience in retai…" at bounding box center [497, 251] width 339 height 56
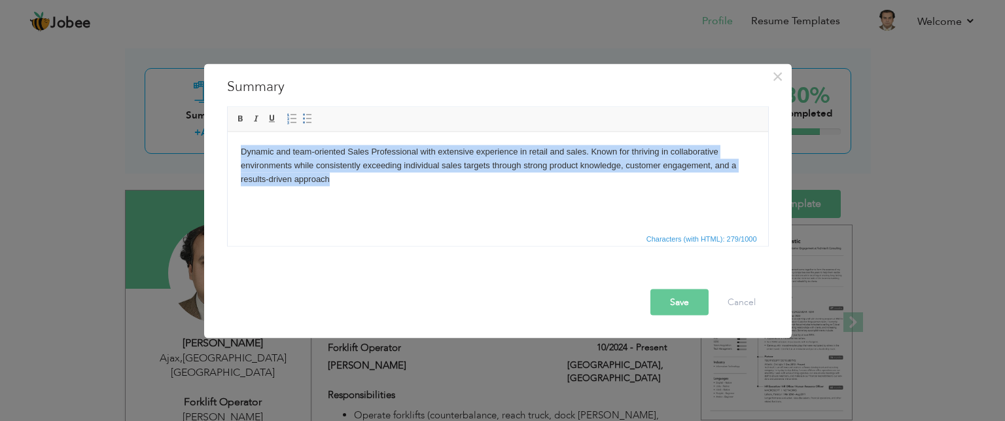
drag, startPoint x: 384, startPoint y: 191, endPoint x: 436, endPoint y: 264, distance: 89.7
click at [227, 133] on html "Dynamic and team-oriented Sales Professional with extensive experience in retai…" at bounding box center [497, 165] width 540 height 67
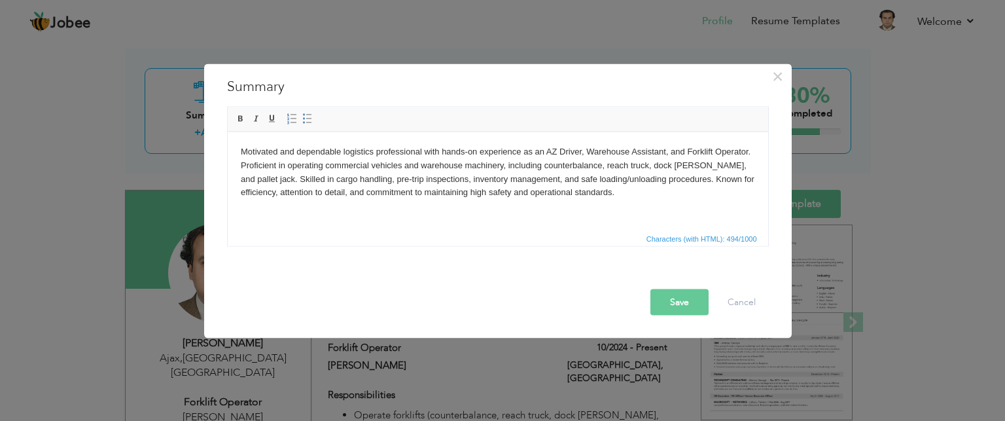
click at [662, 304] on button "Save" at bounding box center [679, 302] width 58 height 26
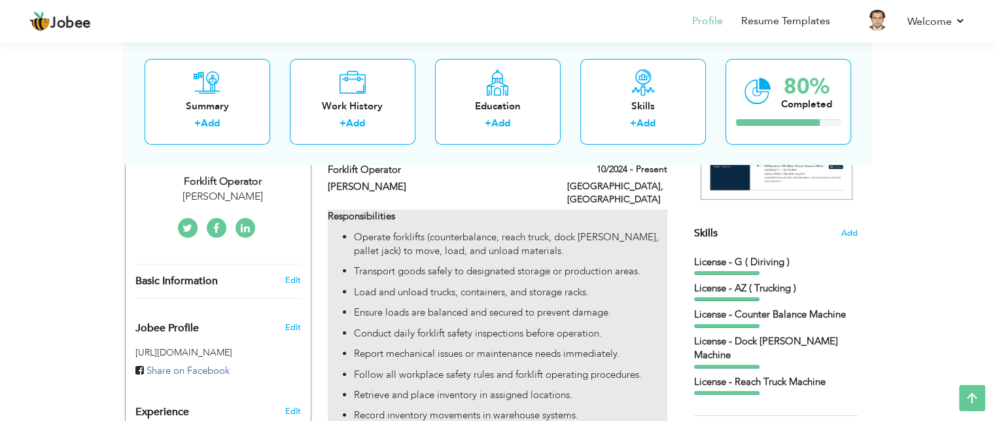
scroll to position [20, 0]
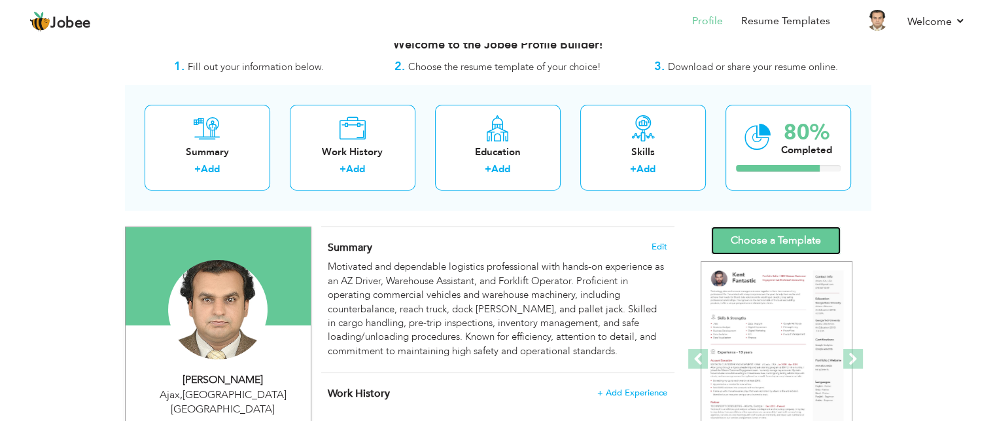
click at [794, 244] on link "Choose a Template" at bounding box center [776, 240] width 130 height 28
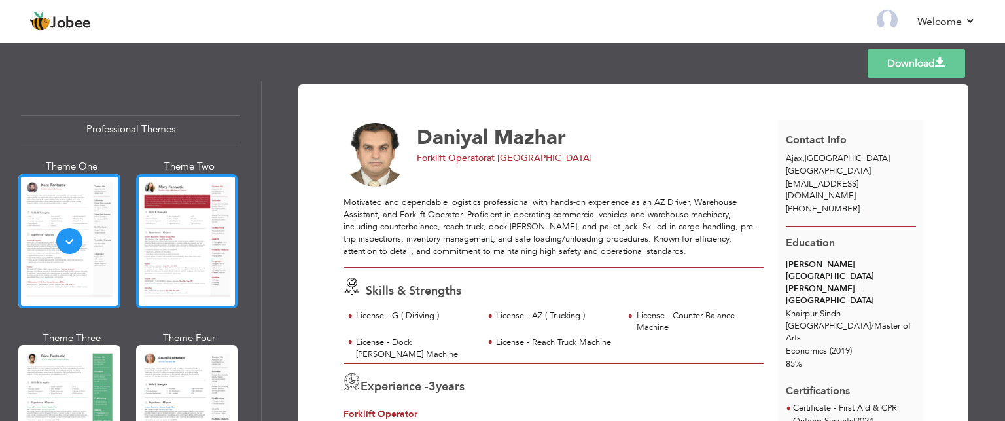
scroll to position [270, 0]
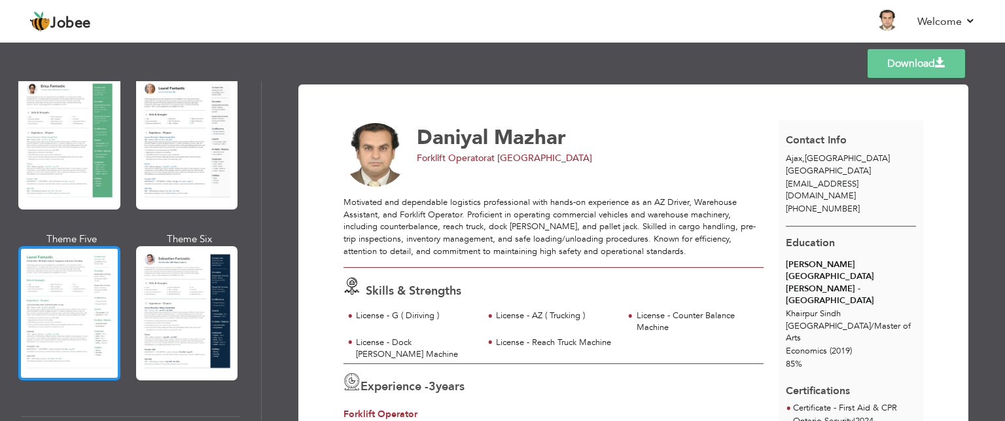
click at [77, 292] on div at bounding box center [69, 313] width 102 height 134
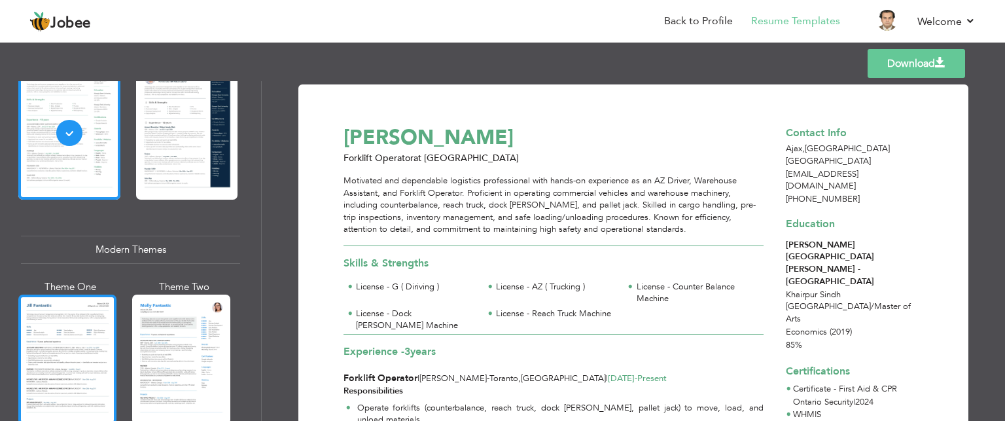
scroll to position [531, 0]
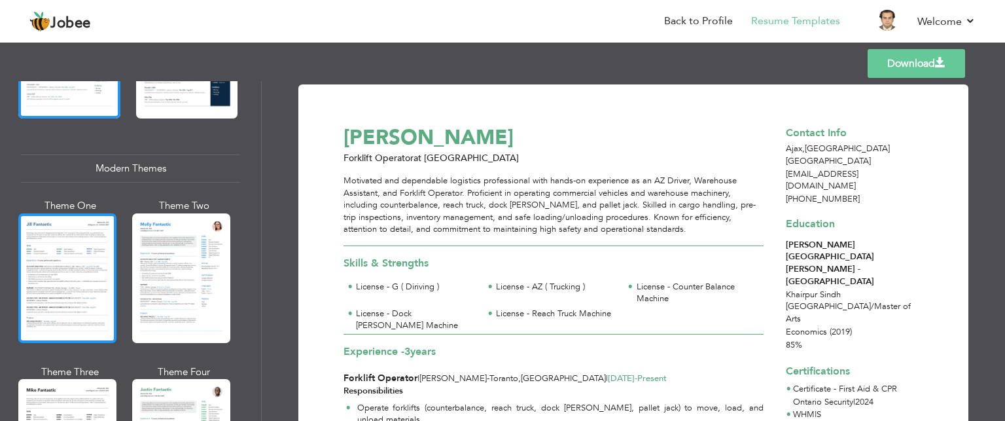
click at [51, 280] on div at bounding box center [67, 278] width 98 height 130
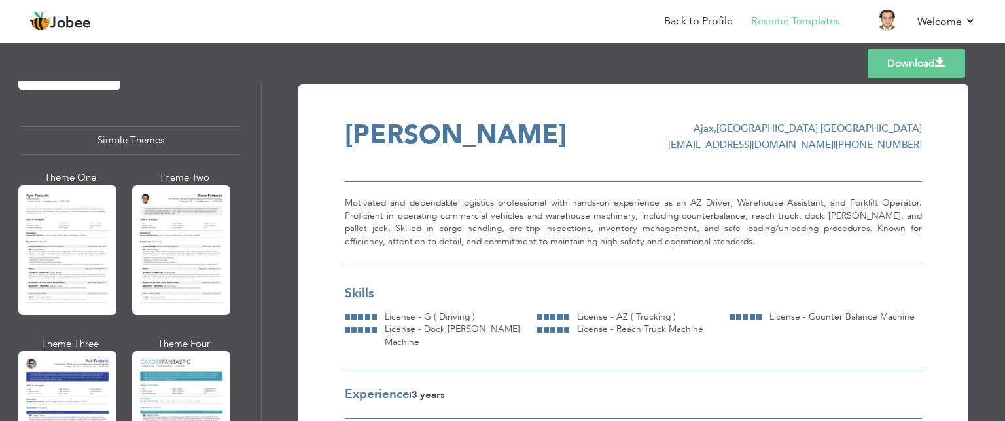
scroll to position [2330, 0]
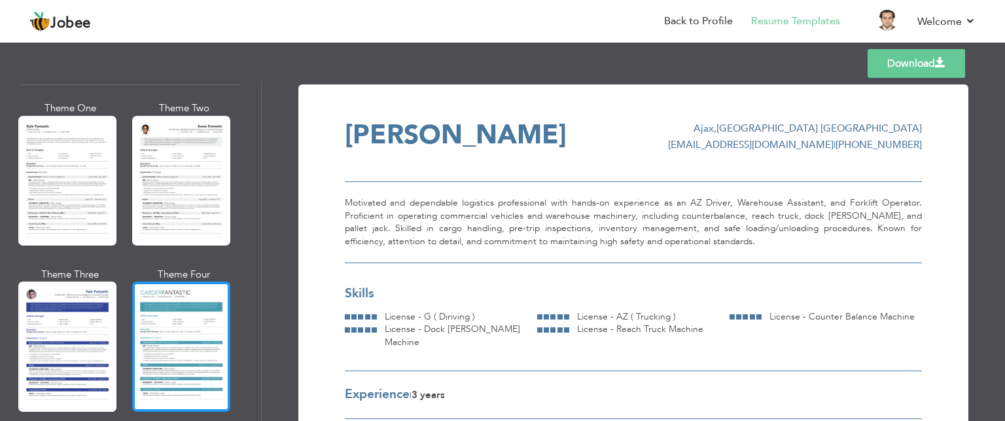
click at [183, 305] on div at bounding box center [181, 346] width 98 height 130
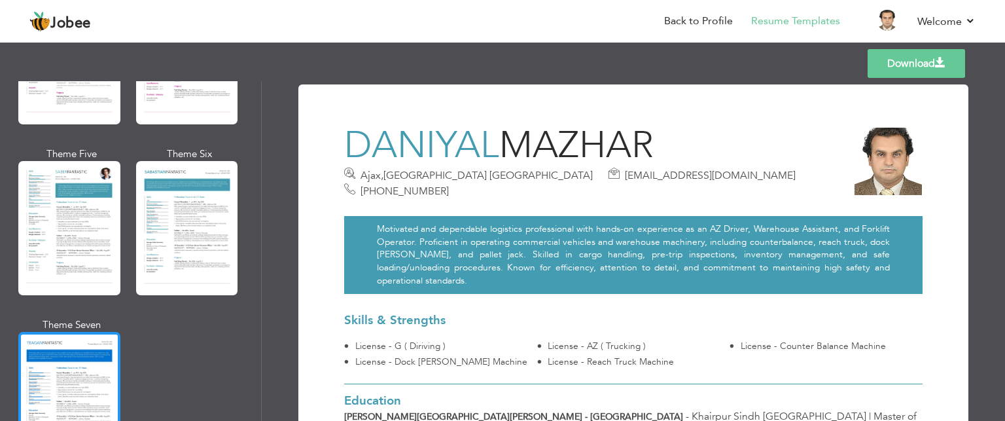
scroll to position [1884, 0]
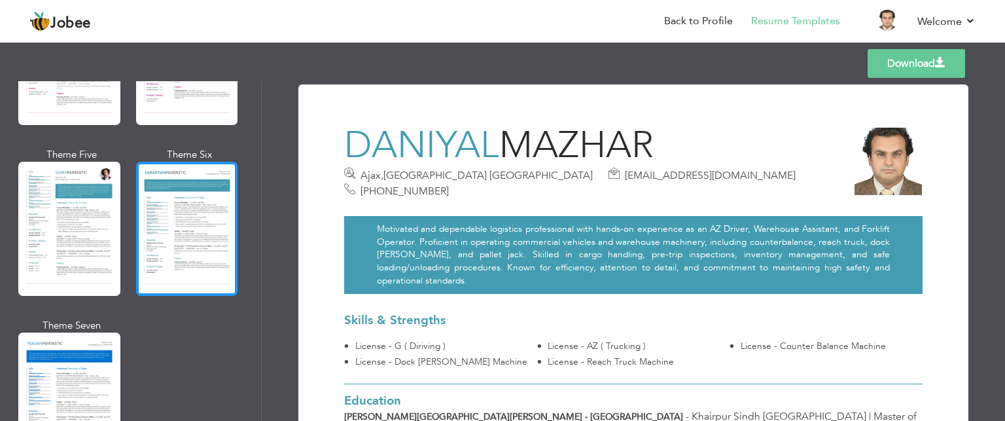
click at [142, 214] on div at bounding box center [187, 229] width 102 height 134
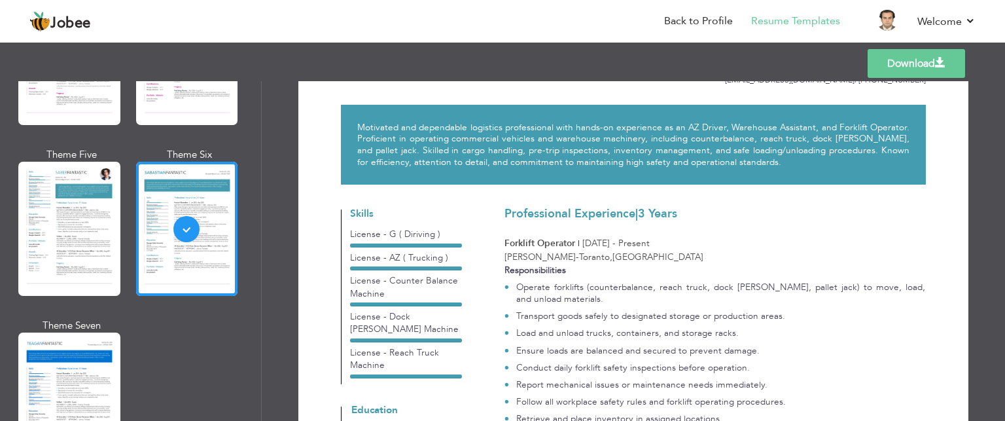
scroll to position [0, 0]
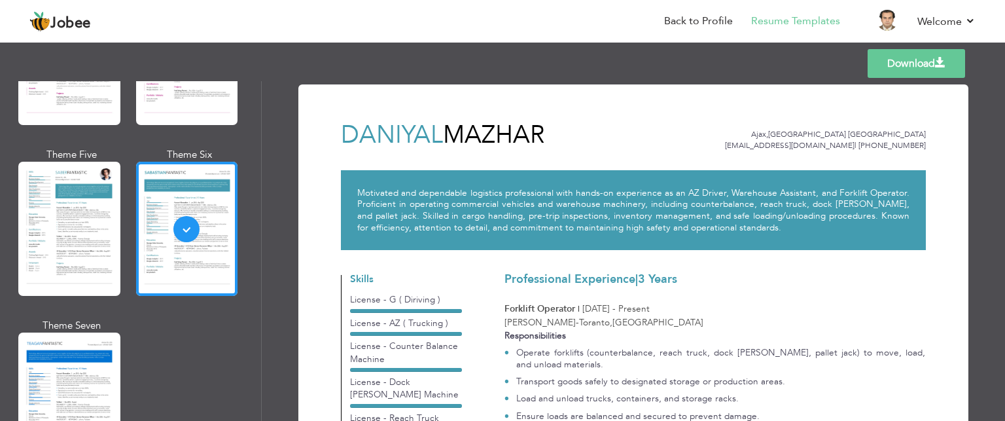
click at [896, 67] on link "Download" at bounding box center [916, 63] width 97 height 29
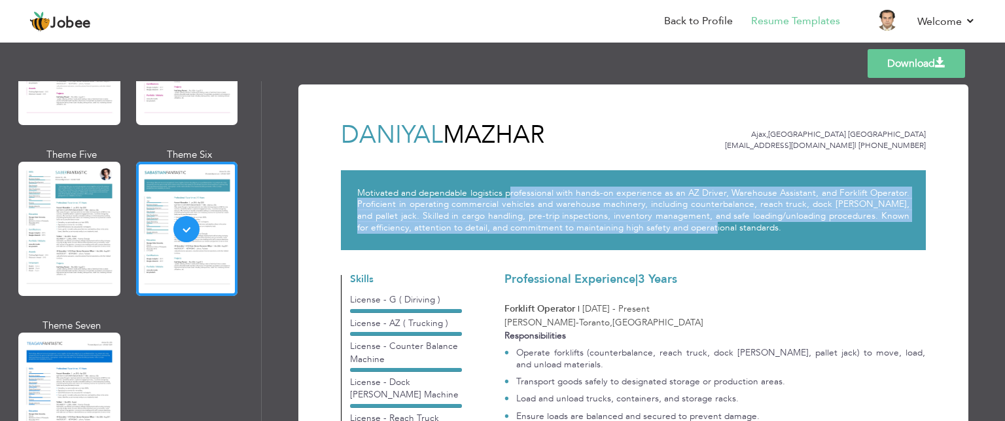
drag, startPoint x: 511, startPoint y: 196, endPoint x: 680, endPoint y: 232, distance: 173.2
click at [673, 228] on p "Motivated and dependable logistics professional with hands-on experience as an …" at bounding box center [633, 210] width 552 height 46
click at [686, 18] on link "Back to Profile" at bounding box center [698, 21] width 69 height 15
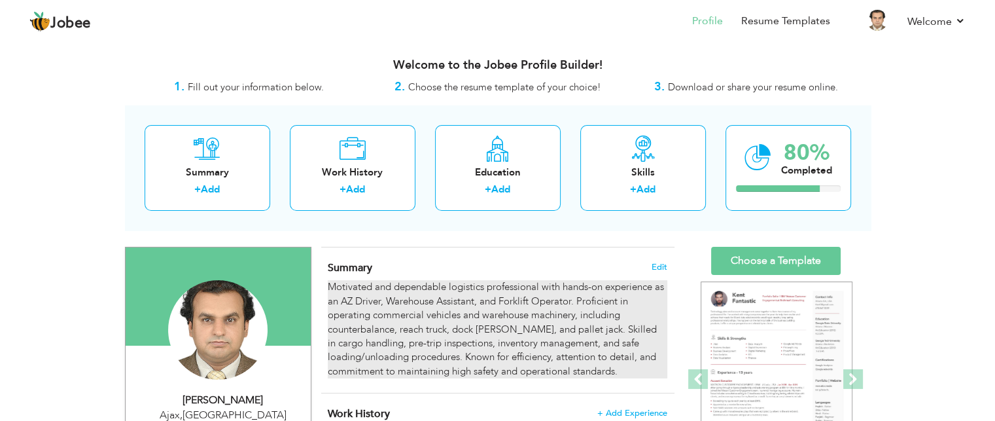
click at [442, 306] on div "Motivated and dependable logistics professional with hands-on experience as an …" at bounding box center [497, 329] width 339 height 98
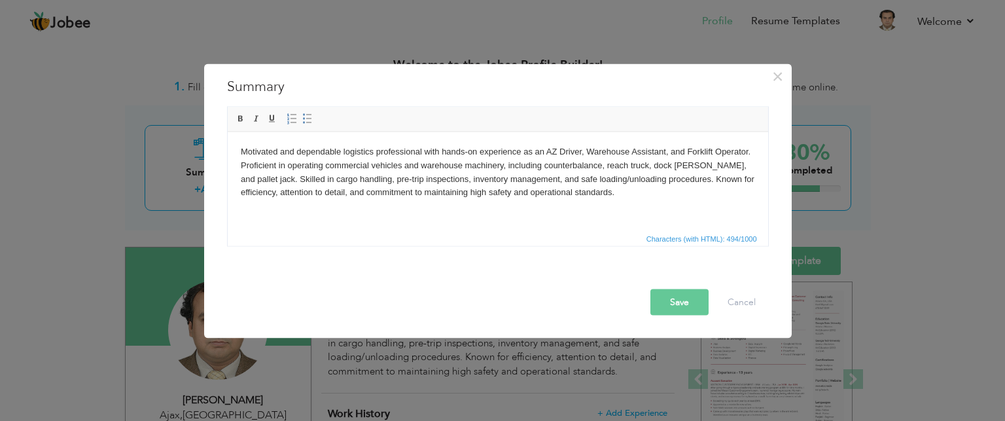
click at [453, 188] on body "Motivated and dependable logistics professional with hands-on experience as an …" at bounding box center [497, 172] width 514 height 54
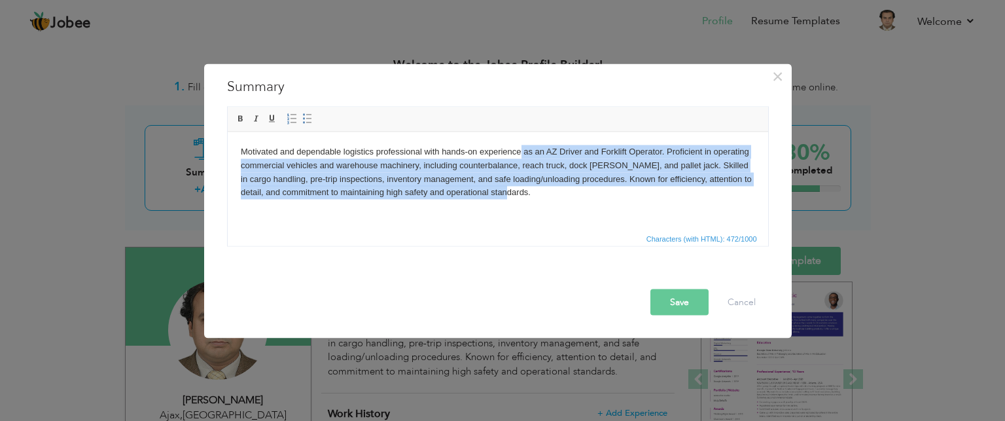
drag, startPoint x: 521, startPoint y: 152, endPoint x: 515, endPoint y: 204, distance: 52.7
click at [515, 204] on html "Motivated and dependable logistics professional with hands-on experience as an …" at bounding box center [497, 172] width 540 height 80
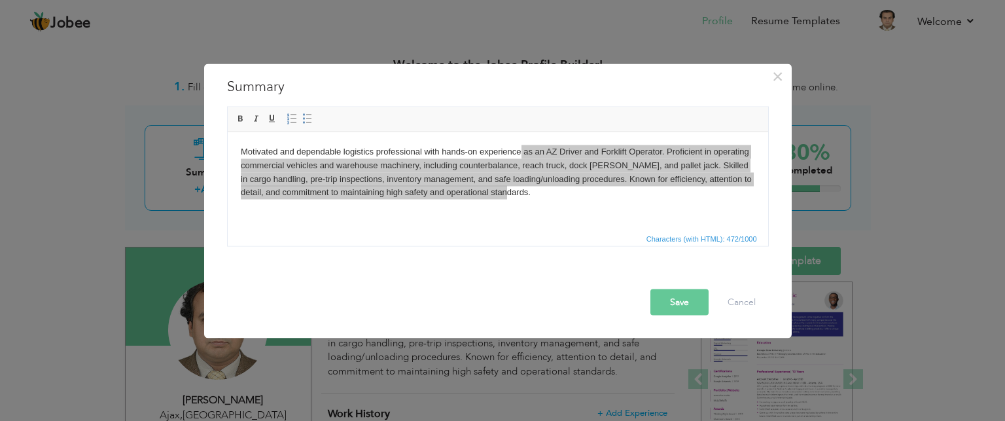
click at [534, 230] on span "Characters (with HTML): 472/1000" at bounding box center [498, 238] width 540 height 16
click at [675, 303] on button "Save" at bounding box center [679, 302] width 58 height 26
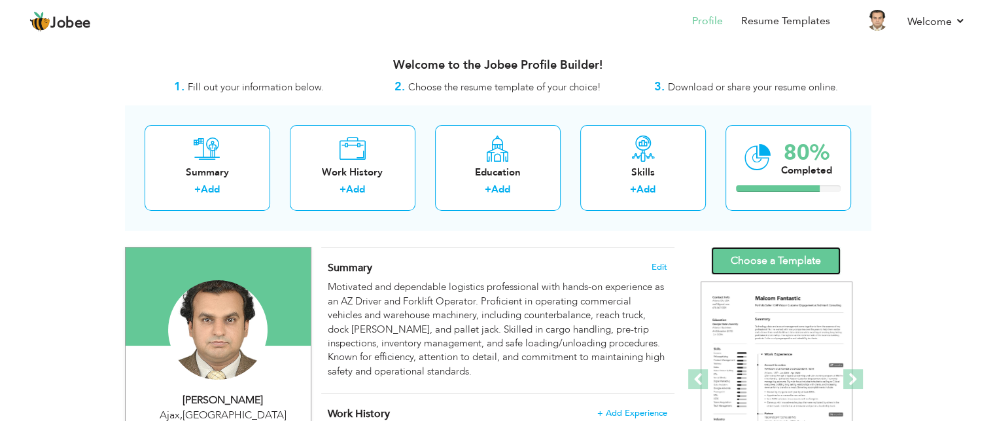
click at [766, 257] on link "Choose a Template" at bounding box center [776, 261] width 130 height 28
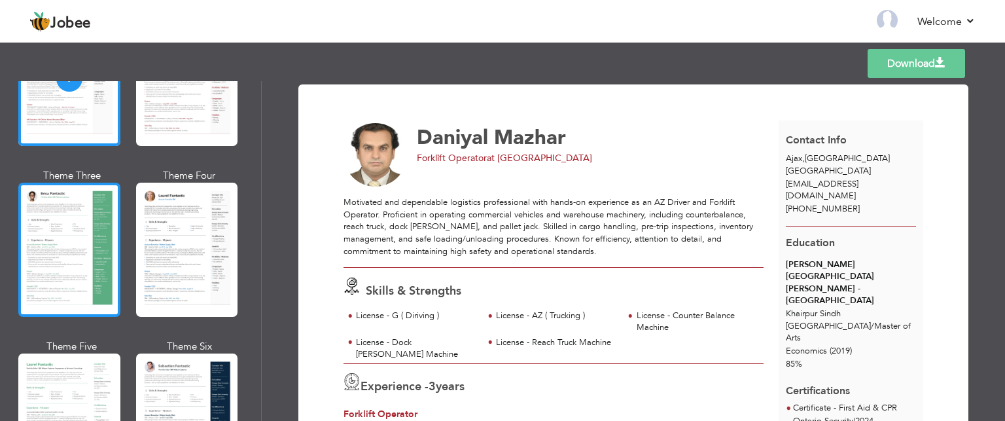
scroll to position [262, 0]
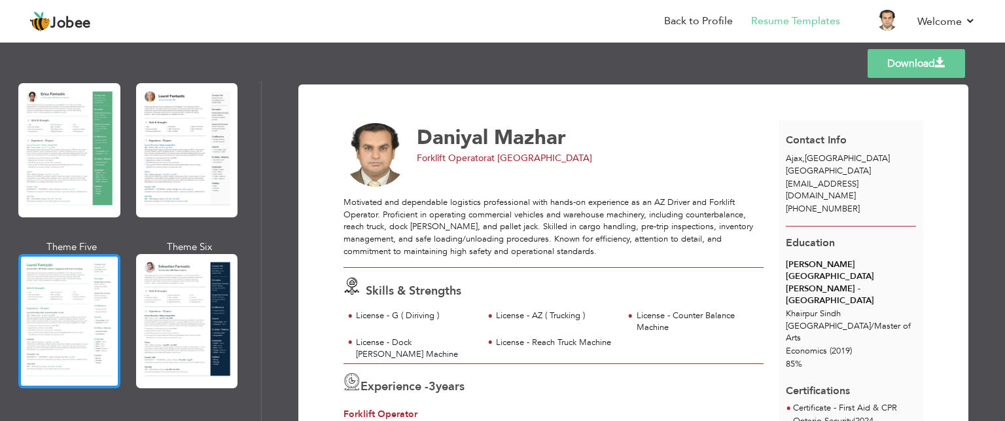
click at [88, 280] on div at bounding box center [69, 321] width 102 height 134
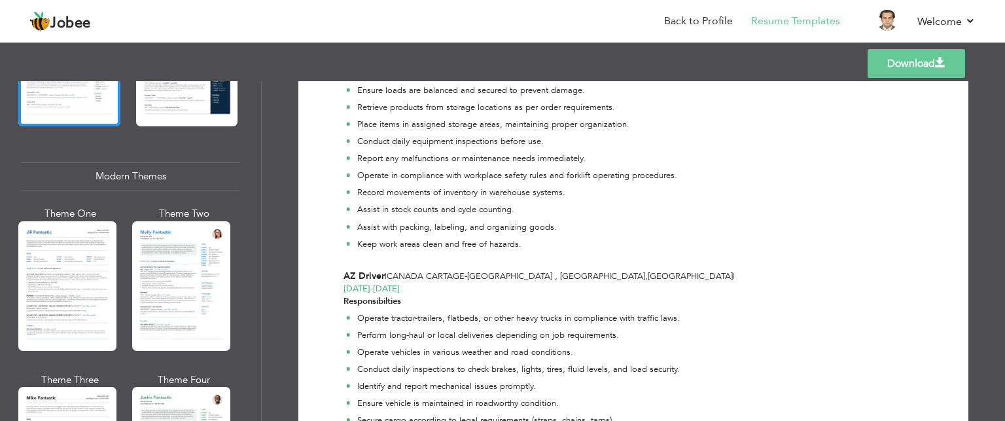
scroll to position [589, 0]
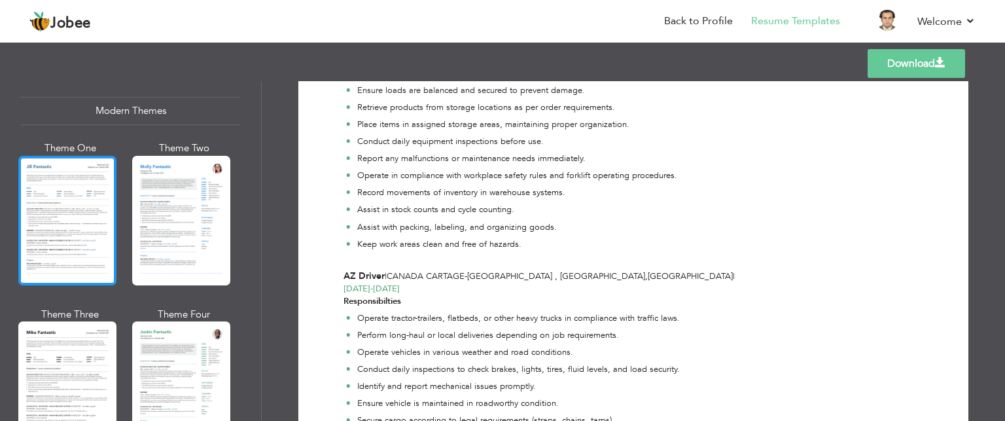
click at [77, 235] on div at bounding box center [67, 221] width 98 height 130
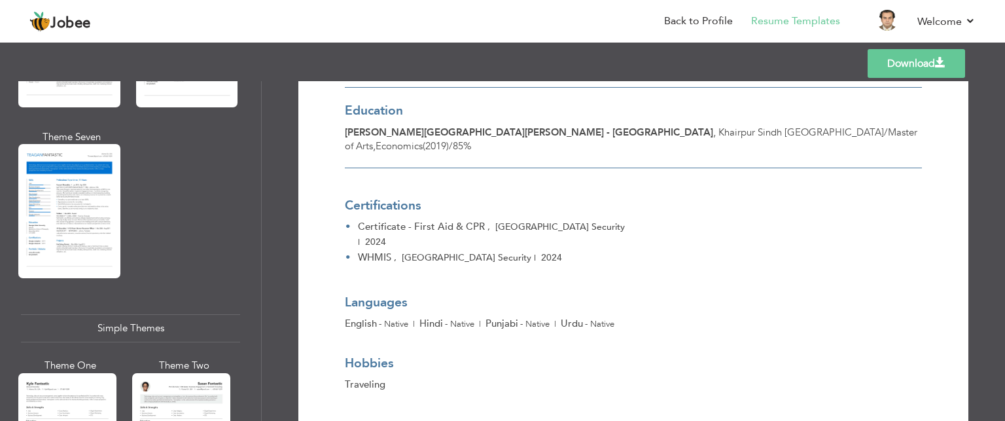
scroll to position [2068, 0]
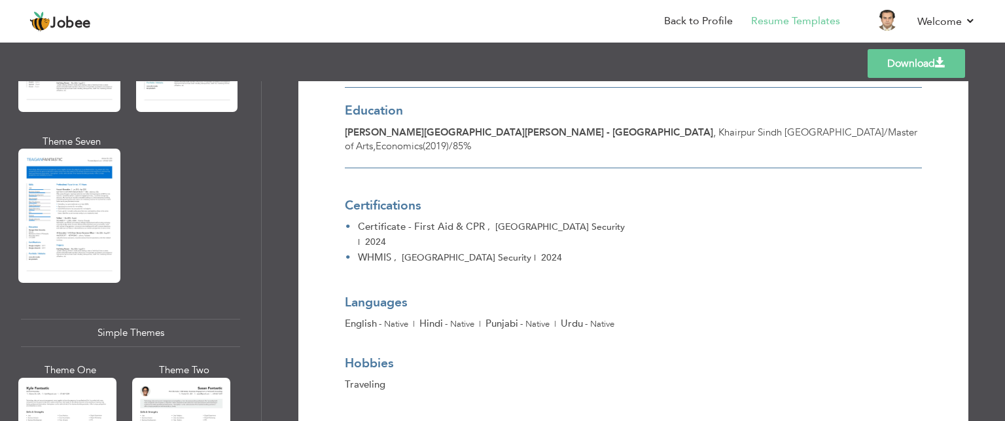
click at [66, 158] on div at bounding box center [69, 216] width 102 height 134
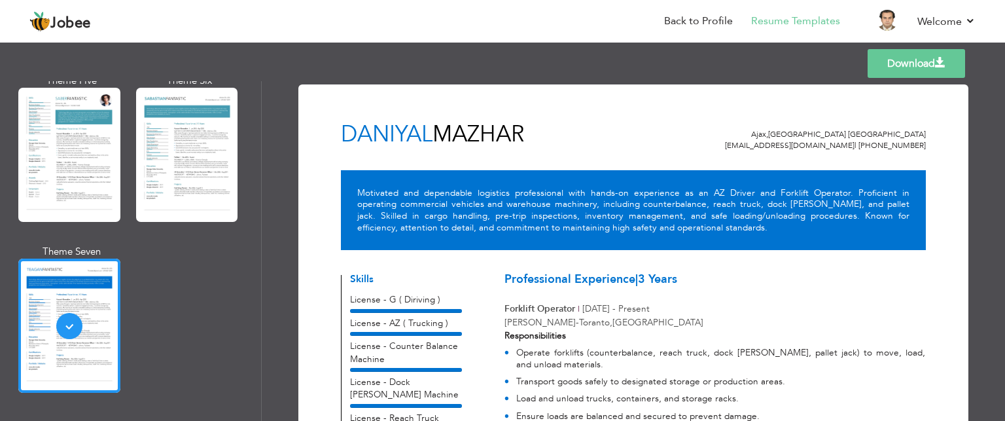
scroll to position [1937, 0]
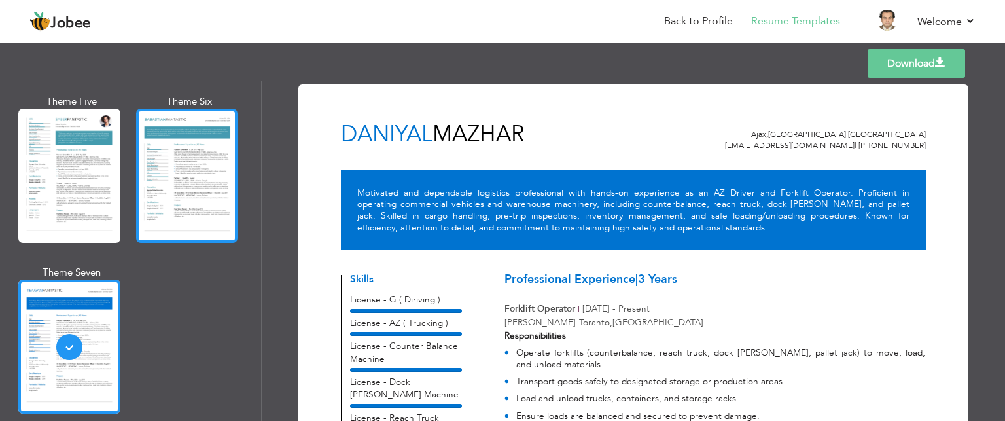
click at [193, 149] on div at bounding box center [187, 176] width 102 height 134
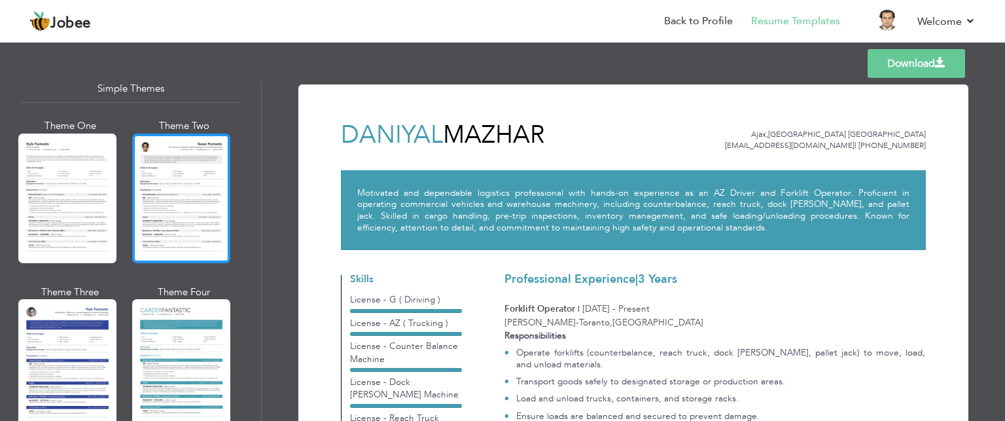
scroll to position [2330, 0]
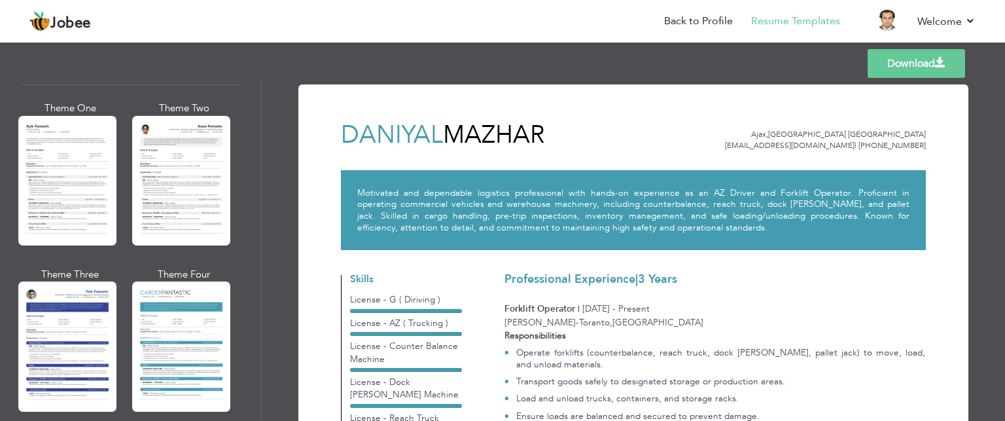
click at [171, 179] on div at bounding box center [181, 181] width 98 height 130
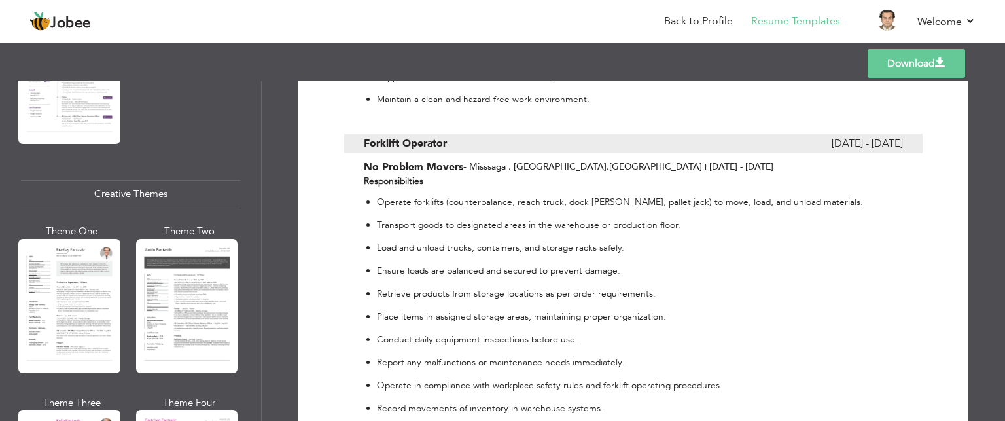
scroll to position [1449, 0]
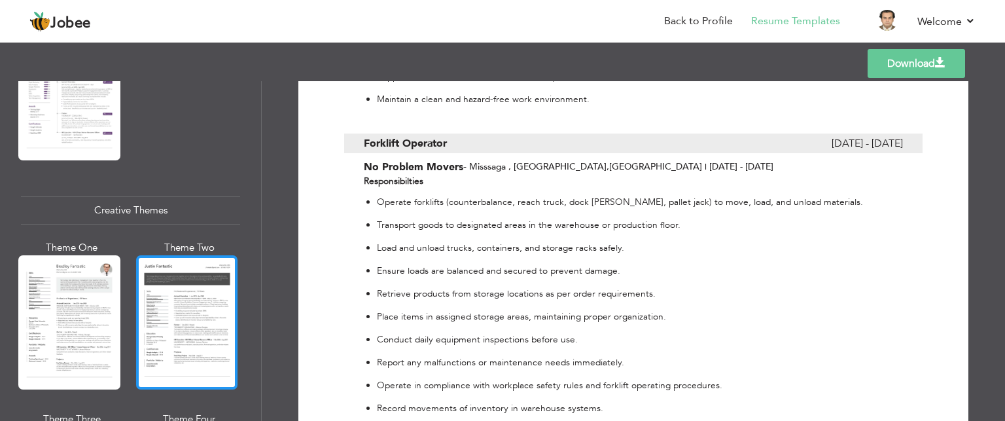
click at [198, 274] on div at bounding box center [187, 322] width 102 height 134
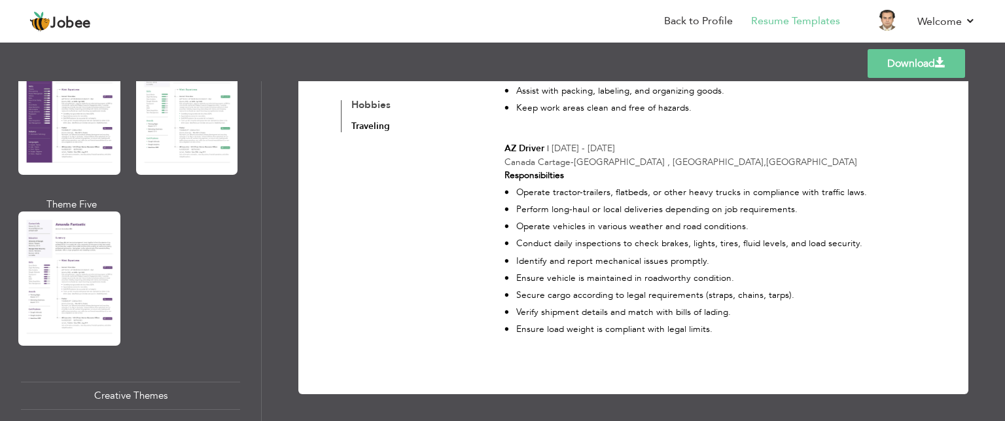
scroll to position [0, 0]
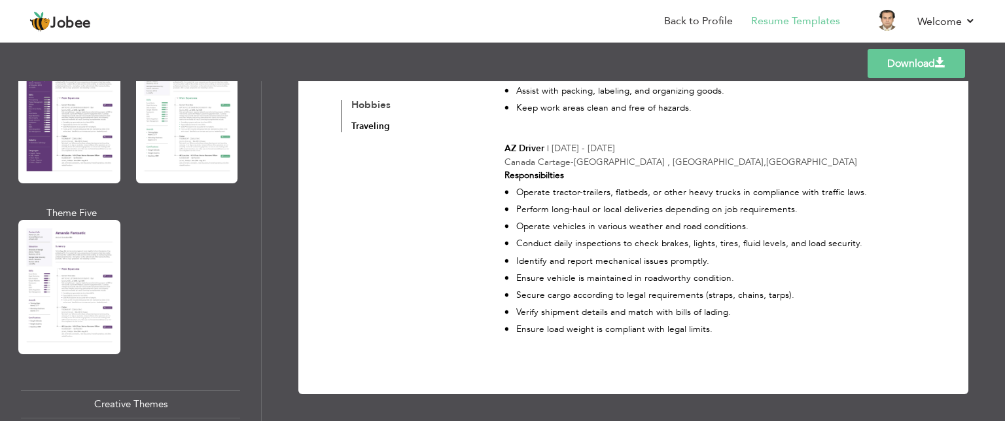
click at [73, 154] on div at bounding box center [69, 116] width 102 height 134
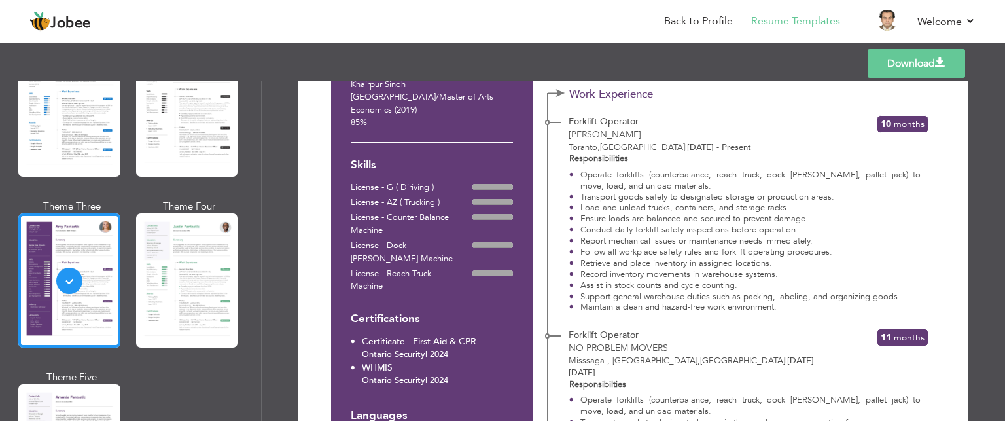
scroll to position [198, 0]
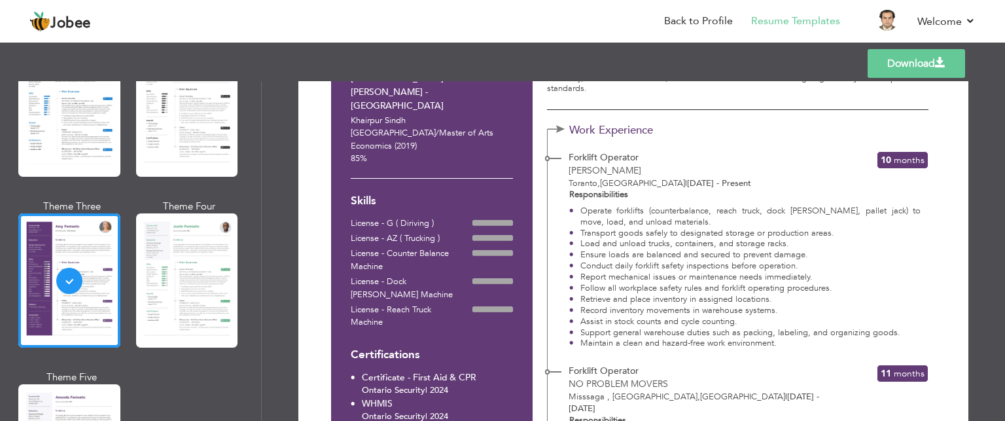
click at [789, 172] on div "Forklift Operator [PERSON_NAME] , [GEOGRAPHIC_DATA] | [DATE] - Present" at bounding box center [707, 170] width 285 height 39
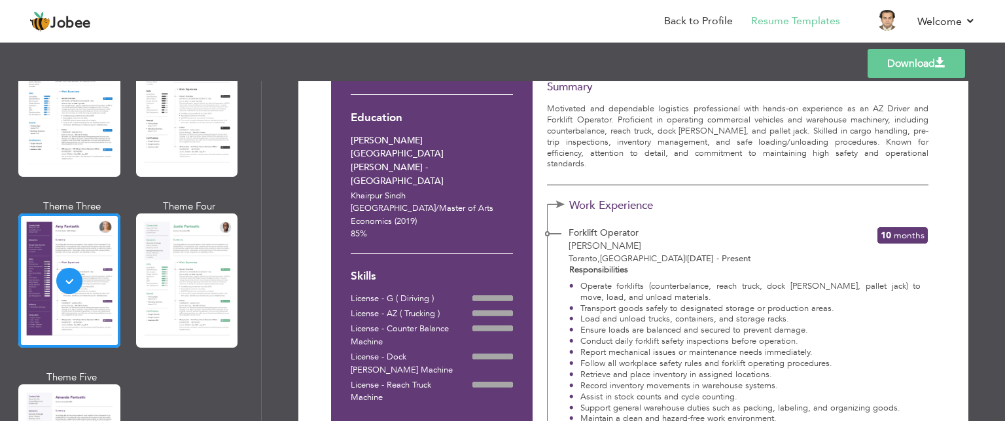
scroll to position [120, 0]
click at [925, 71] on link "Download" at bounding box center [916, 63] width 97 height 29
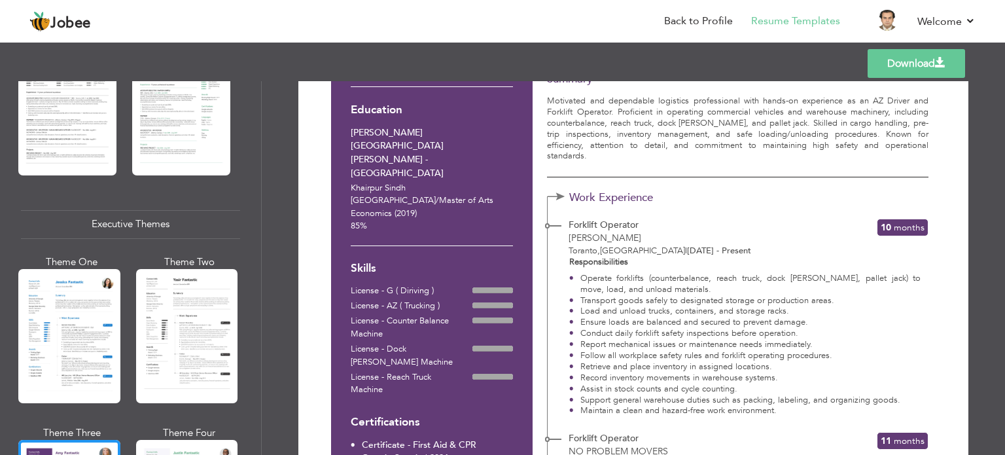
scroll to position [503, 0]
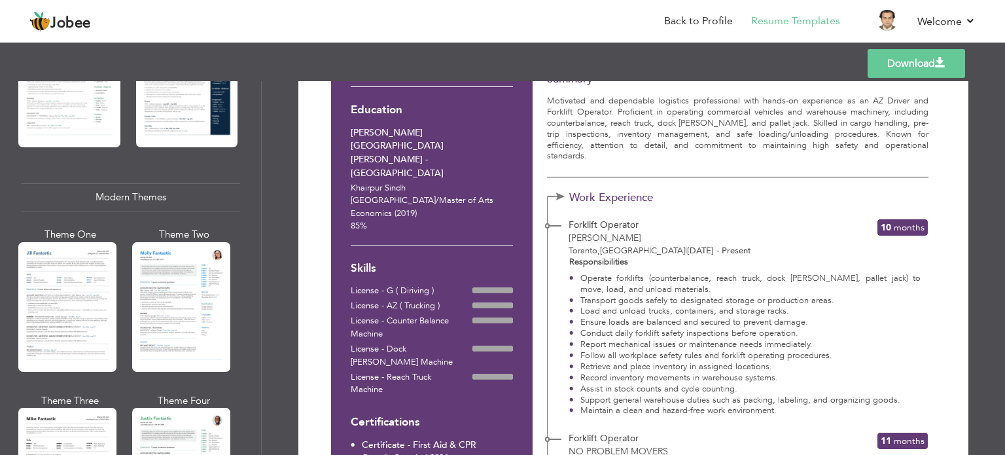
click at [90, 295] on div at bounding box center [67, 307] width 98 height 130
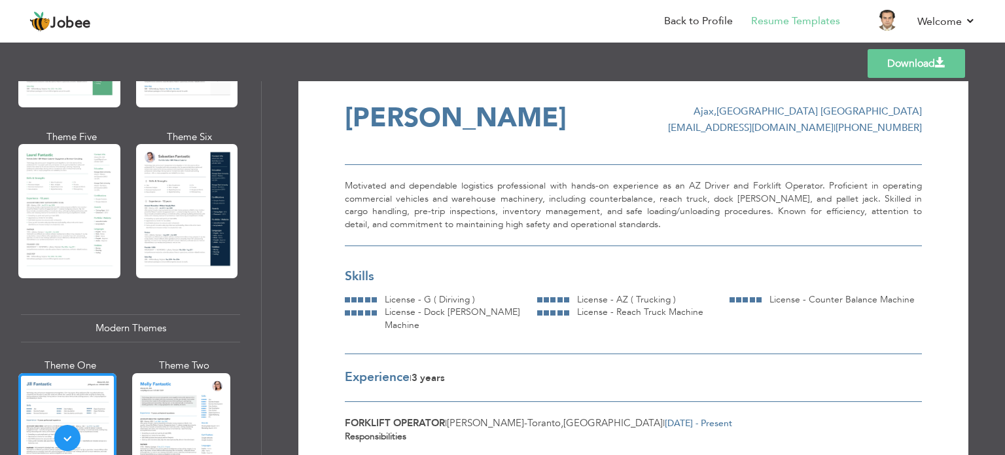
scroll to position [0, 0]
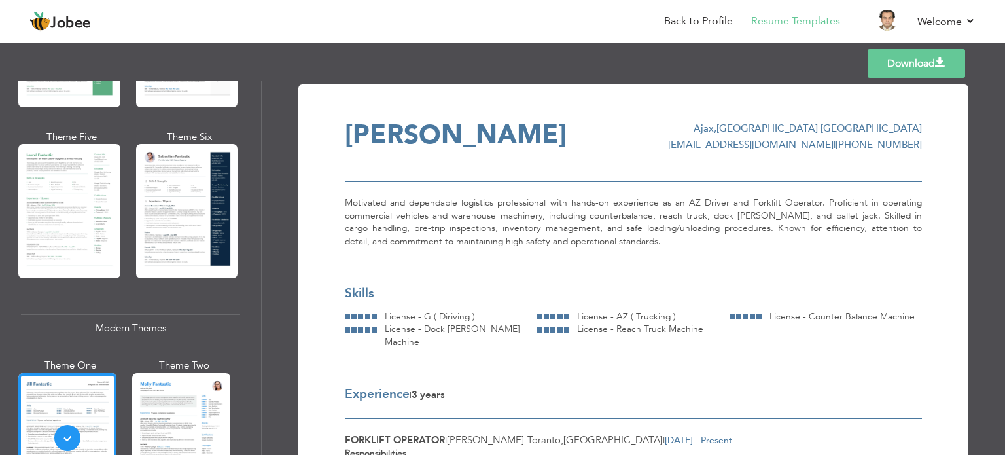
click at [916, 60] on link "Download" at bounding box center [916, 63] width 97 height 29
